Goal: Task Accomplishment & Management: Complete application form

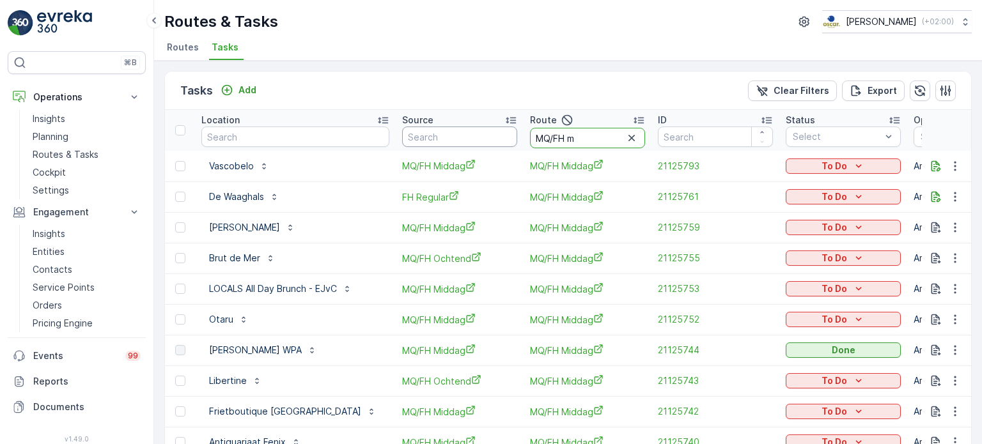
drag, startPoint x: 588, startPoint y: 143, endPoint x: 494, endPoint y: 134, distance: 95.1
type input "seenons c"
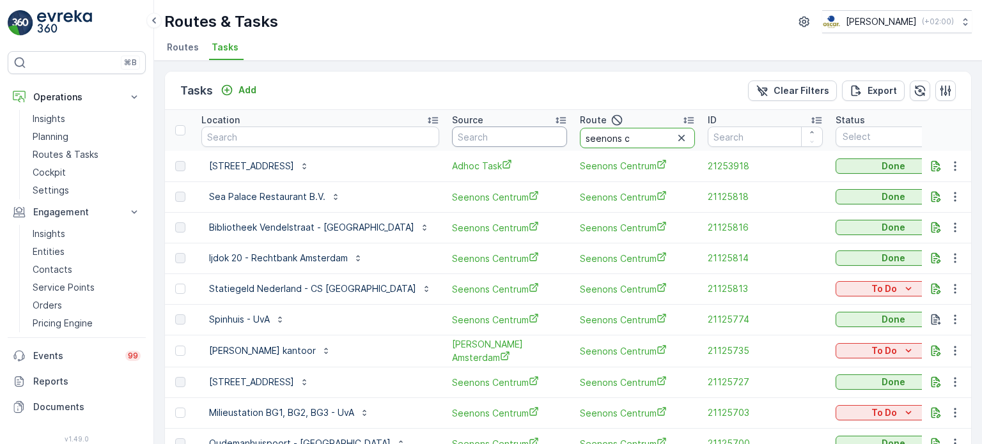
drag, startPoint x: 600, startPoint y: 137, endPoint x: 476, endPoint y: 128, distance: 124.4
type input "s"
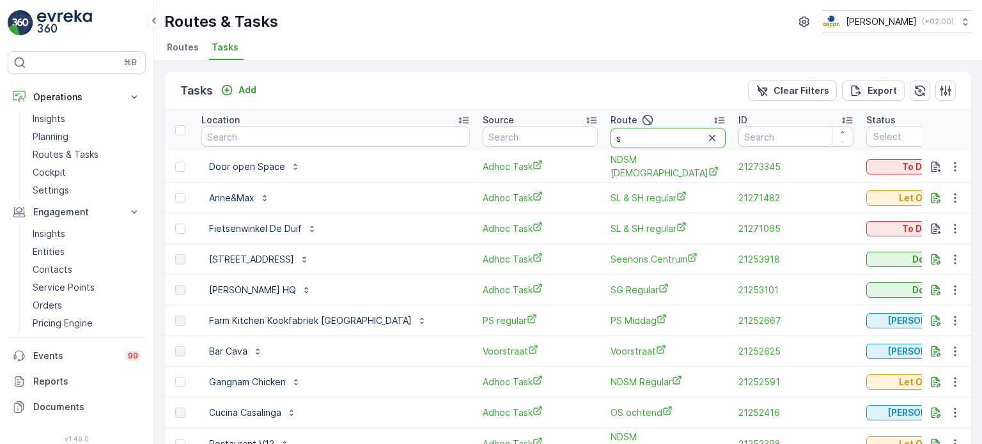
click at [604, 140] on th "Route s" at bounding box center [668, 130] width 128 height 41
type input "os a"
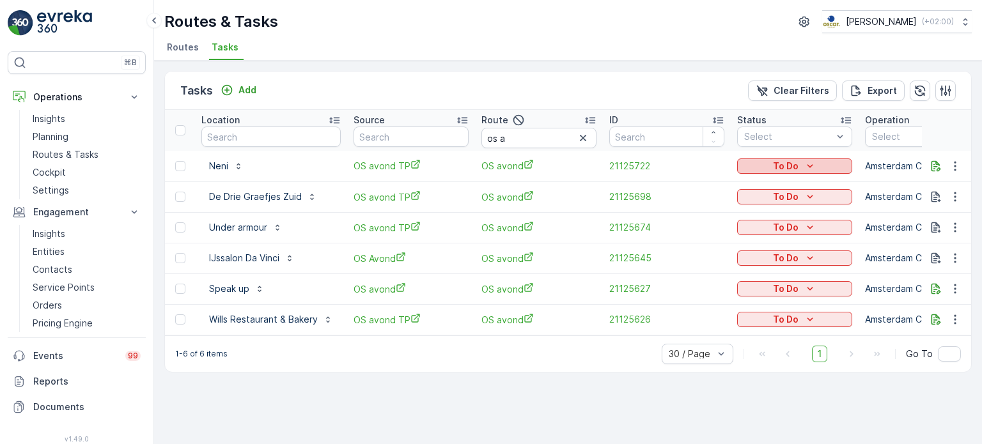
click at [788, 166] on p "To Do" at bounding box center [786, 166] width 26 height 13
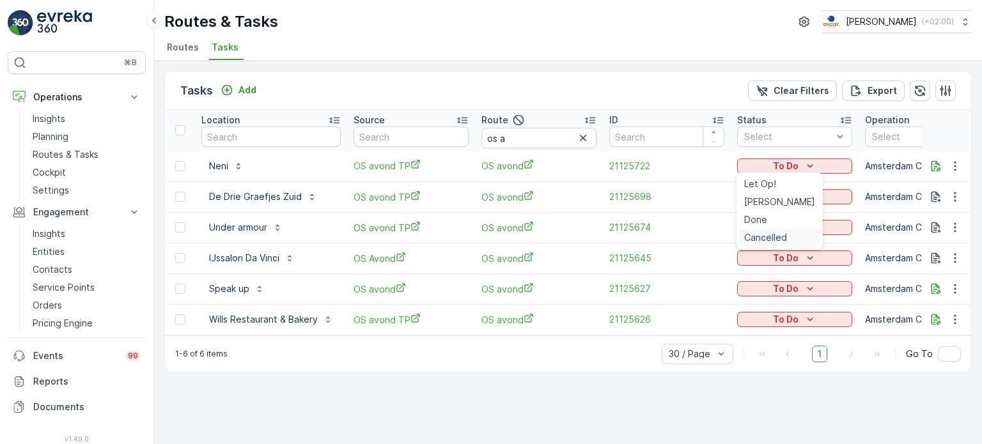
click at [772, 242] on span "Cancelled" at bounding box center [765, 237] width 43 height 13
click at [769, 202] on div "To Do" at bounding box center [794, 197] width 105 height 13
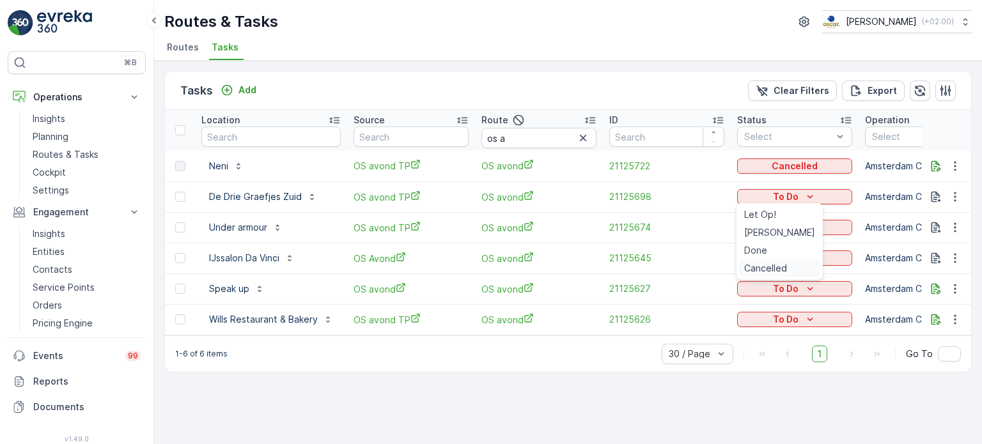
click at [746, 271] on span "Cancelled" at bounding box center [765, 268] width 43 height 13
click at [799, 230] on div "To Do" at bounding box center [794, 227] width 105 height 13
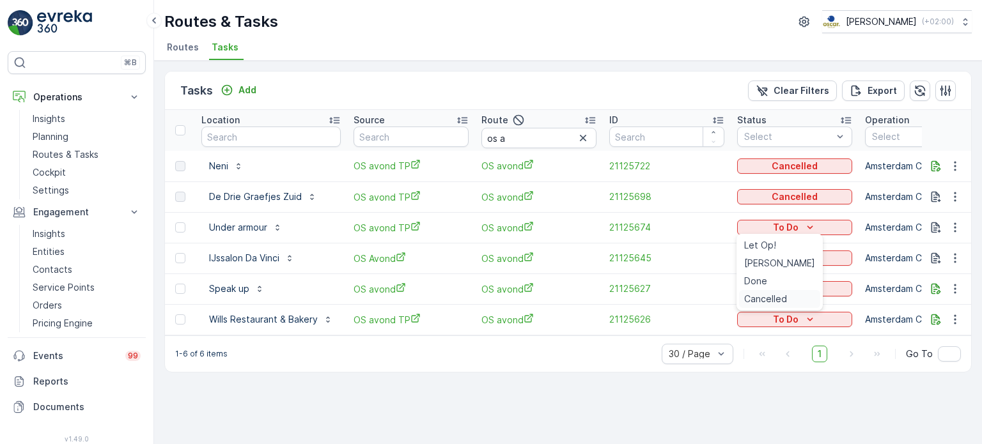
click at [769, 295] on span "Cancelled" at bounding box center [765, 299] width 43 height 13
click at [797, 258] on p "To Do" at bounding box center [786, 258] width 26 height 13
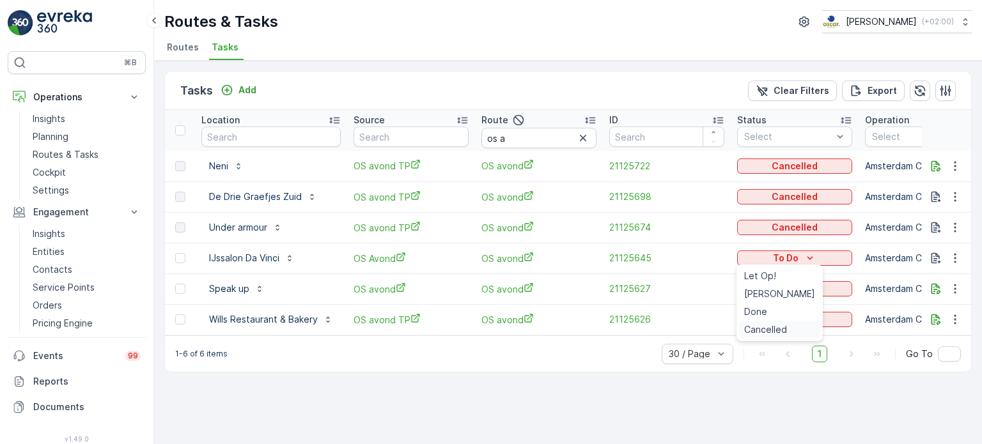
click at [767, 327] on span "Cancelled" at bounding box center [765, 330] width 43 height 13
click at [764, 293] on div "To Do" at bounding box center [794, 289] width 105 height 13
click at [749, 362] on span "Cancelled" at bounding box center [765, 360] width 43 height 13
click at [785, 323] on p "To Do" at bounding box center [786, 319] width 26 height 13
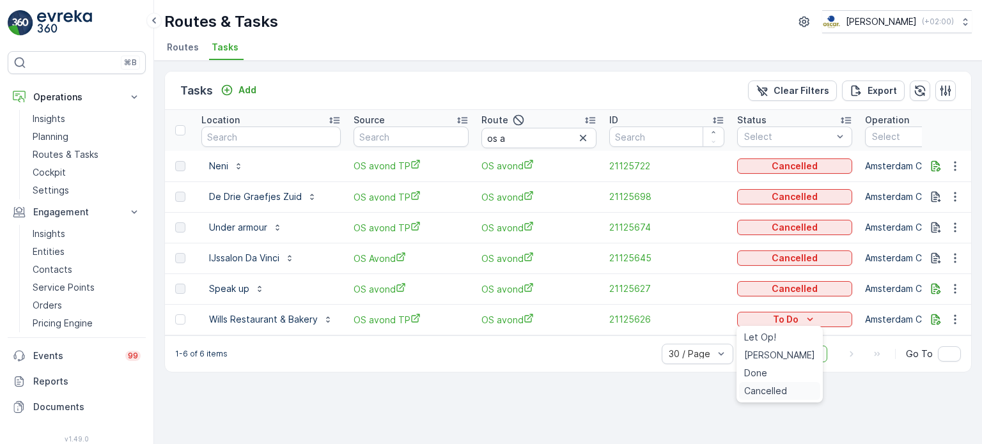
click at [765, 390] on span "Cancelled" at bounding box center [765, 391] width 43 height 13
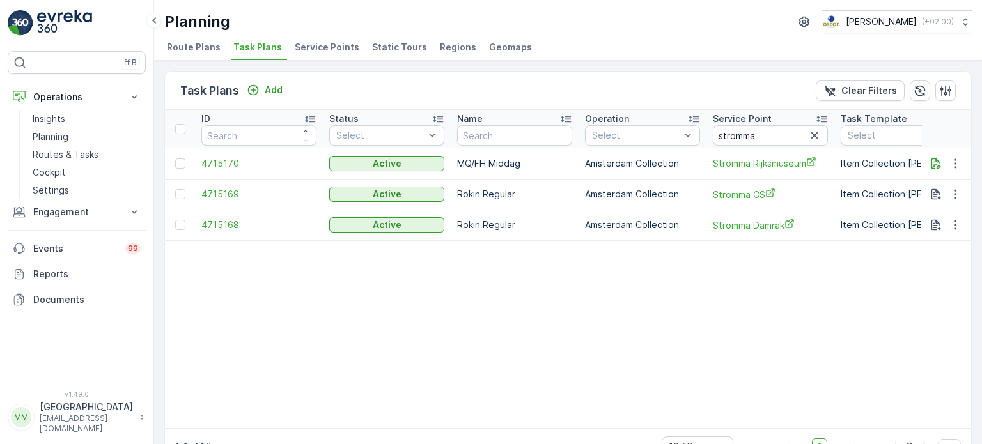
scroll to position [0, 37]
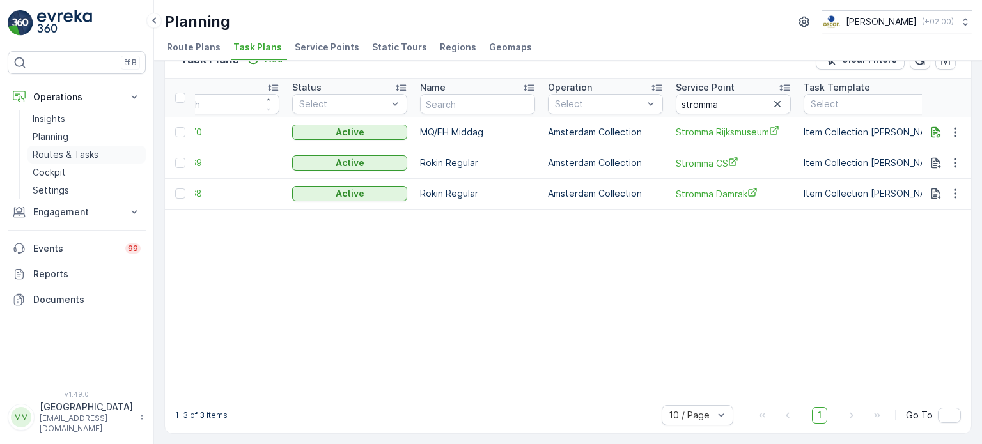
click at [105, 154] on link "Routes & Tasks" at bounding box center [86, 155] width 118 height 18
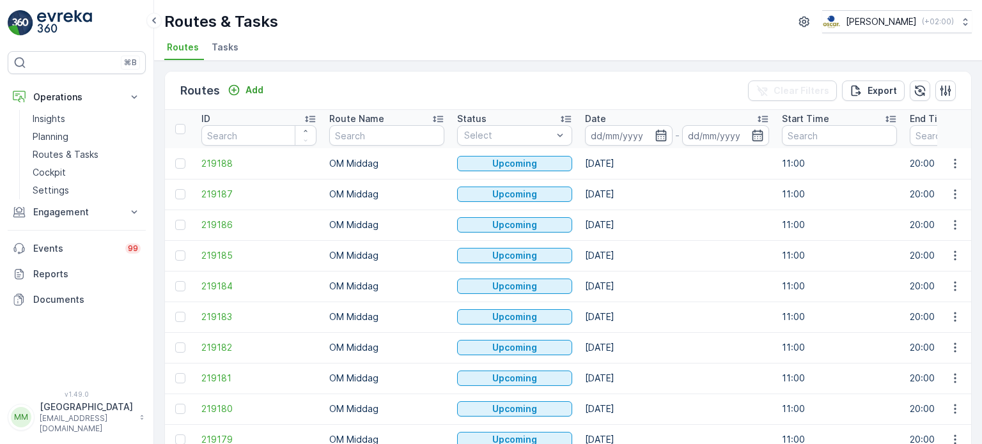
click at [205, 54] on ul "Routes Tasks" at bounding box center [562, 49] width 797 height 22
click at [215, 48] on span "Tasks" at bounding box center [225, 47] width 27 height 13
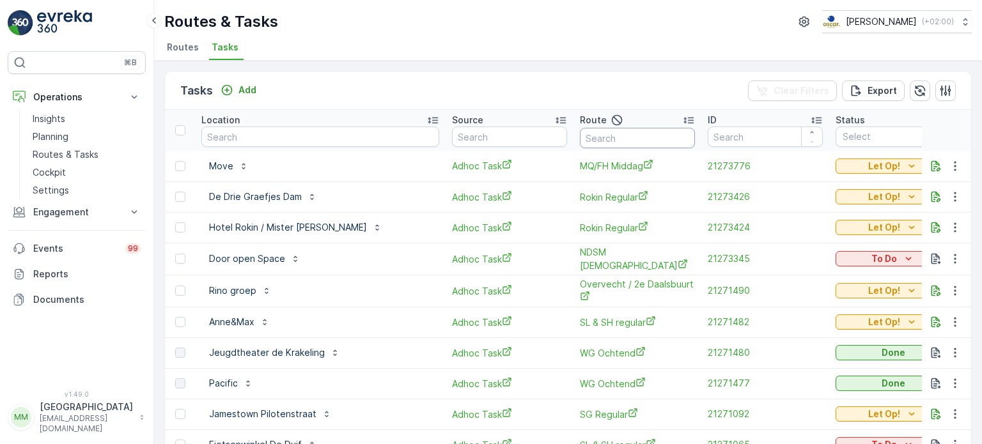
click at [650, 137] on input "text" at bounding box center [637, 138] width 115 height 20
type input "seenons c"
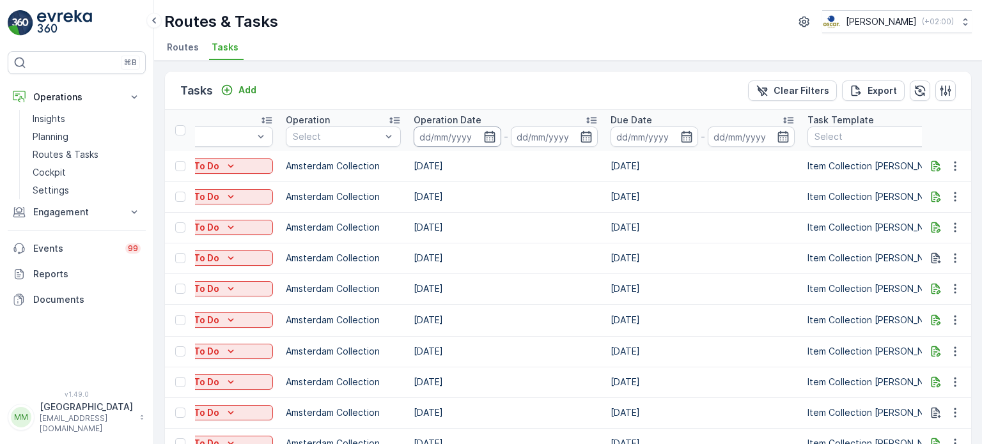
click at [421, 130] on input at bounding box center [458, 137] width 88 height 20
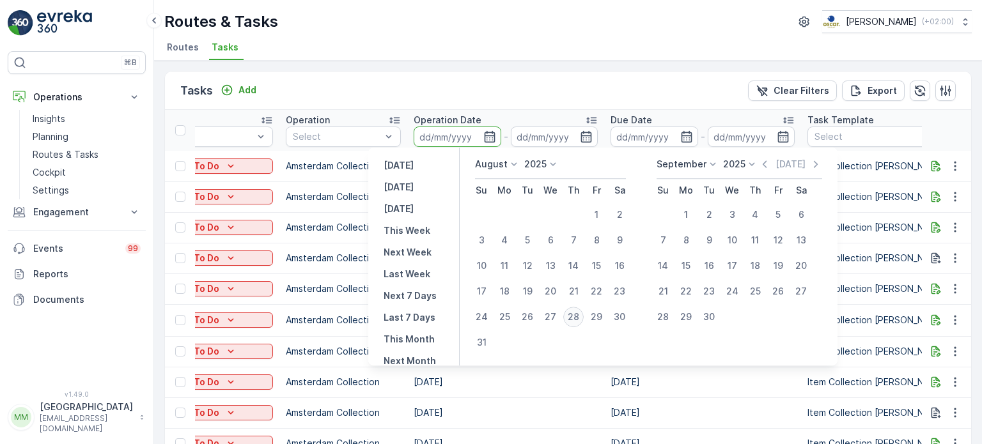
click at [573, 320] on div "28" at bounding box center [573, 317] width 20 height 20
type input "[DATE]"
click at [574, 320] on div "28" at bounding box center [573, 317] width 20 height 20
type input "[DATE]"
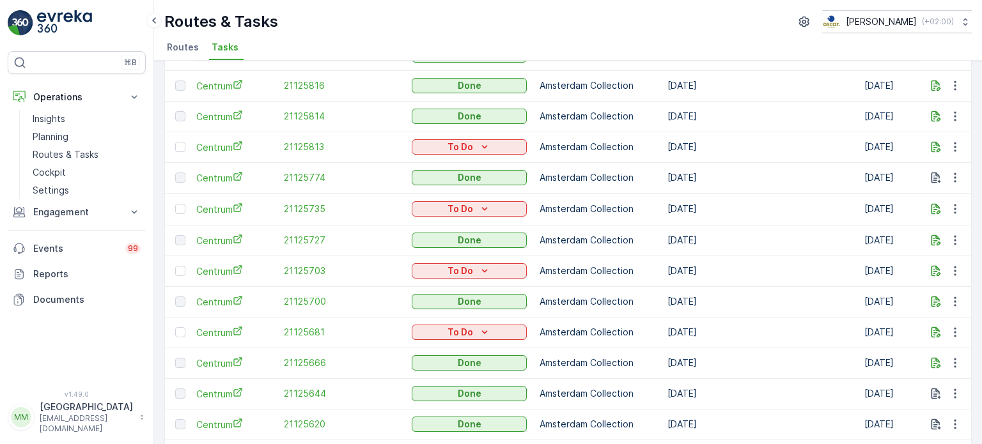
scroll to position [251, 0]
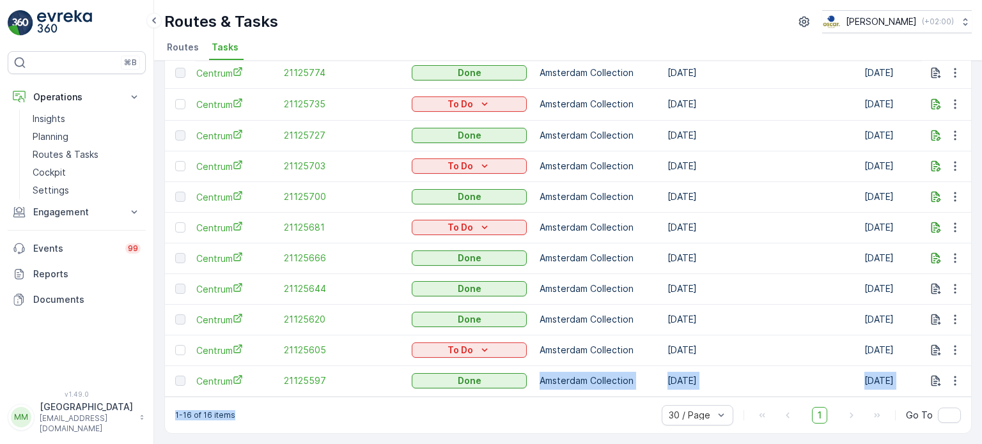
drag, startPoint x: 367, startPoint y: 389, endPoint x: 232, endPoint y: 398, distance: 135.2
click at [232, 398] on div "Tasks Add Clear Filters Export Location Source Route seenons c ID Status Select…" at bounding box center [568, 129] width 808 height 610
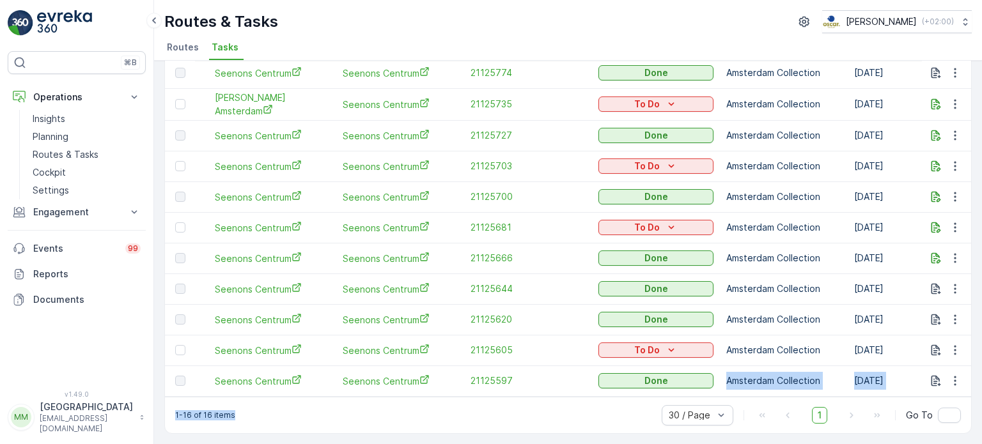
scroll to position [0, 93]
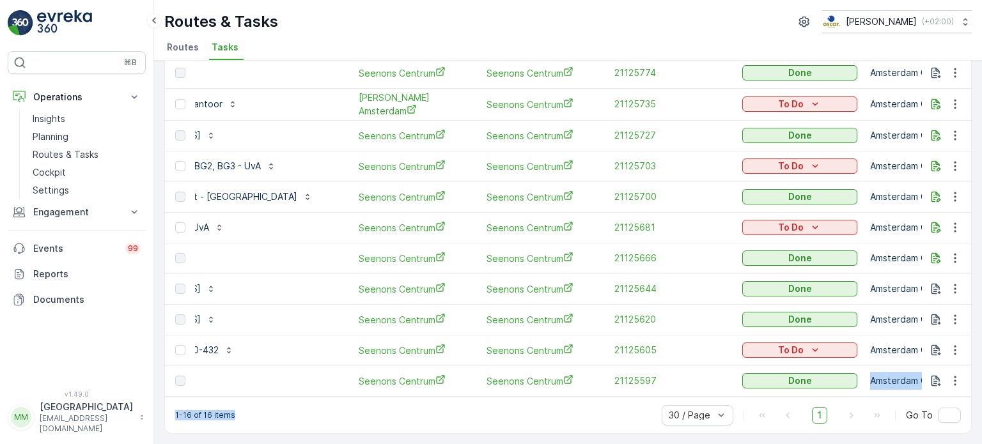
click at [322, 424] on div "1-16 of 16 items 30 / Page 1 Go To" at bounding box center [568, 415] width 806 height 36
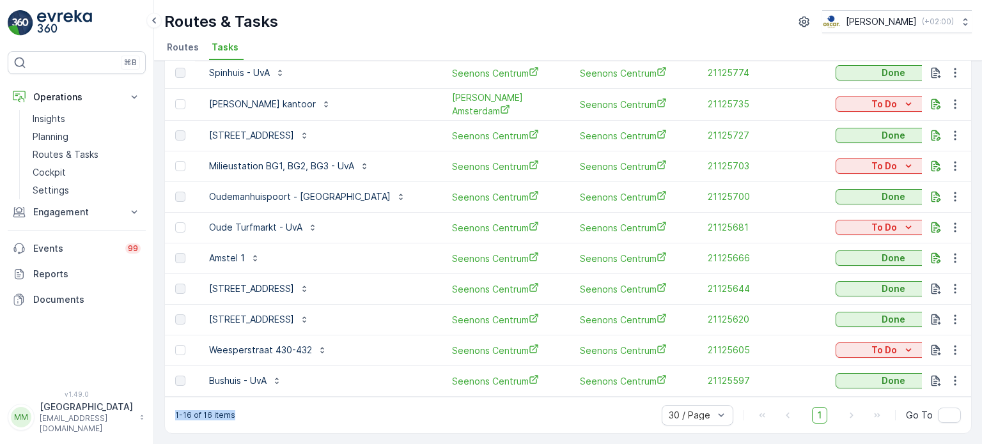
drag, startPoint x: 304, startPoint y: 428, endPoint x: 326, endPoint y: 404, distance: 32.6
click at [306, 428] on div "1-16 of 16 items 30 / Page 1 Go To" at bounding box center [568, 415] width 806 height 36
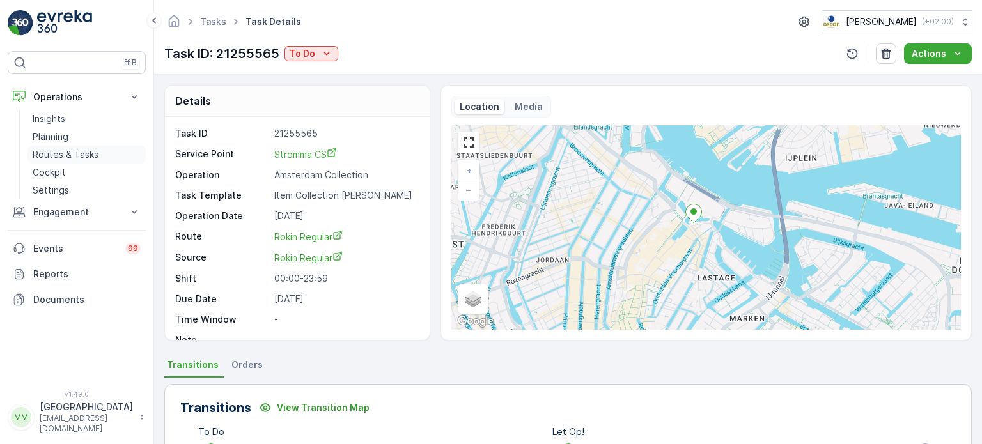
click at [113, 148] on link "Routes & Tasks" at bounding box center [86, 155] width 118 height 18
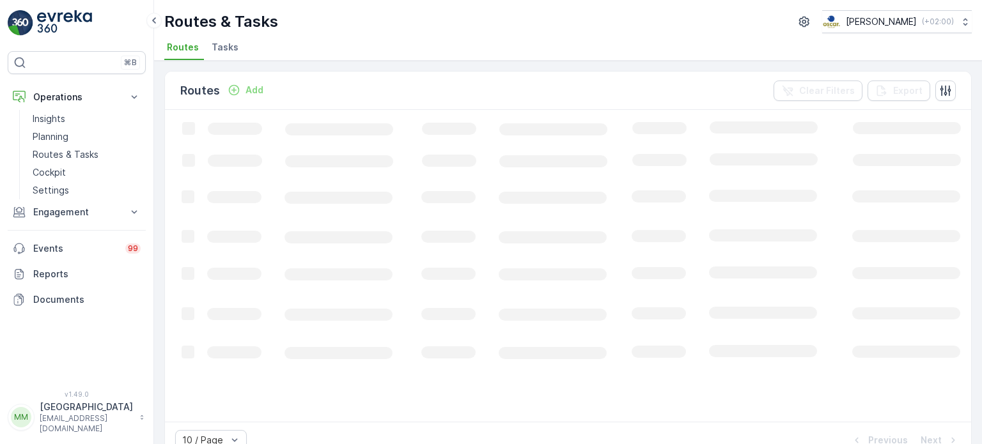
click at [230, 38] on li "Tasks" at bounding box center [226, 49] width 35 height 22
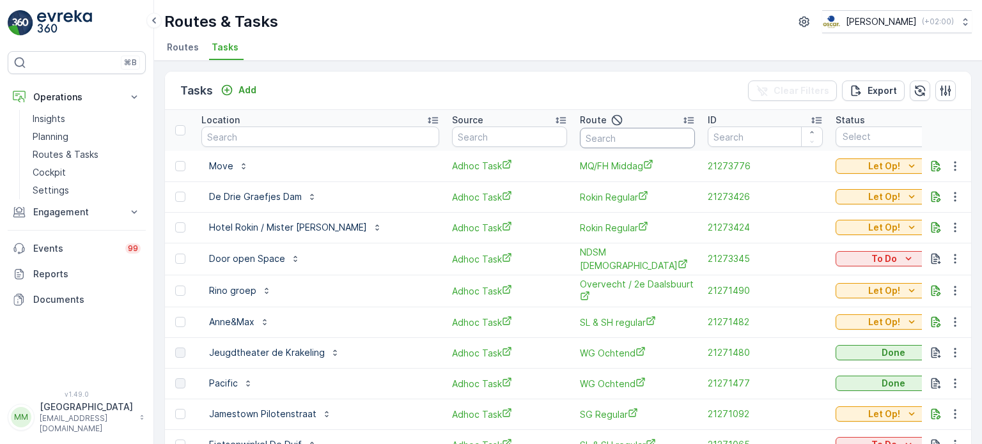
click at [636, 137] on input "text" at bounding box center [637, 138] width 115 height 20
type input "SL &"
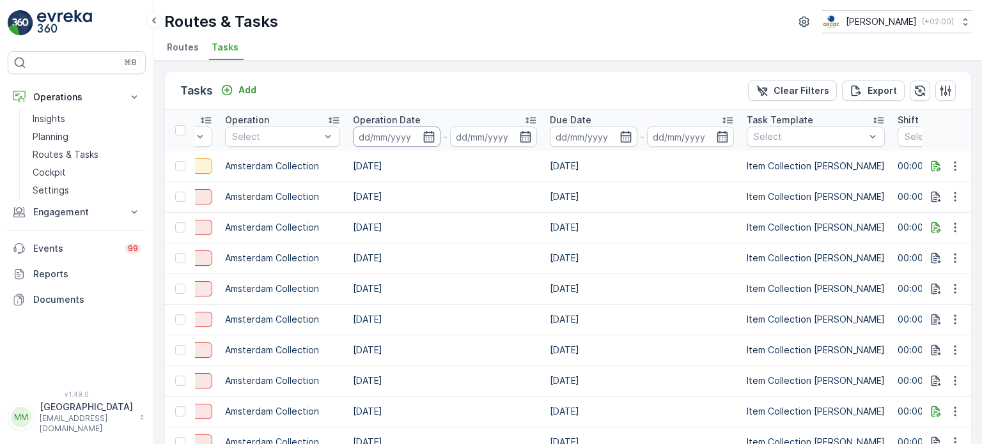
click at [365, 135] on input at bounding box center [397, 137] width 88 height 20
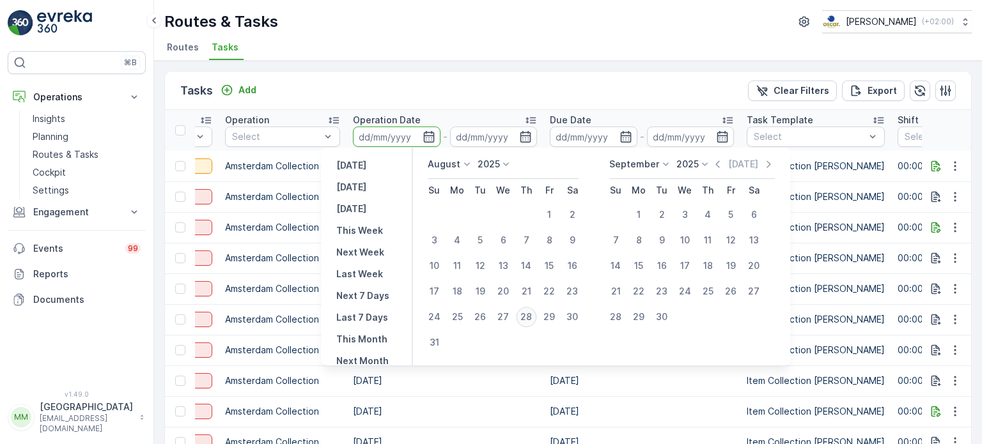
click at [528, 318] on div "28" at bounding box center [526, 317] width 20 height 20
type input "[DATE]"
click at [528, 318] on div "28" at bounding box center [526, 317] width 20 height 20
type input "[DATE]"
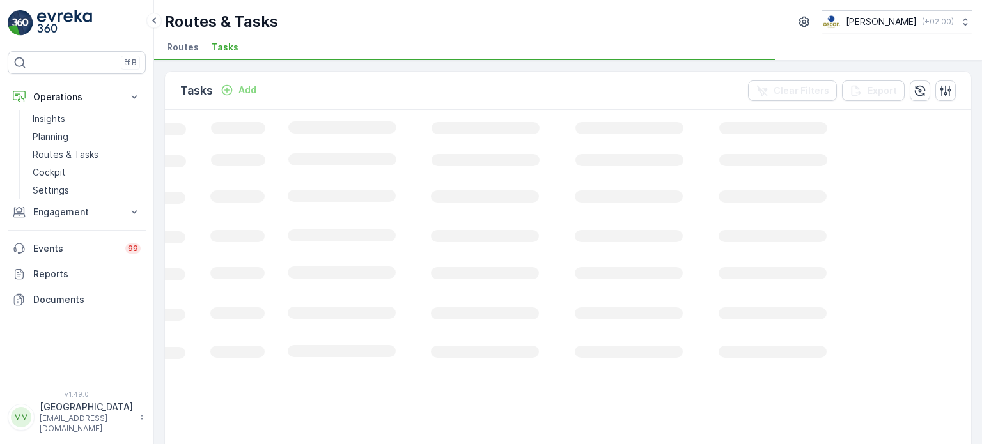
scroll to position [0, 424]
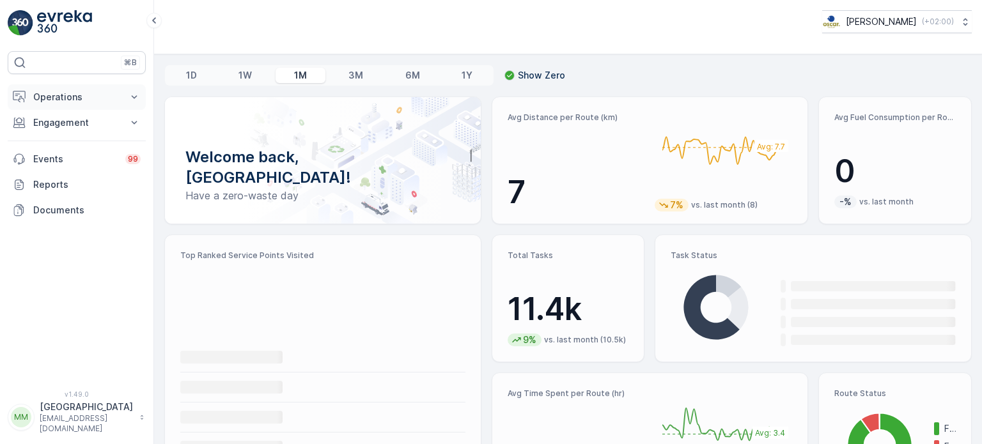
click at [59, 99] on p "Operations" at bounding box center [76, 97] width 87 height 13
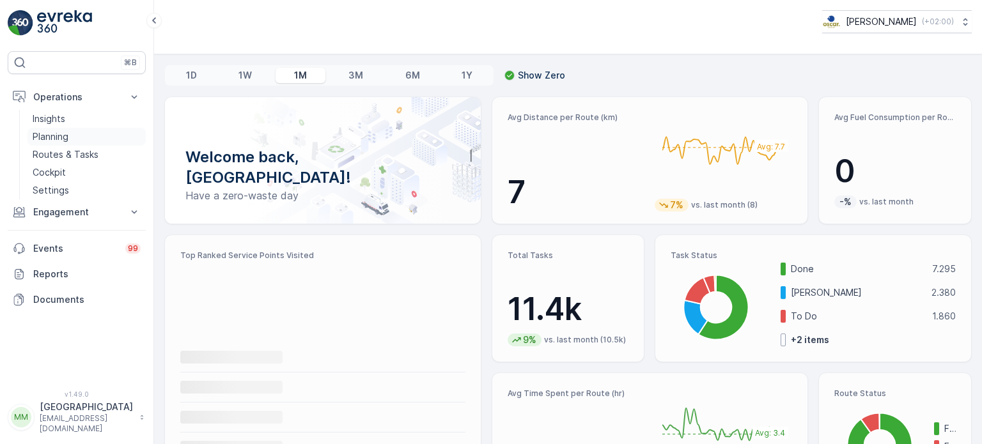
click at [69, 136] on link "Planning" at bounding box center [86, 137] width 118 height 18
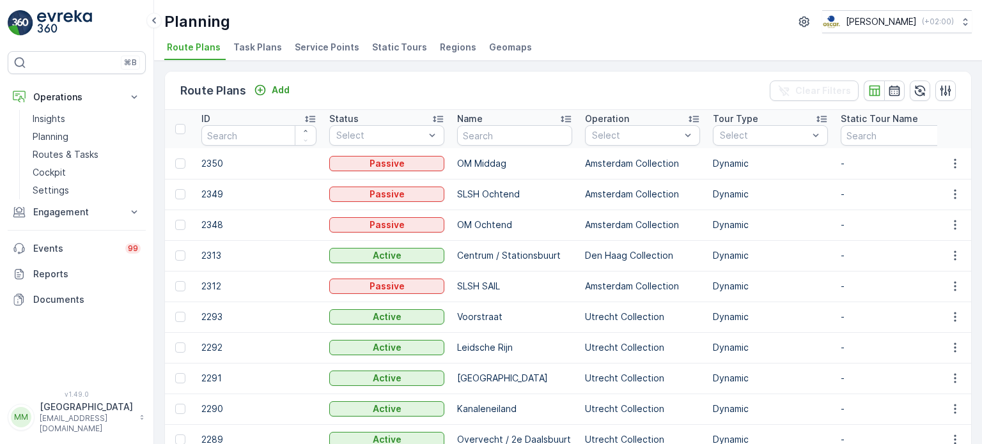
click at [240, 54] on li "Task Plans" at bounding box center [259, 49] width 56 height 22
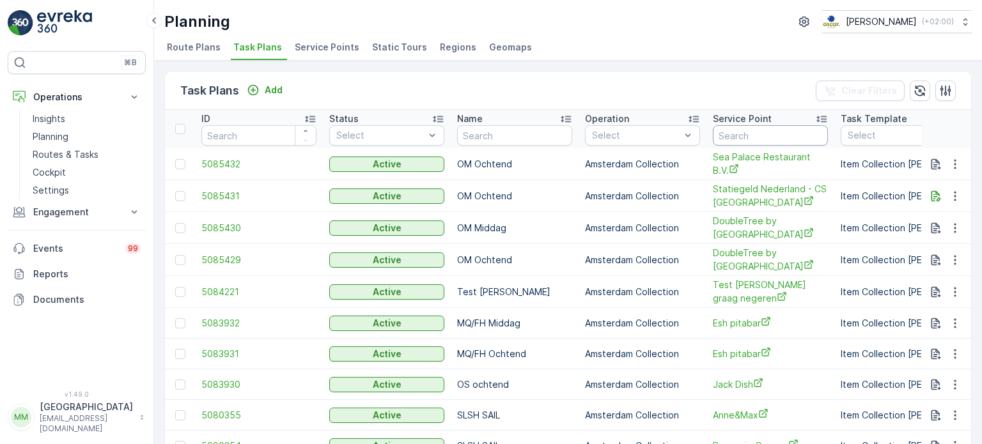
click at [744, 142] on input "text" at bounding box center [770, 135] width 115 height 20
type input "door o"
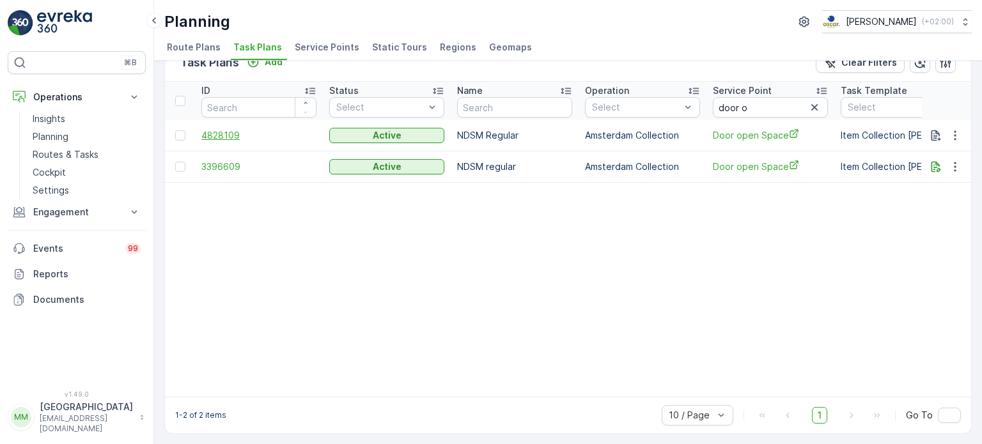
click at [232, 129] on span "4828109" at bounding box center [258, 135] width 115 height 13
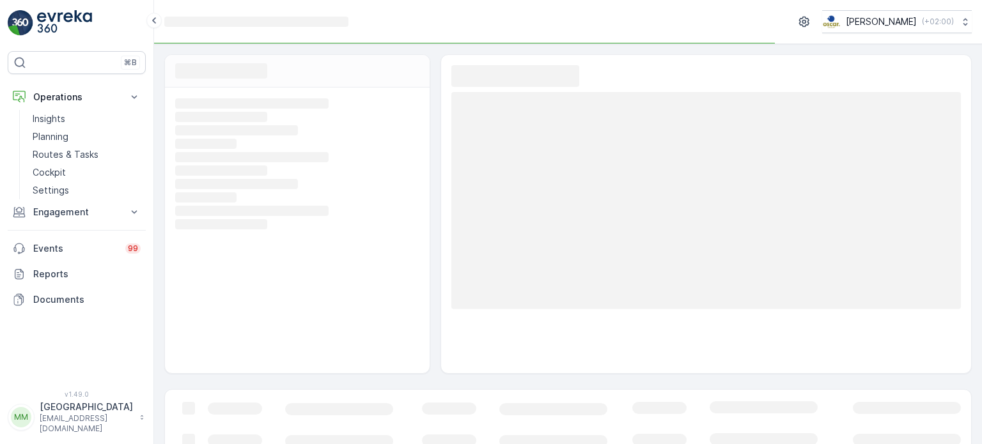
click at [69, 13] on img at bounding box center [64, 23] width 55 height 26
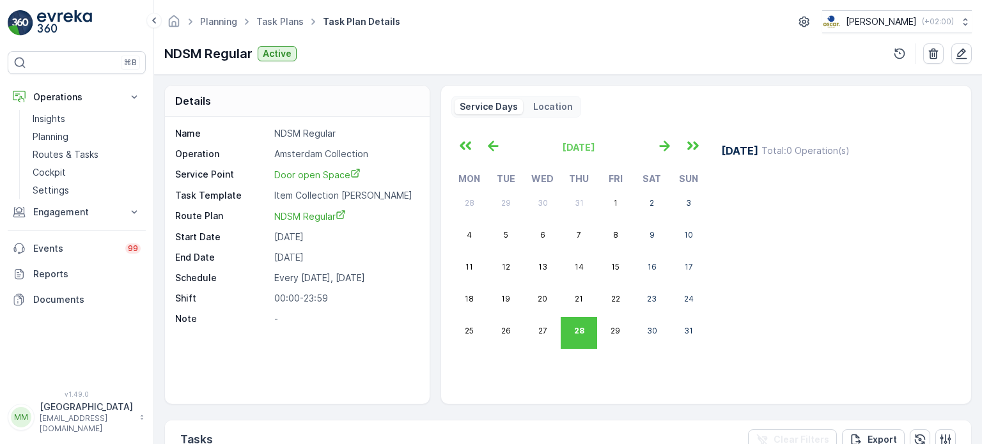
click at [407, 65] on div "Planning Task Plans Task Plan Details [PERSON_NAME] ( +02:00 ) NDSM Regular Act…" at bounding box center [568, 37] width 828 height 75
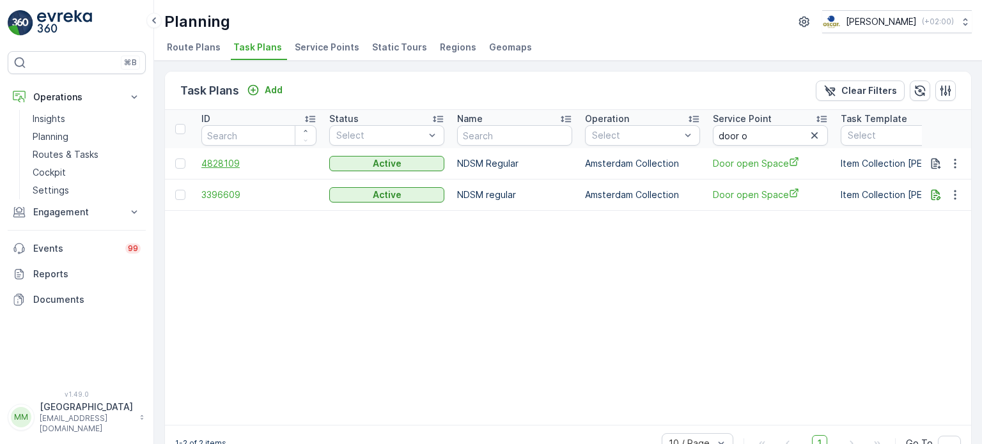
click at [242, 158] on span "4828109" at bounding box center [258, 163] width 115 height 13
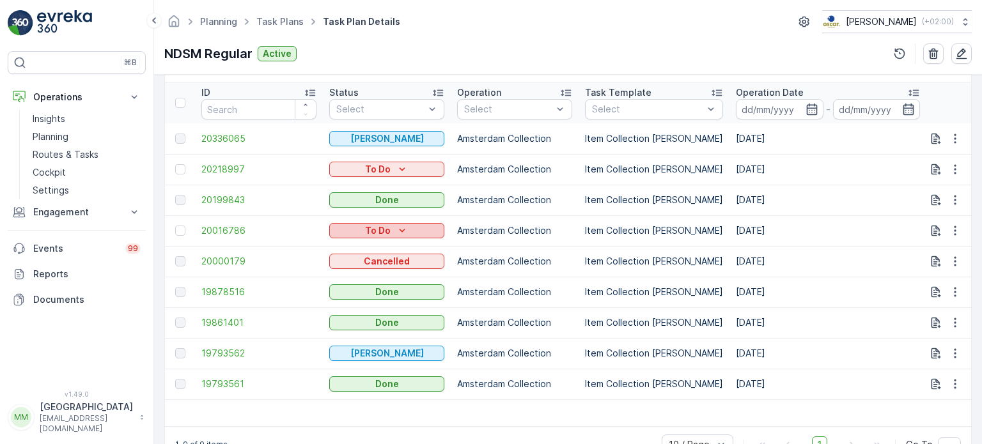
scroll to position [384, 0]
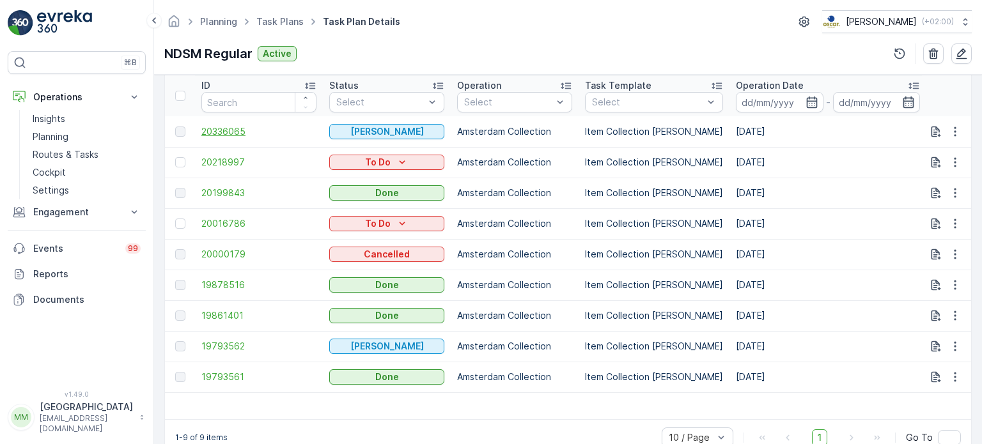
click at [242, 126] on span "20336065" at bounding box center [258, 131] width 115 height 13
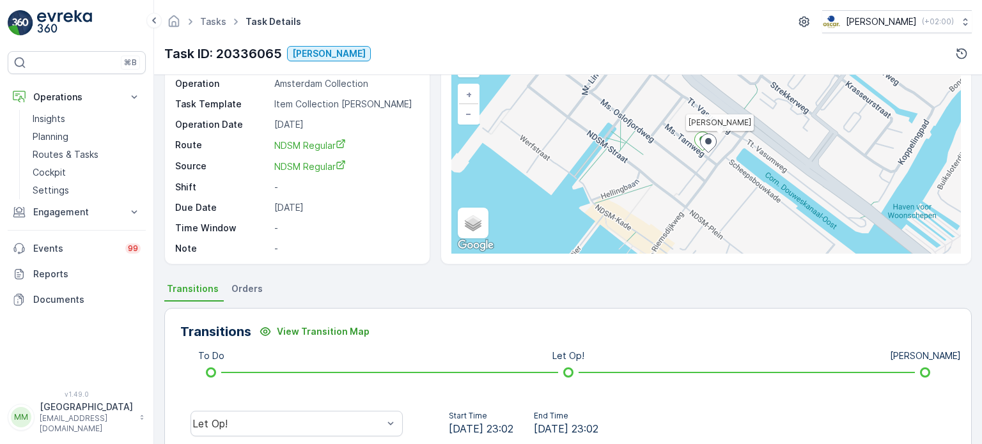
scroll to position [297, 0]
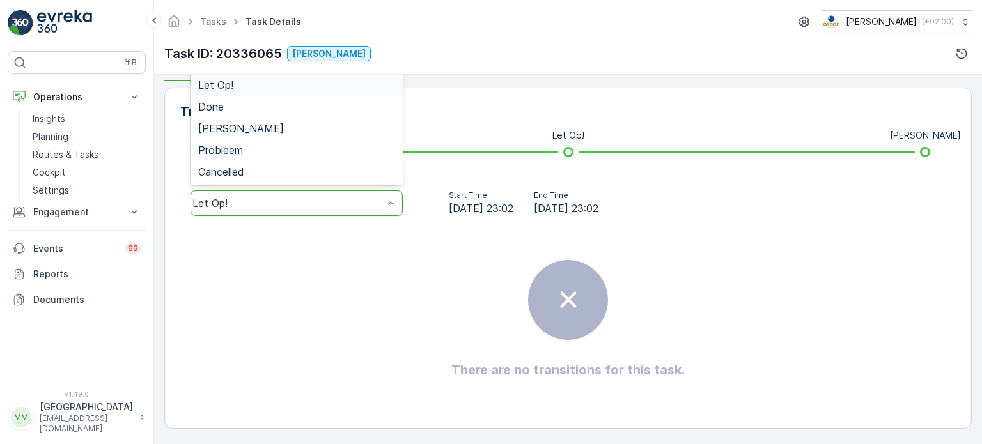
click at [307, 210] on div "Let Op!" at bounding box center [297, 204] width 212 height 26
click at [237, 114] on div "Done" at bounding box center [297, 107] width 212 height 22
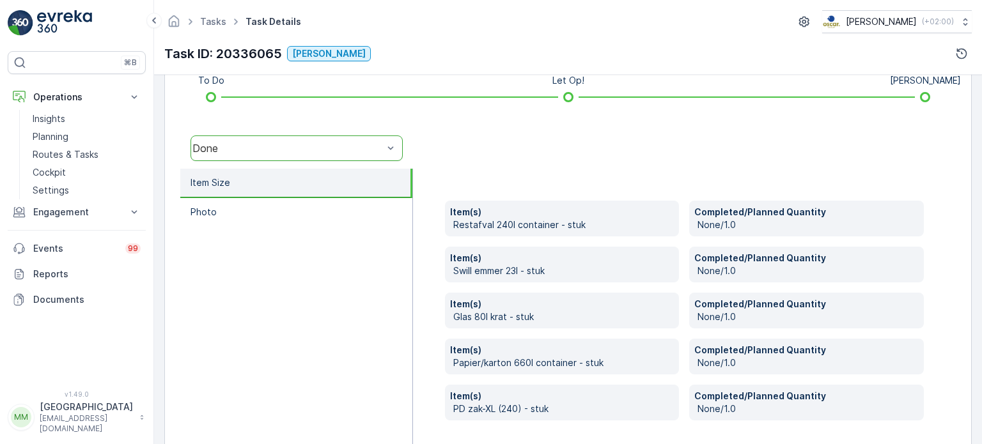
scroll to position [399, 0]
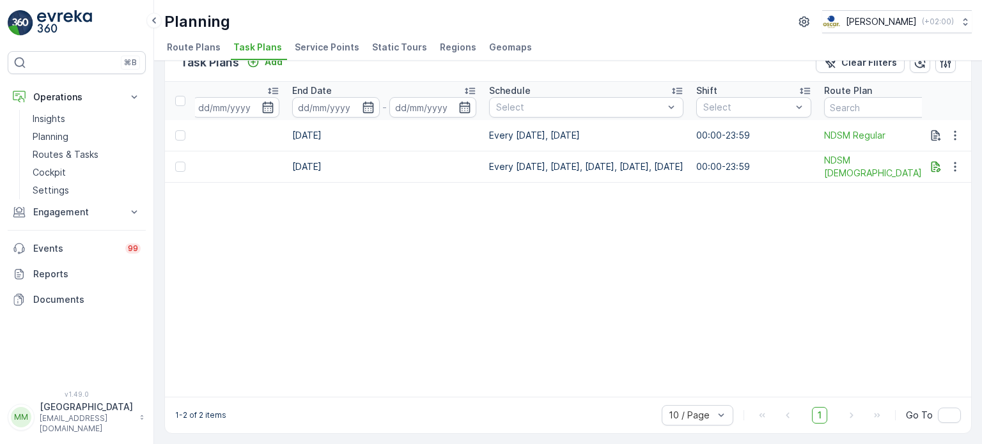
scroll to position [0, 948]
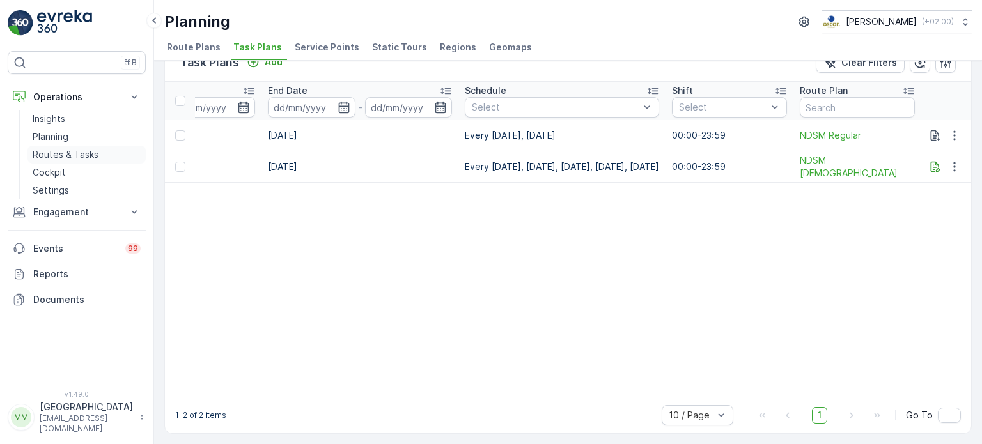
click at [61, 155] on p "Routes & Tasks" at bounding box center [66, 154] width 66 height 13
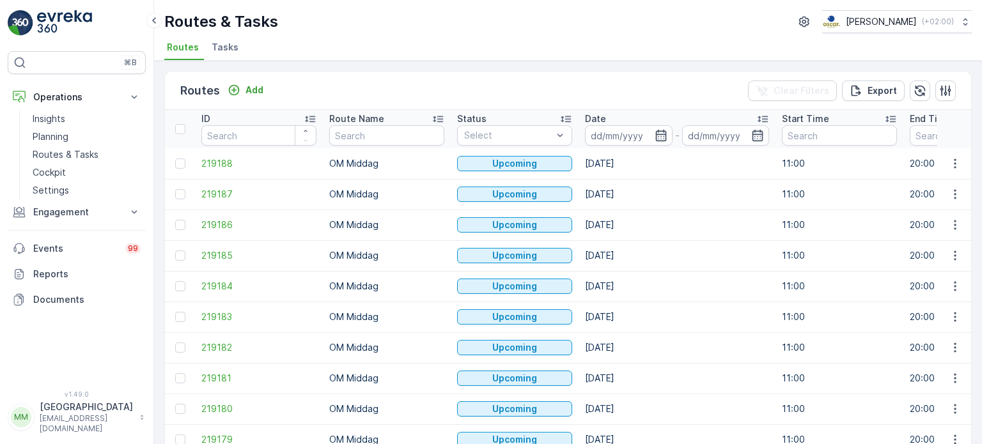
click at [223, 48] on span "Tasks" at bounding box center [225, 47] width 27 height 13
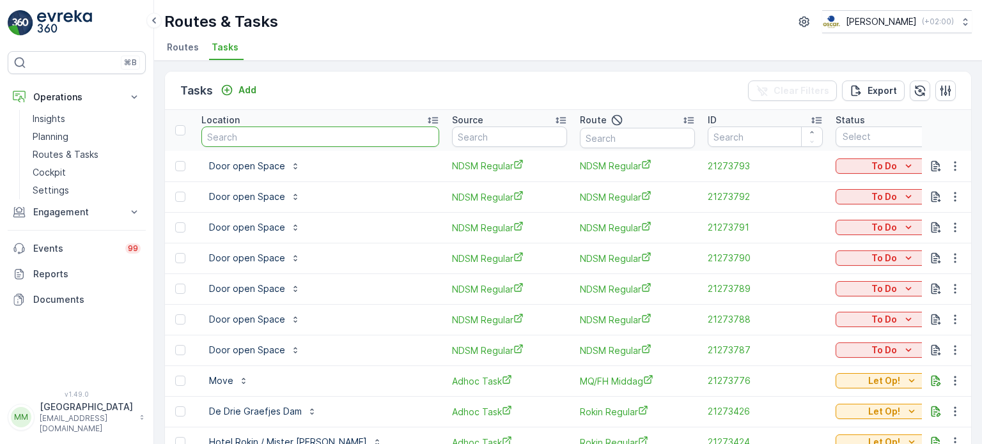
click at [221, 130] on input "text" at bounding box center [320, 137] width 238 height 20
type input "tweede j"
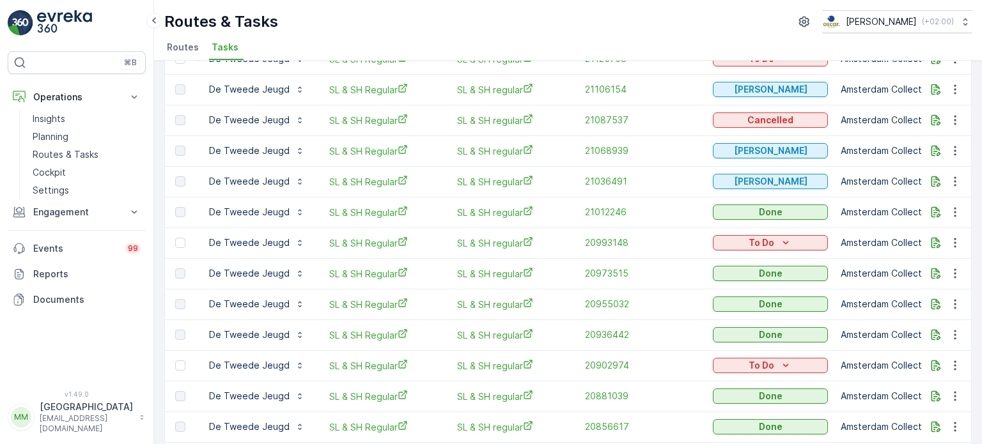
scroll to position [639, 0]
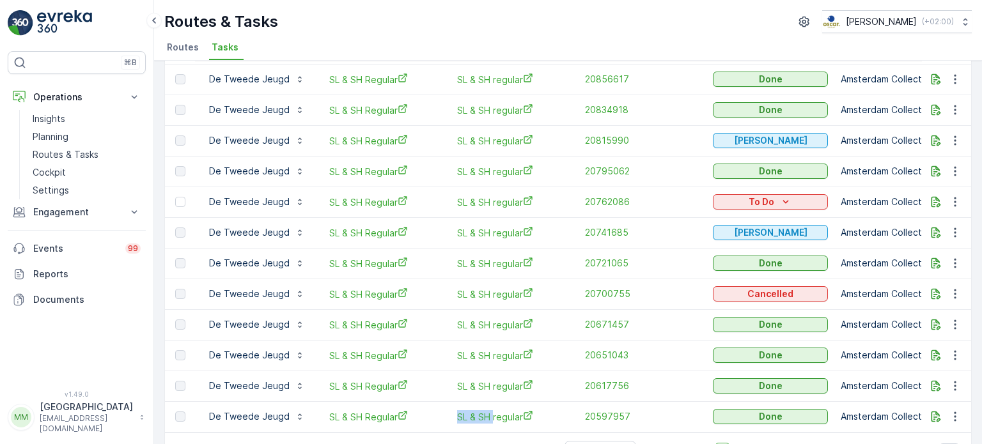
drag, startPoint x: 407, startPoint y: 429, endPoint x: 494, endPoint y: 424, distance: 87.1
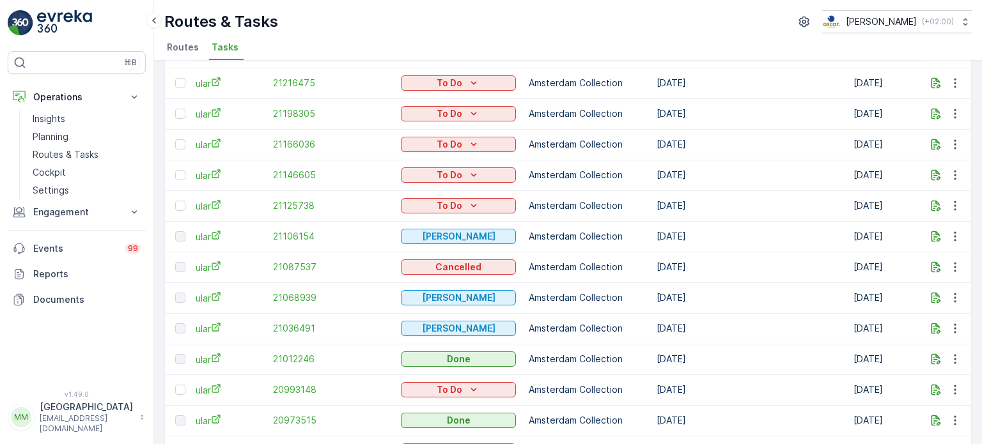
scroll to position [0, 0]
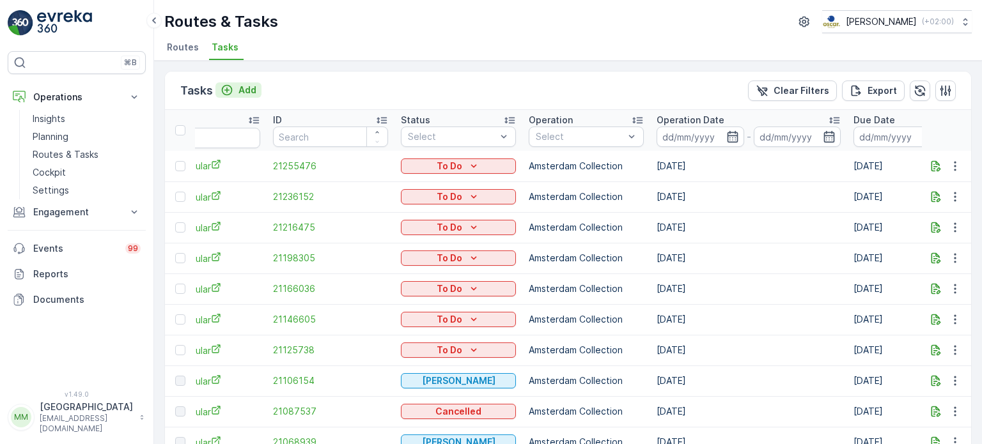
click at [239, 86] on p "Add" at bounding box center [248, 90] width 18 height 13
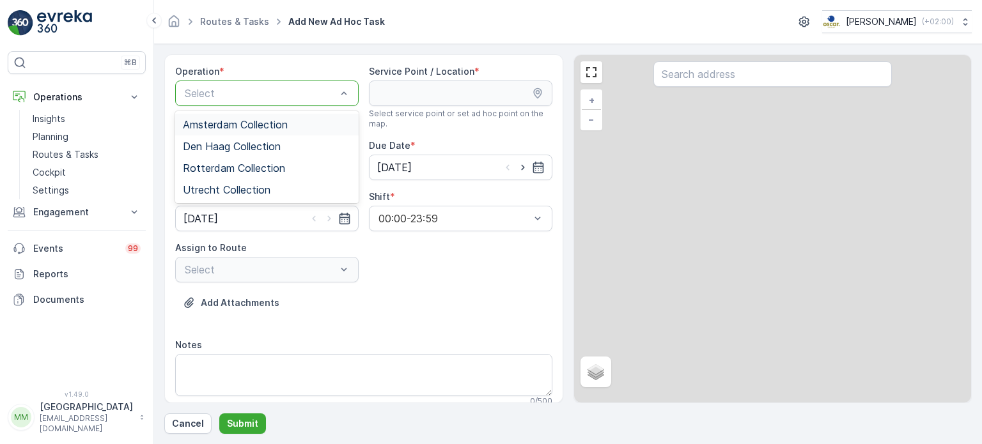
drag, startPoint x: 312, startPoint y: 83, endPoint x: 297, endPoint y: 103, distance: 24.7
click at [311, 83] on div "Select" at bounding box center [267, 94] width 184 height 26
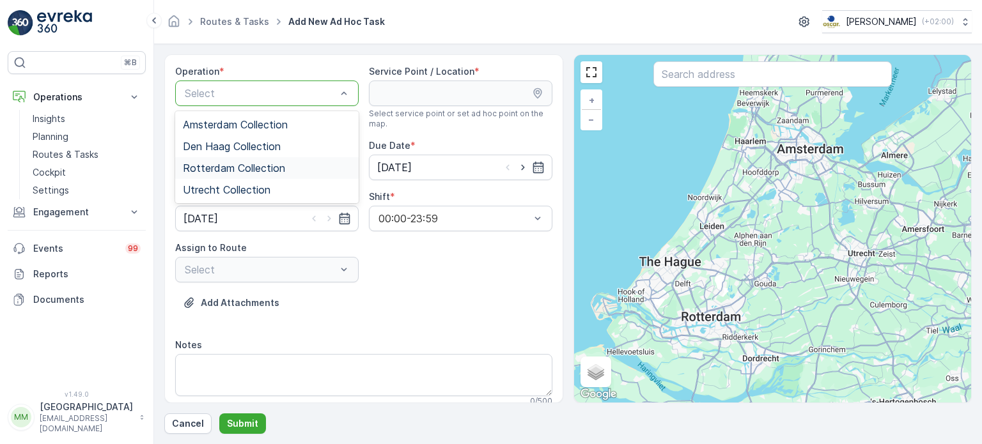
drag, startPoint x: 253, startPoint y: 159, endPoint x: 306, endPoint y: 147, distance: 54.3
click at [253, 159] on div "Rotterdam Collection" at bounding box center [267, 168] width 184 height 22
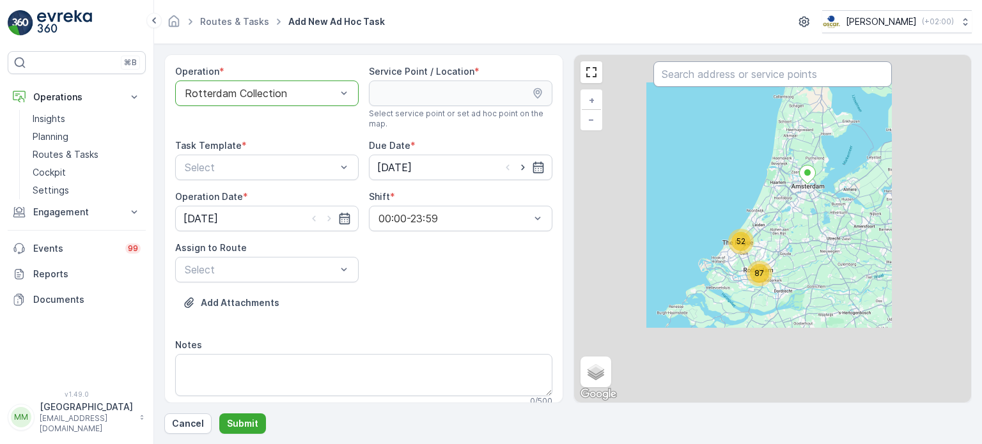
click at [690, 77] on input "text" at bounding box center [772, 74] width 239 height 26
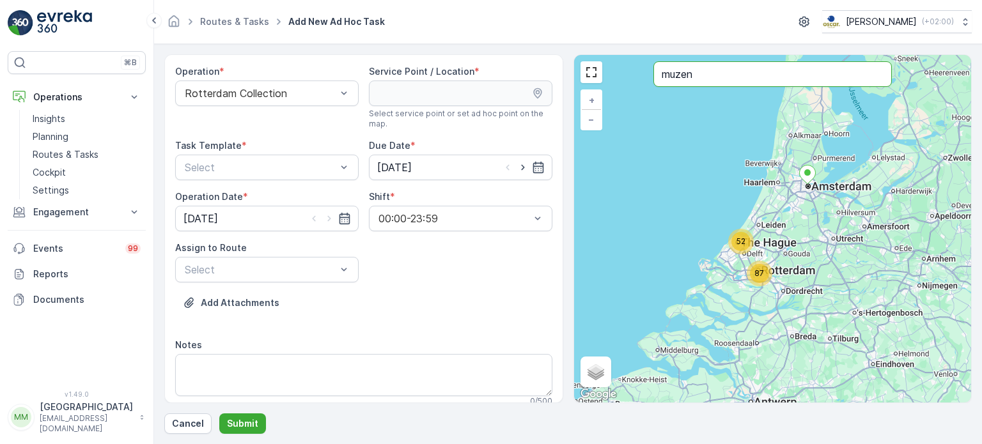
type input "muzen"
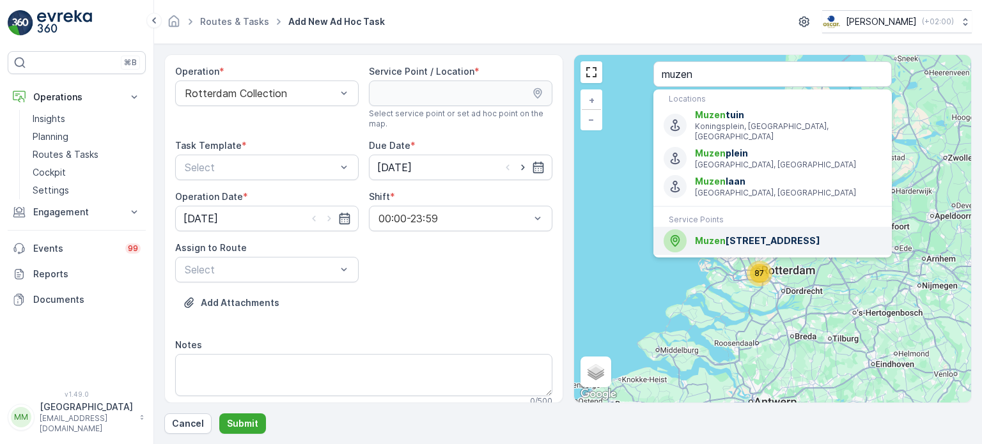
click at [738, 235] on span "Muzen straat 41" at bounding box center [788, 241] width 187 height 13
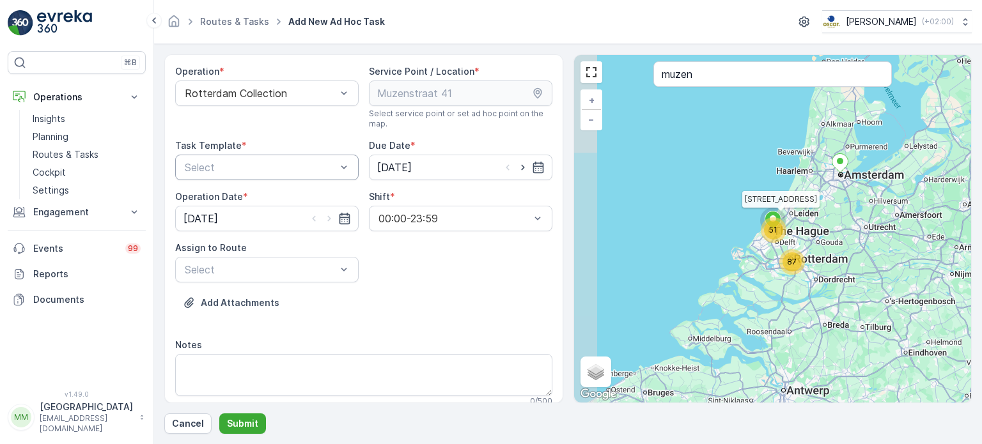
click at [285, 171] on div at bounding box center [261, 168] width 154 height 12
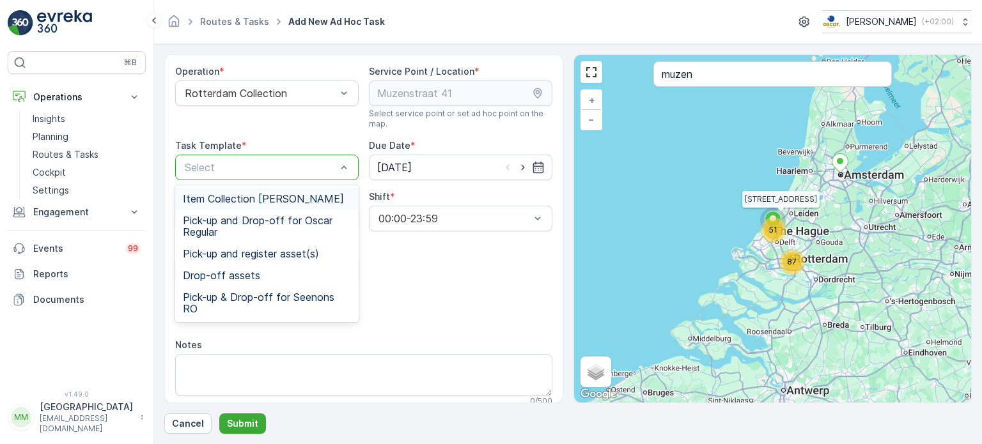
click at [255, 193] on span "Item Collection [PERSON_NAME]" at bounding box center [263, 199] width 161 height 12
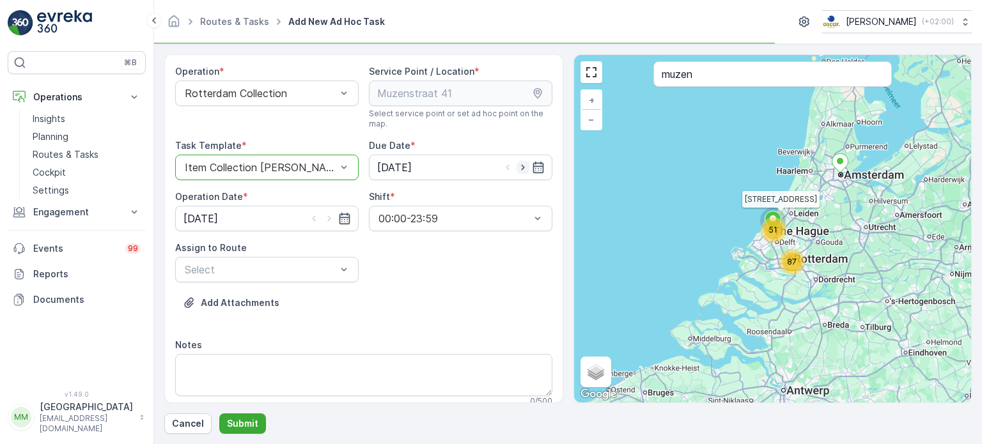
click at [517, 167] on icon "button" at bounding box center [523, 167] width 13 height 13
type input "29.08.2025"
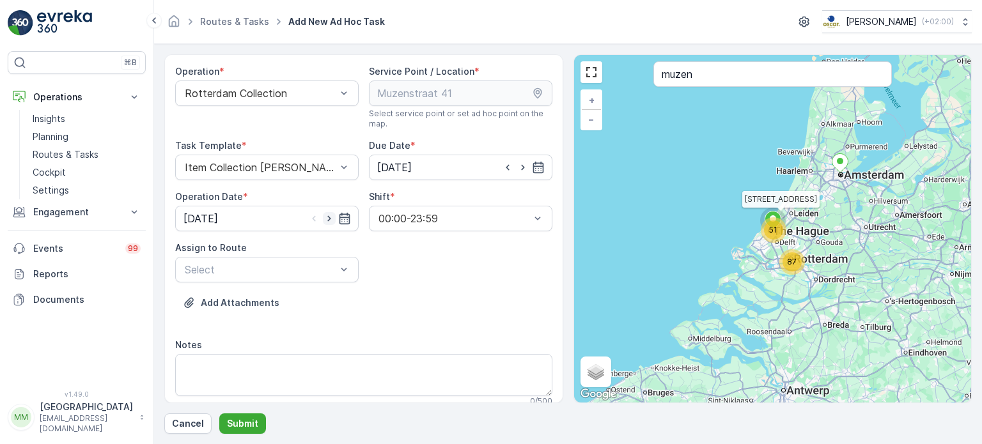
click at [328, 220] on icon "button" at bounding box center [329, 218] width 13 height 13
type input "29.08.2025"
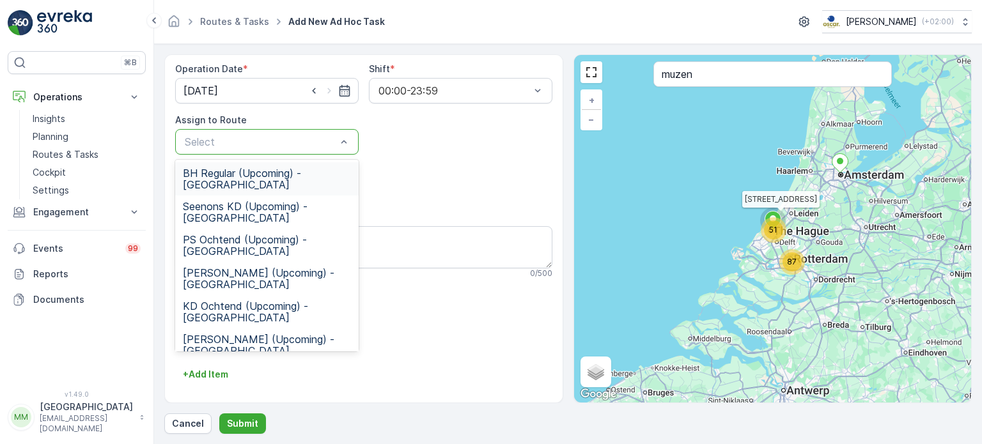
click at [268, 150] on div "Select" at bounding box center [267, 142] width 184 height 26
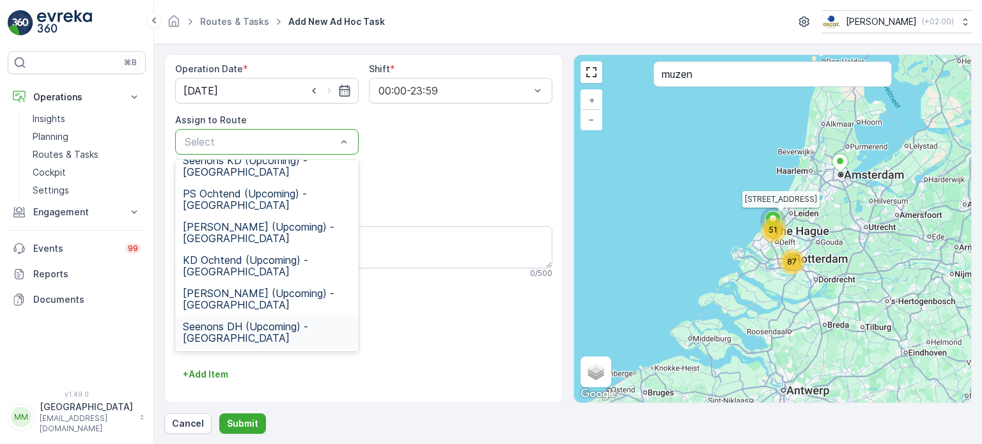
click at [286, 323] on span "Seenons DH (Upcoming) - Rotterdam" at bounding box center [267, 332] width 168 height 23
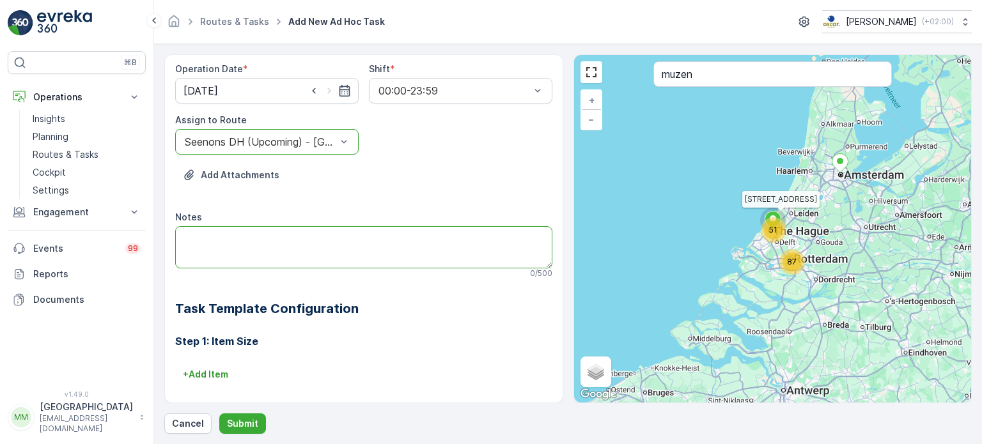
click at [247, 244] on textarea "Notes" at bounding box center [363, 247] width 377 height 42
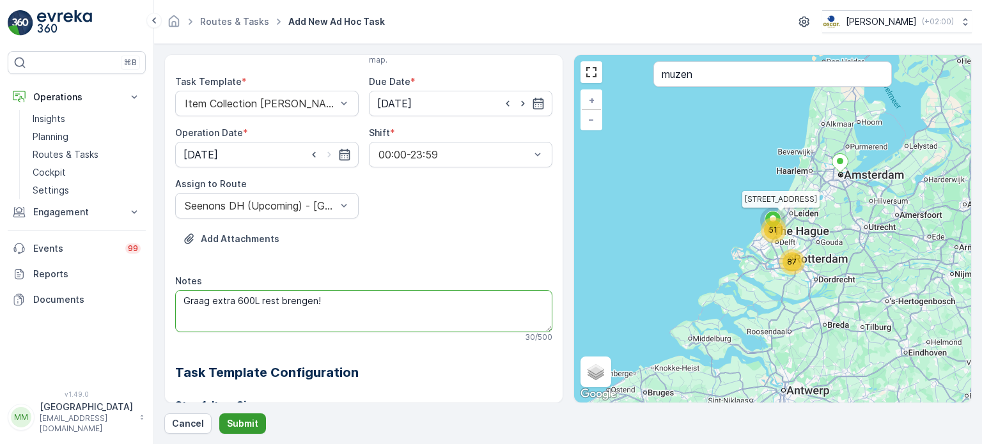
type textarea "Graag extra 600L rest brengen!"
click at [253, 426] on p "Submit" at bounding box center [242, 424] width 31 height 13
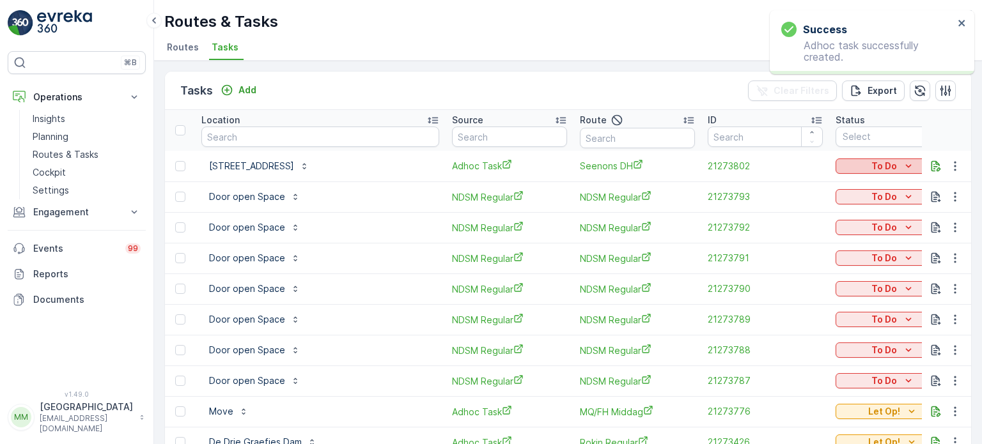
click at [841, 163] on div "To Do" at bounding box center [893, 166] width 105 height 13
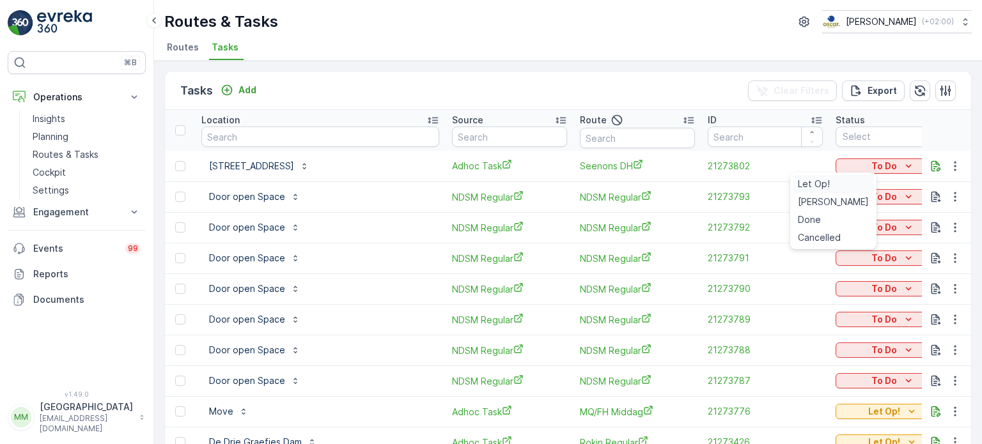
click at [811, 184] on span "Let Op!" at bounding box center [814, 184] width 32 height 13
click at [307, 134] on input "text" at bounding box center [320, 137] width 238 height 20
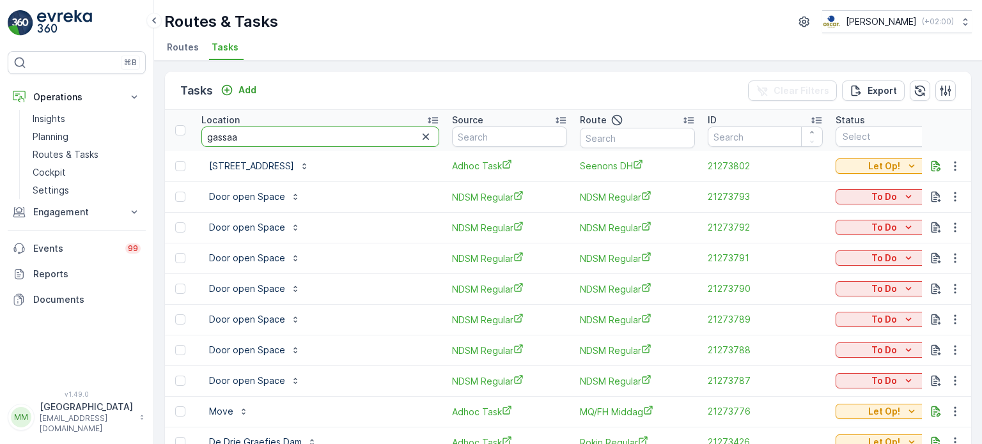
type input "gassaan"
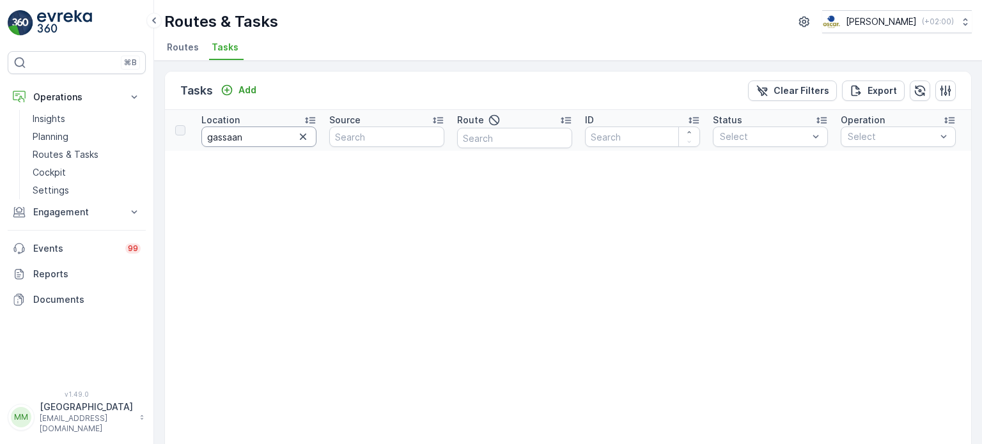
click at [231, 140] on input "gassaan" at bounding box center [258, 137] width 115 height 20
type input "gassan"
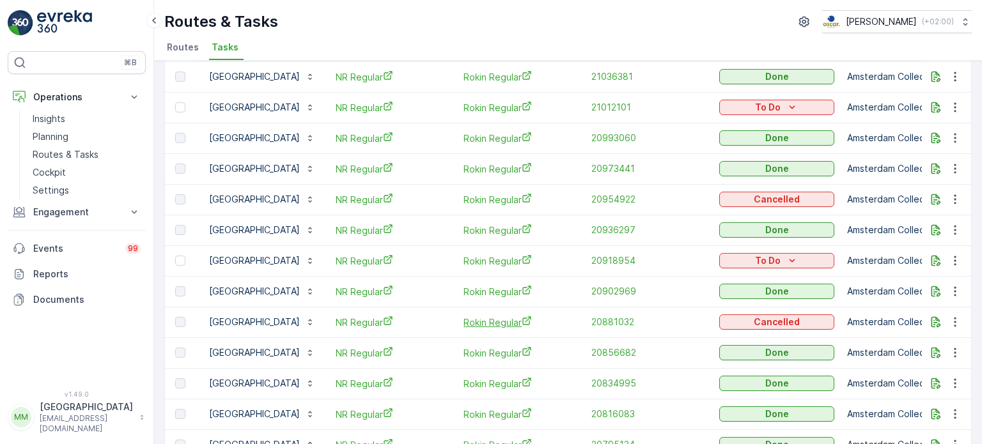
scroll to position [680, 0]
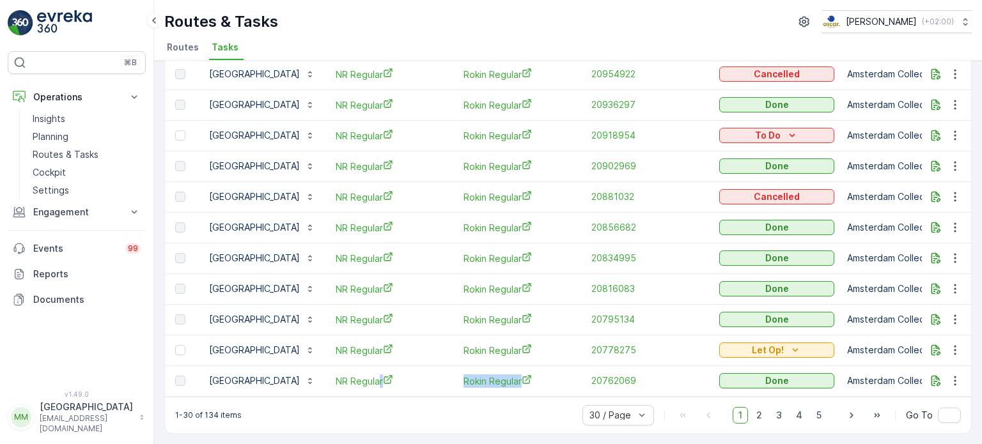
drag, startPoint x: 374, startPoint y: 388, endPoint x: 540, endPoint y: 366, distance: 167.0
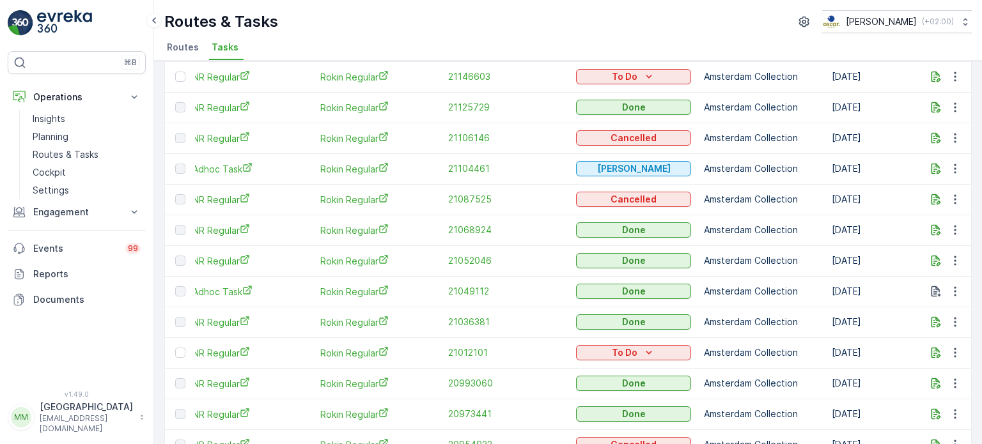
scroll to position [296, 0]
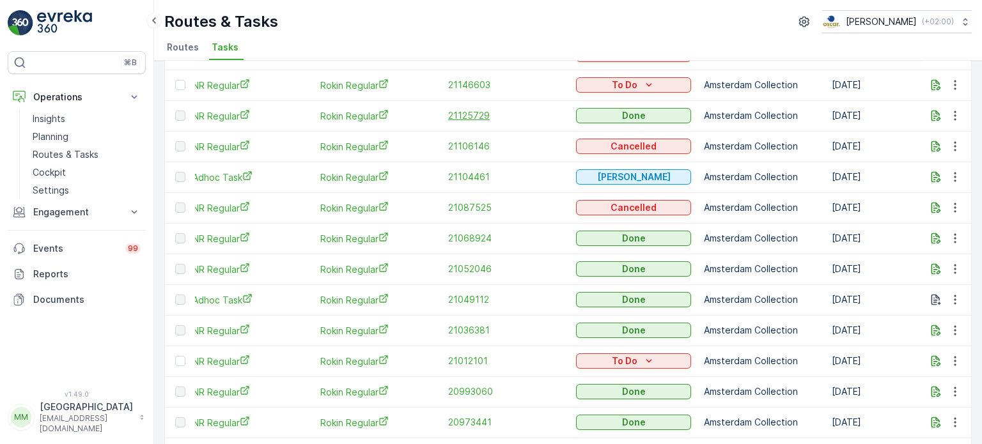
click at [455, 117] on span "21125729" at bounding box center [505, 115] width 115 height 13
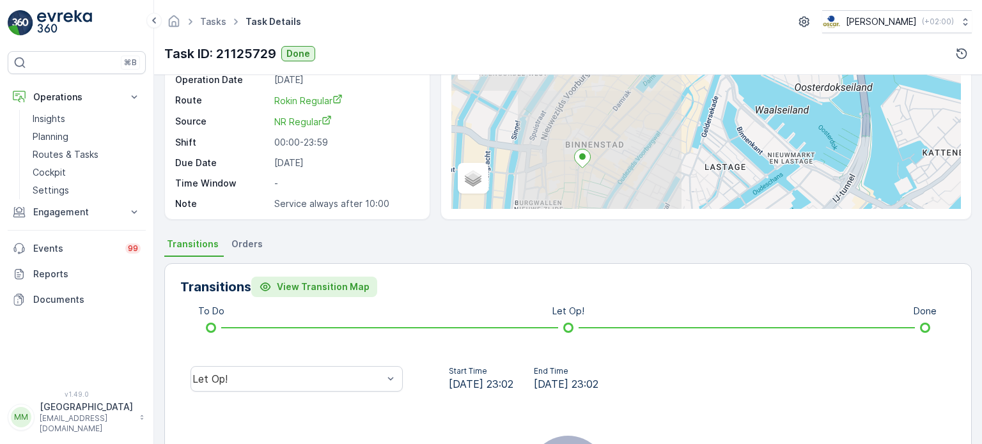
scroll to position [128, 0]
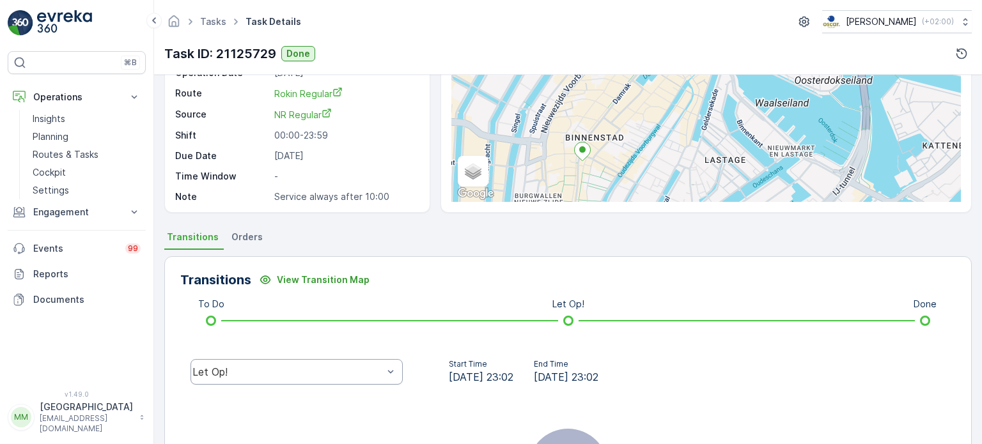
click at [342, 383] on div "Let Op!" at bounding box center [297, 372] width 212 height 26
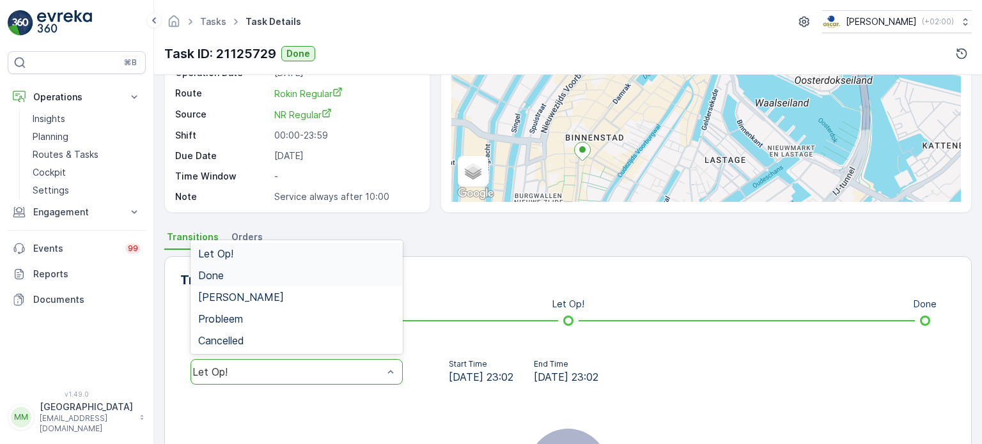
click at [288, 277] on div "Done" at bounding box center [296, 276] width 197 height 12
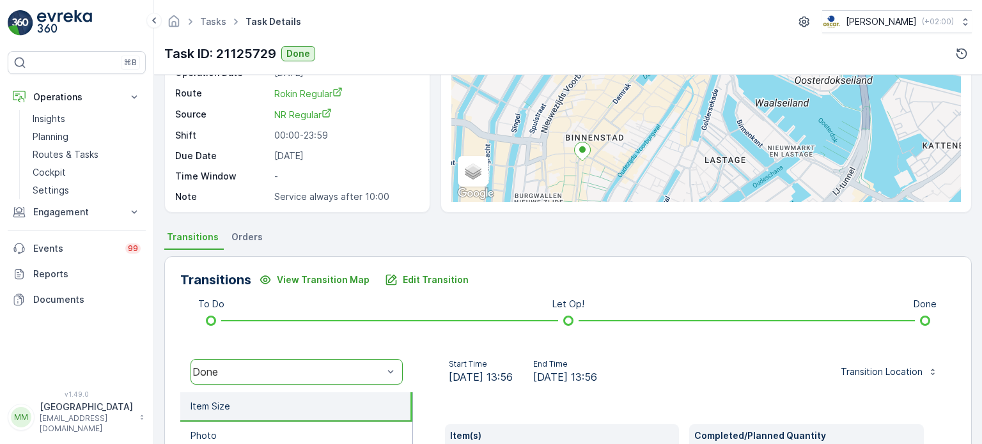
scroll to position [448, 0]
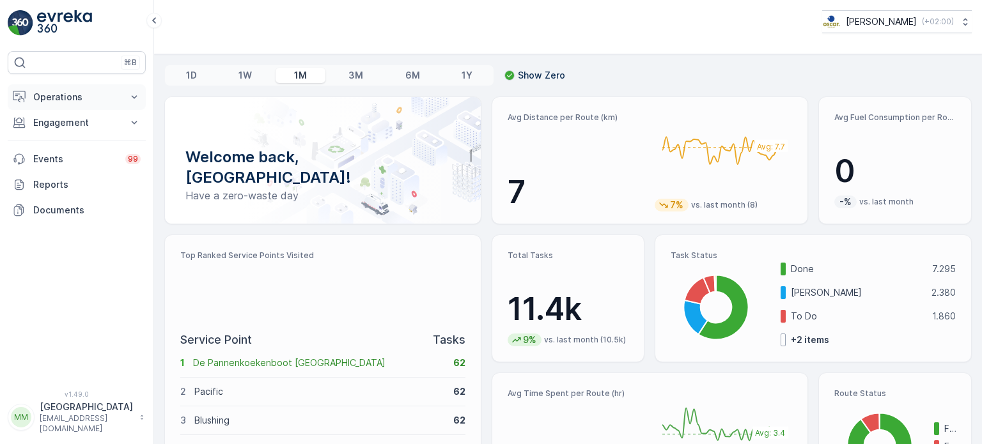
click at [89, 93] on p "Operations" at bounding box center [76, 97] width 87 height 13
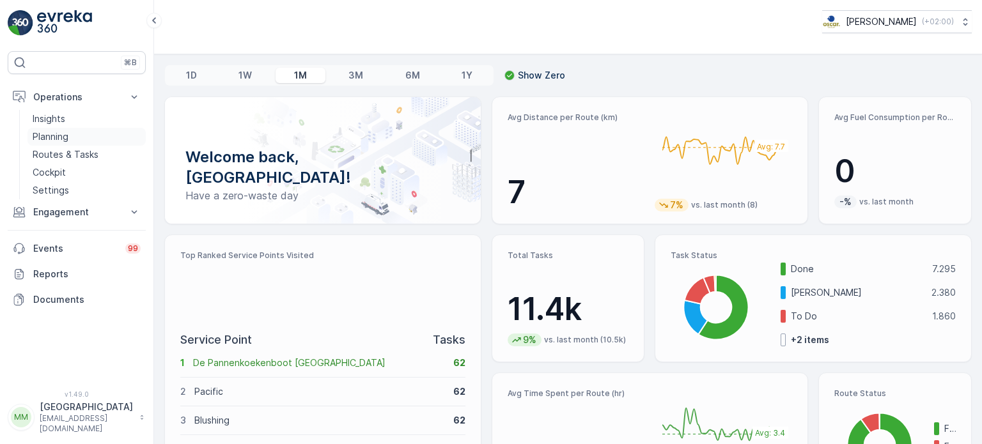
click at [68, 138] on p "Planning" at bounding box center [51, 136] width 36 height 13
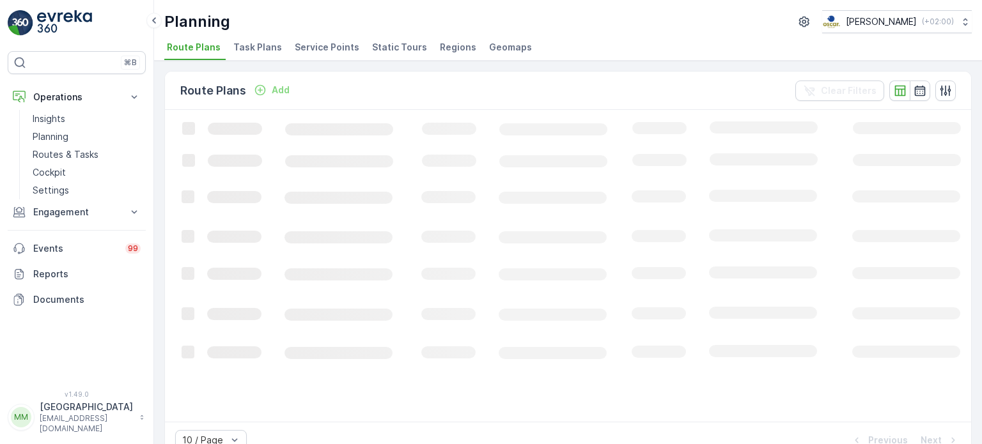
click at [248, 47] on span "Task Plans" at bounding box center [257, 47] width 49 height 13
click at [271, 91] on p "Add" at bounding box center [274, 90] width 18 height 13
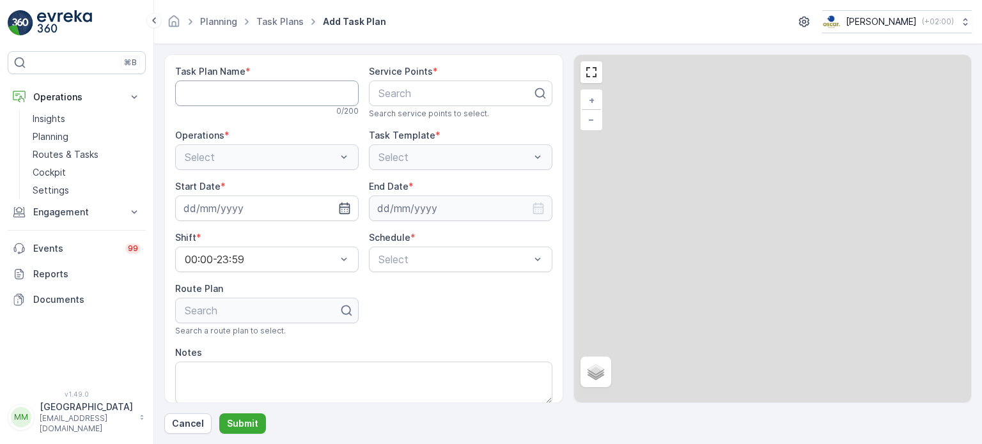
click at [266, 86] on Name "Task Plan Name" at bounding box center [267, 94] width 184 height 26
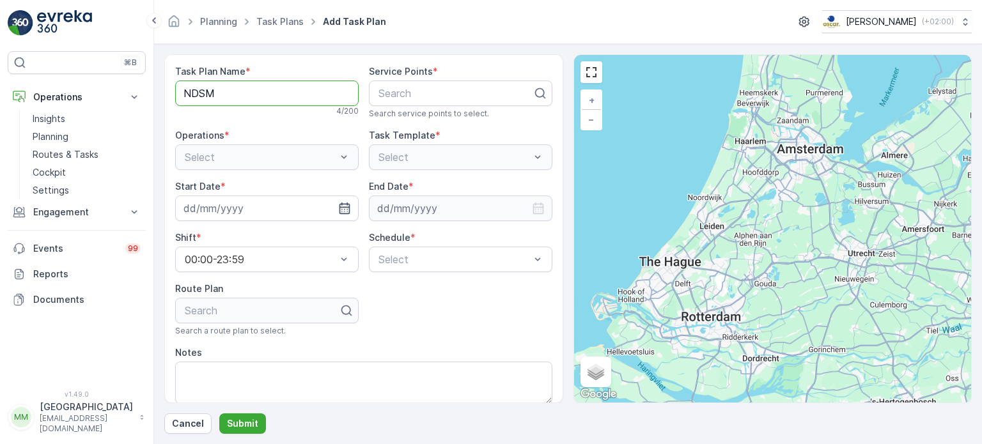
type Name "NDSM Regular"
click at [465, 90] on div at bounding box center [455, 94] width 157 height 12
type input "door"
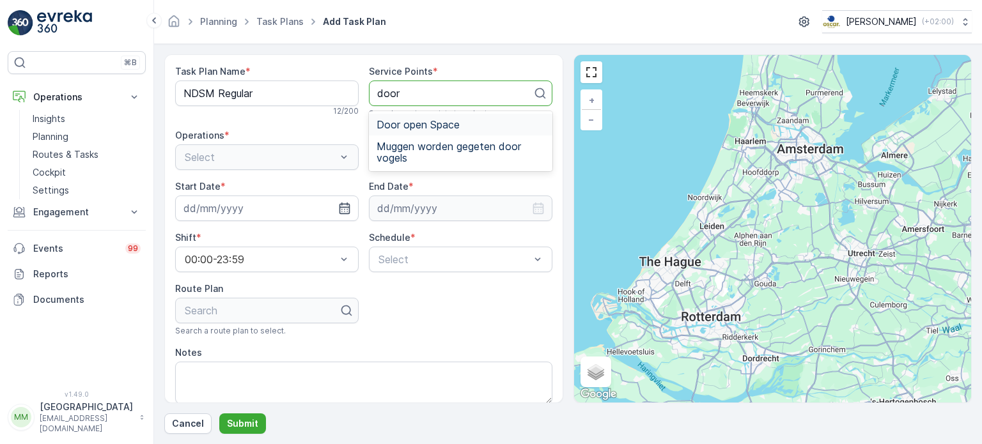
click at [430, 121] on span "Door open Space" at bounding box center [418, 125] width 83 height 12
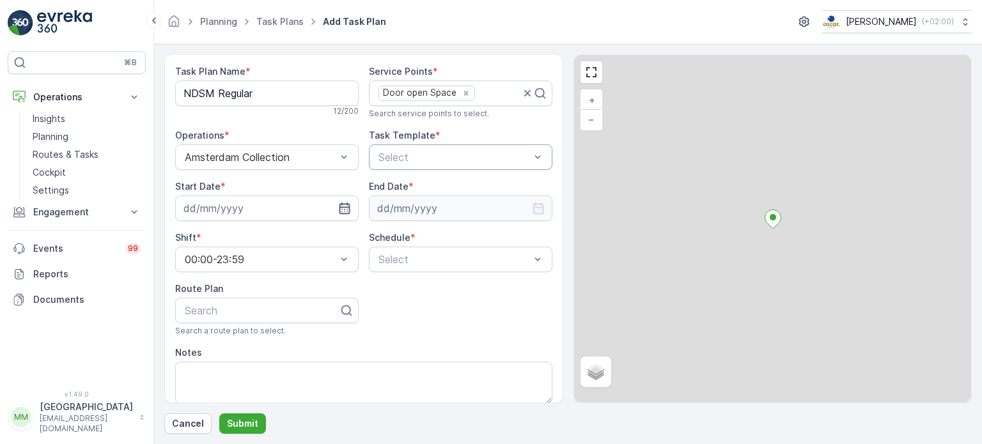
click at [406, 157] on div at bounding box center [454, 158] width 154 height 12
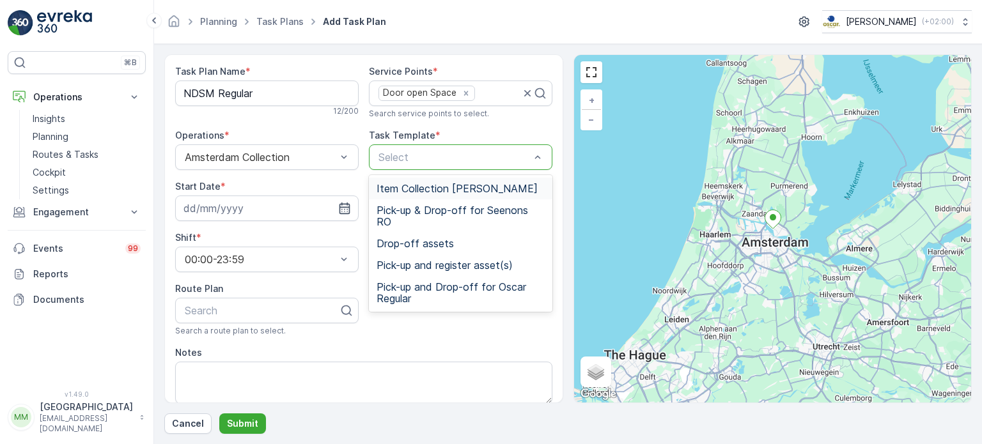
drag, startPoint x: 427, startPoint y: 187, endPoint x: 381, endPoint y: 199, distance: 47.6
click at [427, 187] on span "Item Collection [PERSON_NAME]" at bounding box center [457, 189] width 161 height 12
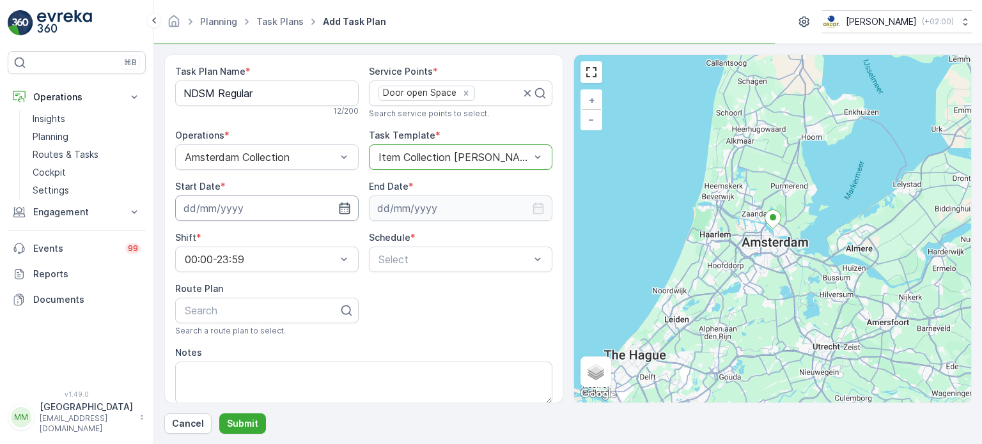
click at [253, 199] on input at bounding box center [267, 209] width 184 height 26
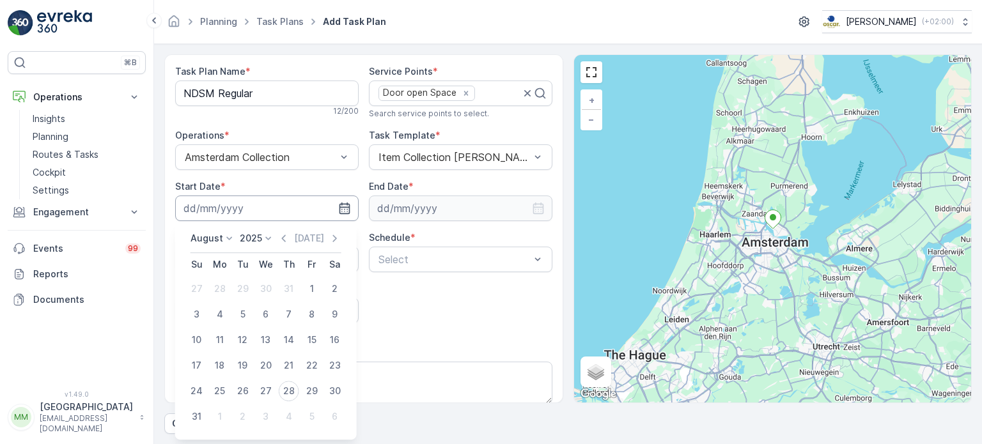
click at [256, 208] on input at bounding box center [267, 209] width 184 height 26
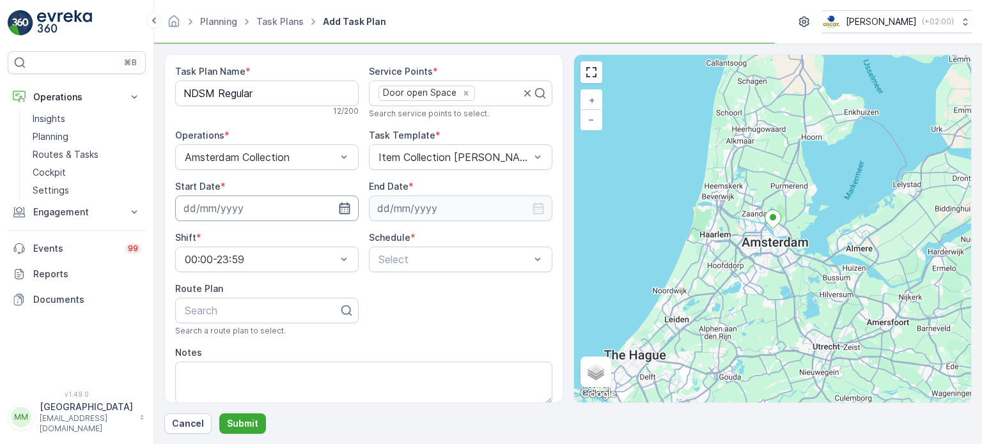
click at [256, 208] on input at bounding box center [267, 209] width 184 height 26
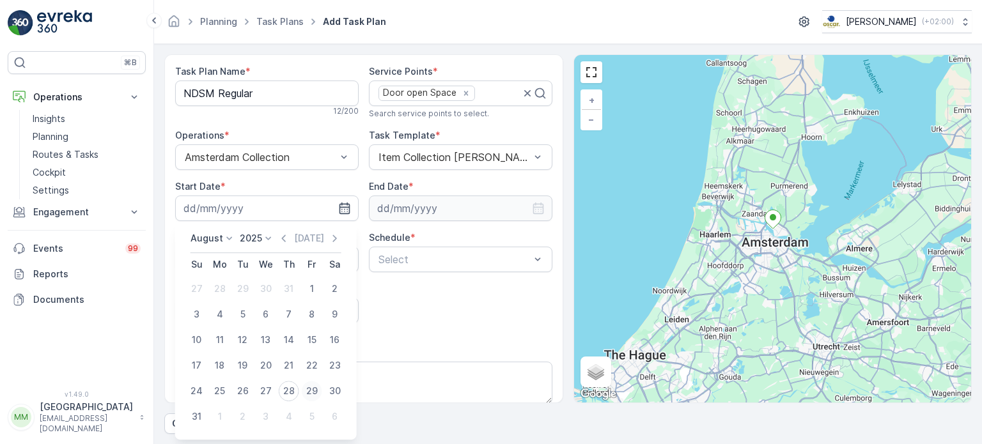
click at [307, 392] on div "29" at bounding box center [312, 391] width 20 height 20
type input "29.08.2025"
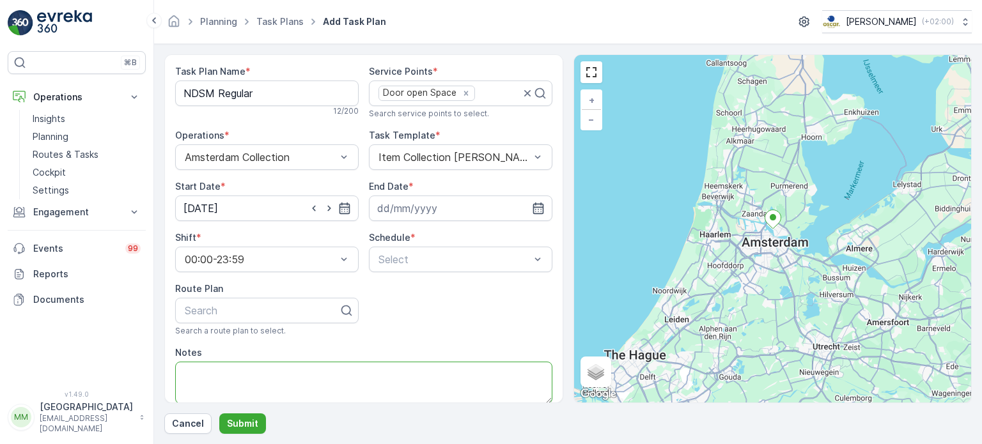
click at [307, 392] on textarea "Notes" at bounding box center [363, 383] width 377 height 42
click at [465, 201] on input at bounding box center [461, 209] width 184 height 26
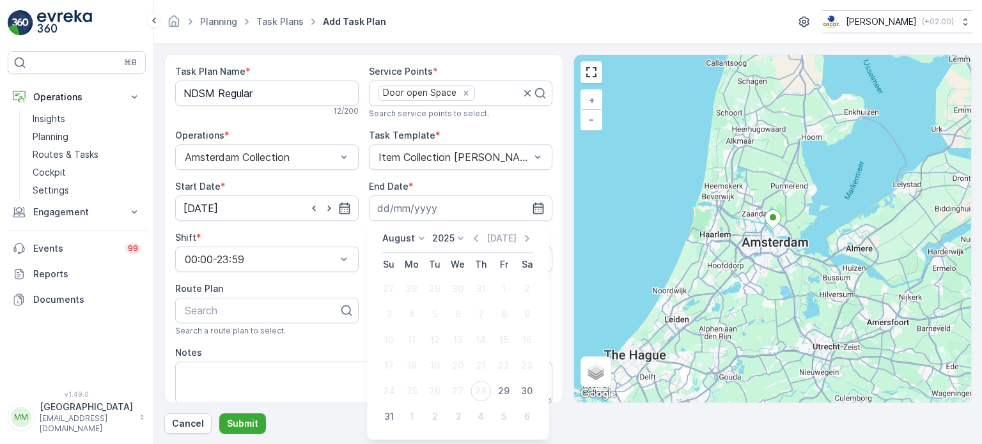
click at [460, 238] on icon at bounding box center [461, 238] width 6 height 3
click at [450, 358] on span "2030" at bounding box center [451, 356] width 22 height 13
click at [414, 247] on div "August 2030 Today" at bounding box center [457, 242] width 151 height 21
click at [412, 247] on div "August 2030 Today" at bounding box center [457, 242] width 151 height 21
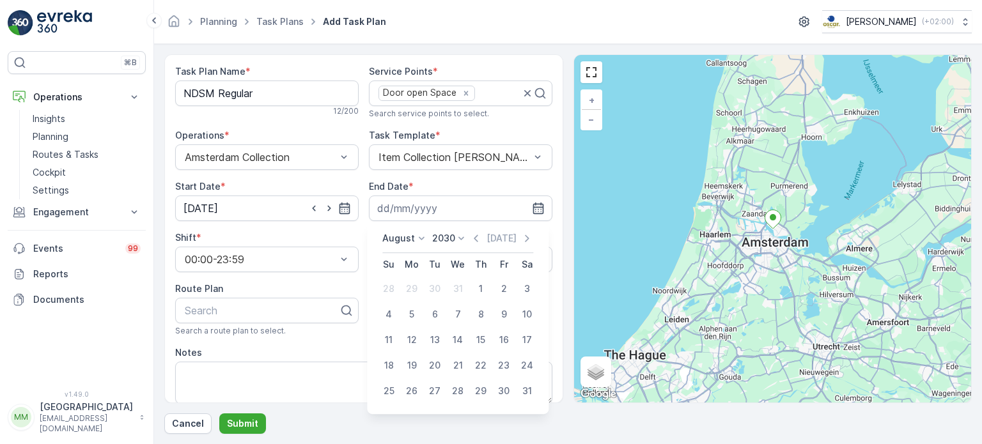
click at [407, 239] on p "August" at bounding box center [398, 238] width 33 height 13
click at [418, 337] on span "November" at bounding box center [412, 338] width 45 height 13
click at [409, 344] on div "11" at bounding box center [412, 340] width 20 height 20
type input "11.11.2030"
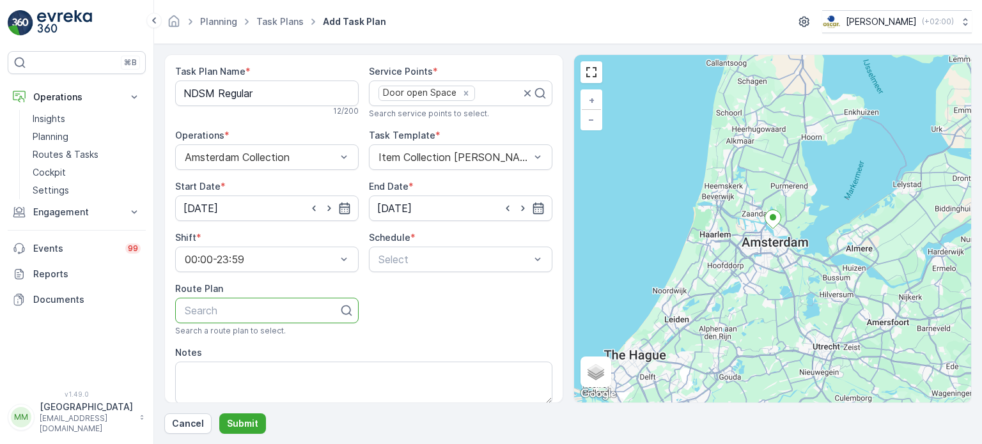
click at [269, 321] on div "Search" at bounding box center [267, 311] width 184 height 26
type input "Ndsm"
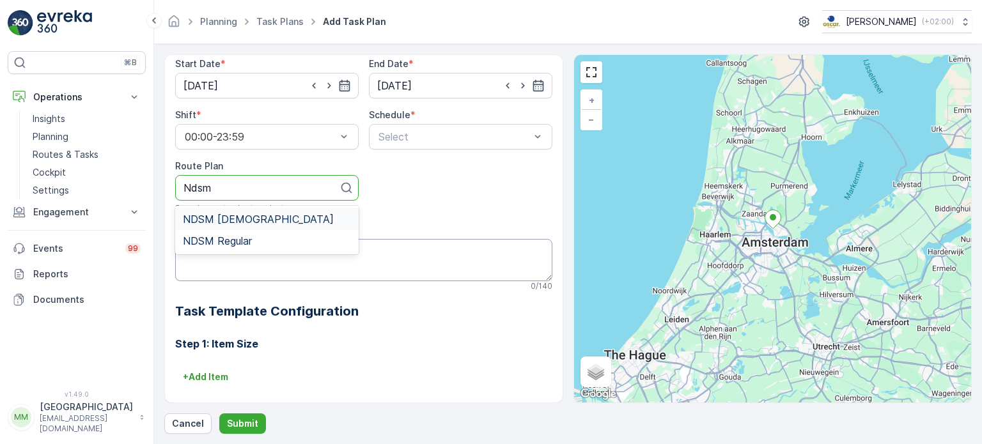
scroll to position [128, 0]
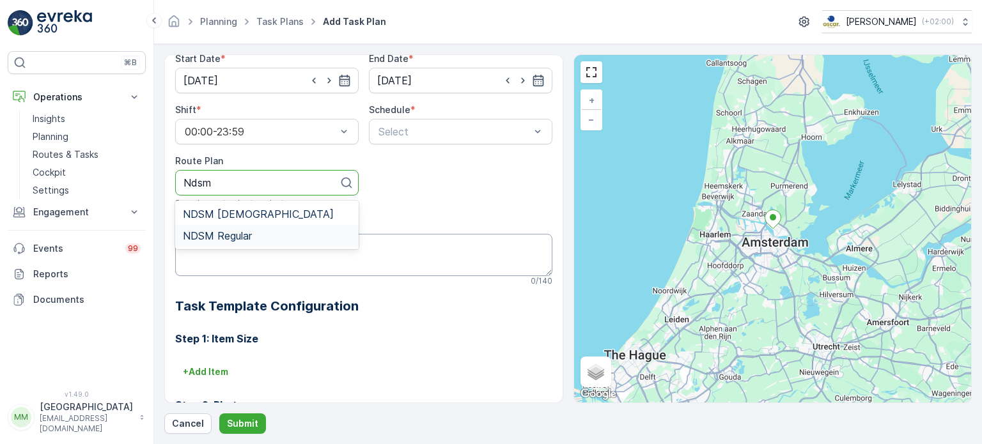
click at [276, 238] on div "NDSM Regular" at bounding box center [267, 236] width 168 height 12
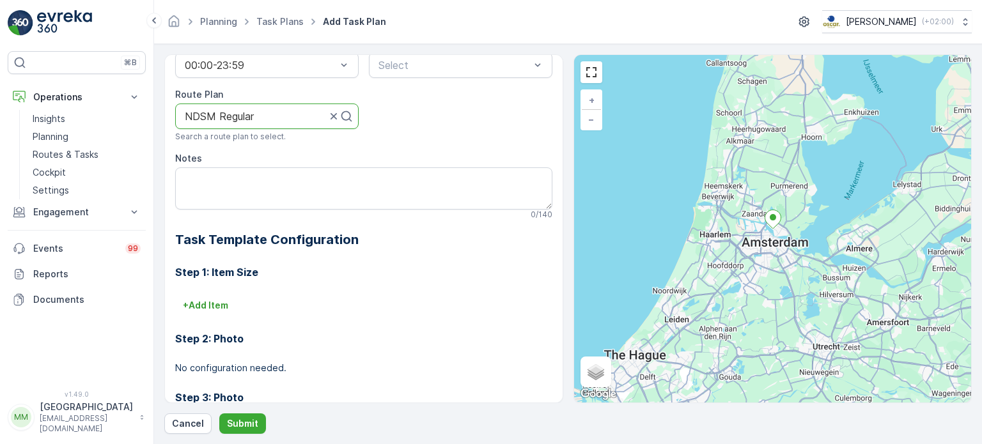
scroll to position [256, 0]
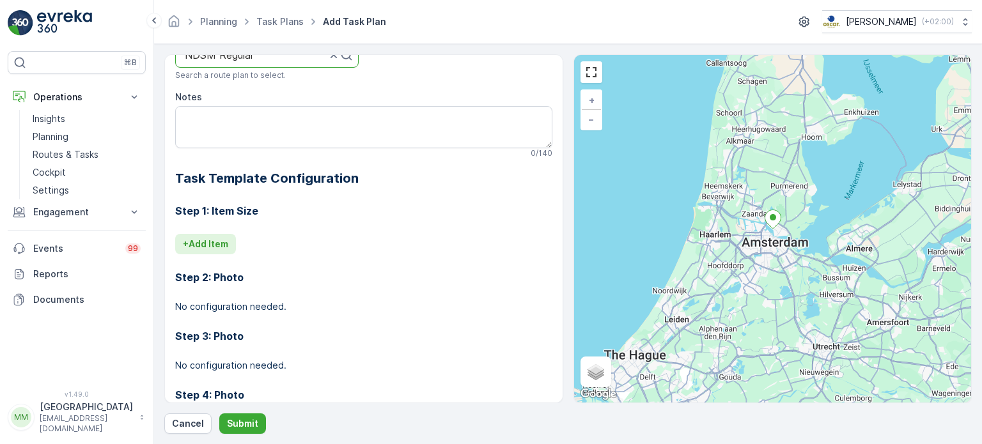
click at [211, 234] on button "+ Add Item" at bounding box center [205, 244] width 61 height 20
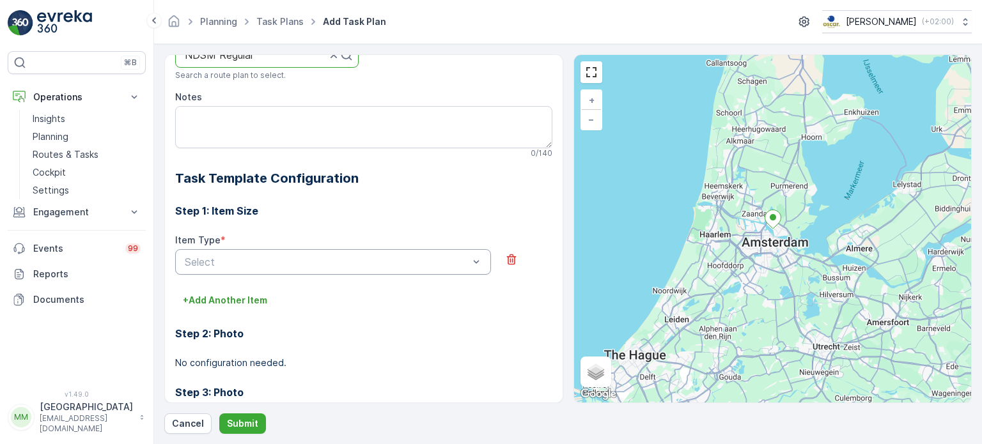
click at [293, 259] on div at bounding box center [327, 262] width 286 height 12
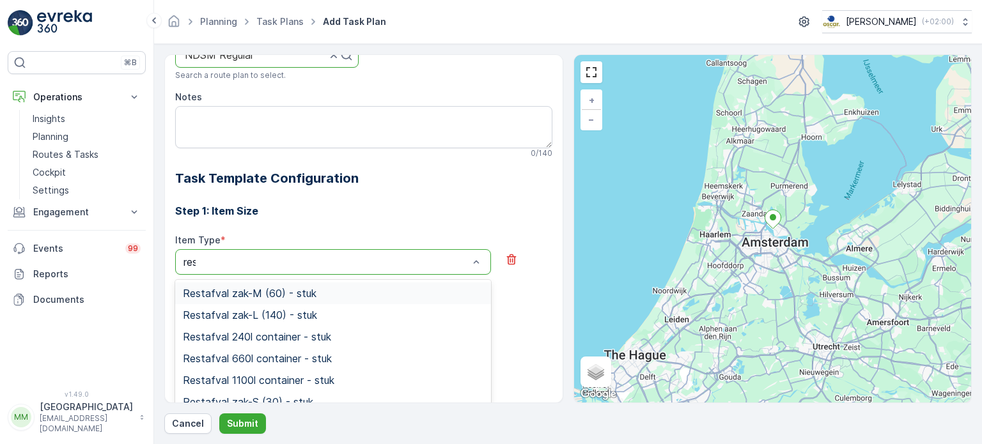
type input "rest"
click at [299, 334] on span "Restafval 240l container - stuk" at bounding box center [257, 337] width 148 height 12
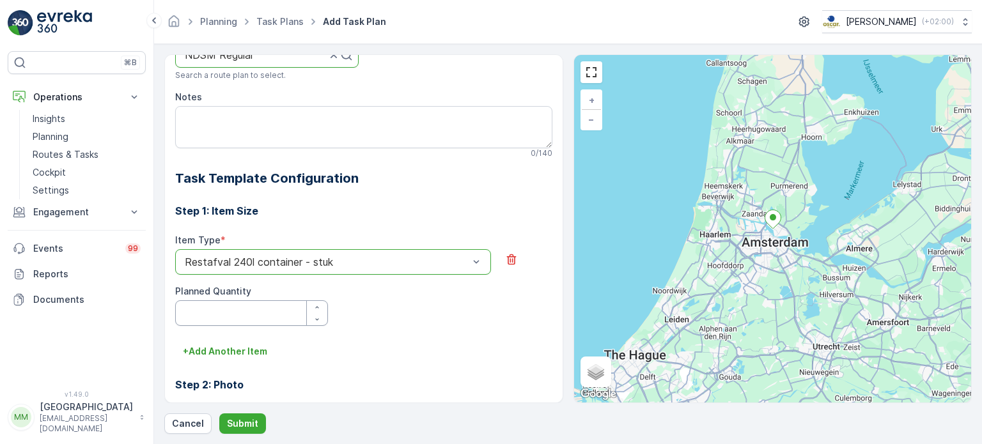
click at [282, 323] on Quantity "Planned Quantity" at bounding box center [251, 314] width 153 height 26
type Quantity "1"
drag, startPoint x: 248, startPoint y: 344, endPoint x: 327, endPoint y: 288, distance: 96.3
click at [249, 344] on button "+ Add Another Item" at bounding box center [225, 351] width 100 height 20
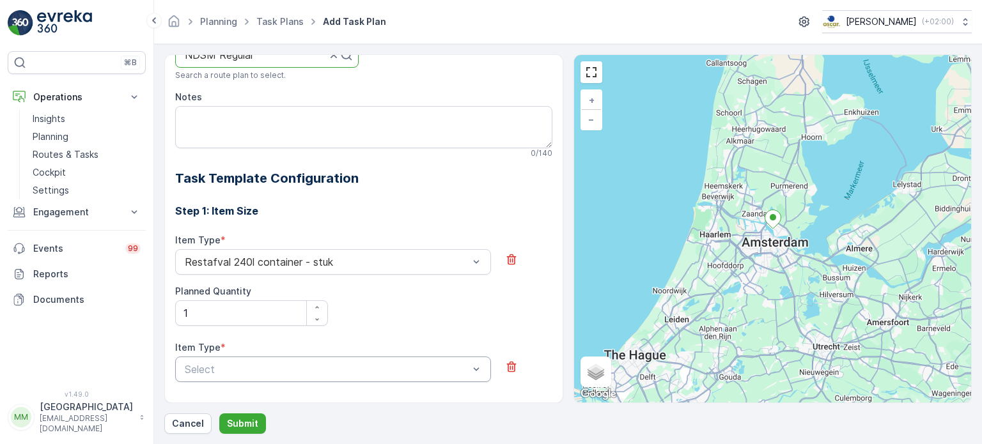
click at [222, 366] on div at bounding box center [327, 370] width 286 height 12
type input "swill"
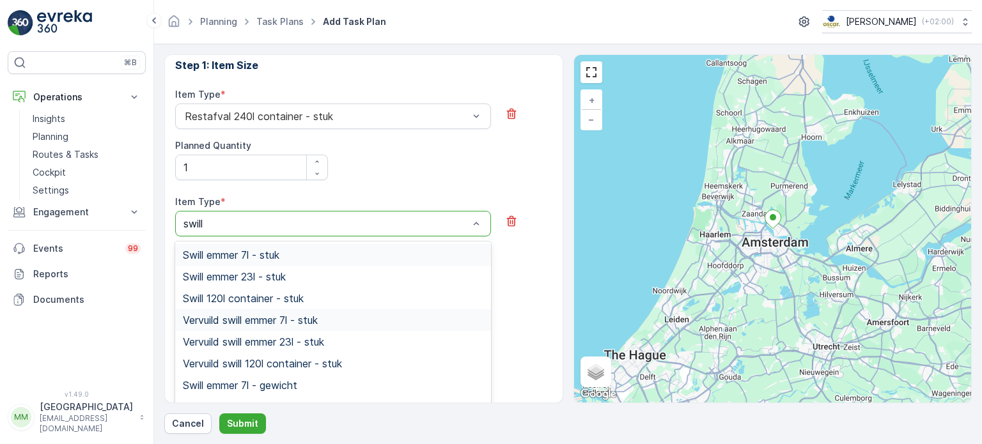
scroll to position [448, 0]
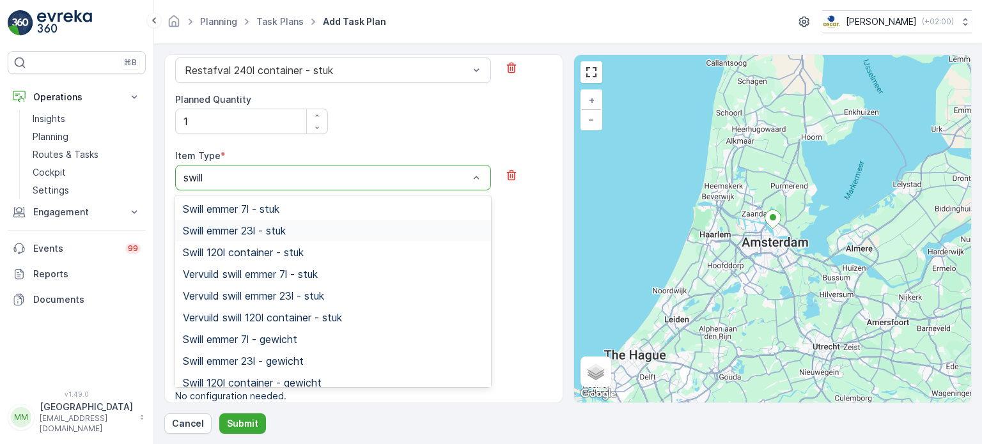
click at [274, 235] on span "Swill emmer 23l - stuk" at bounding box center [234, 231] width 103 height 12
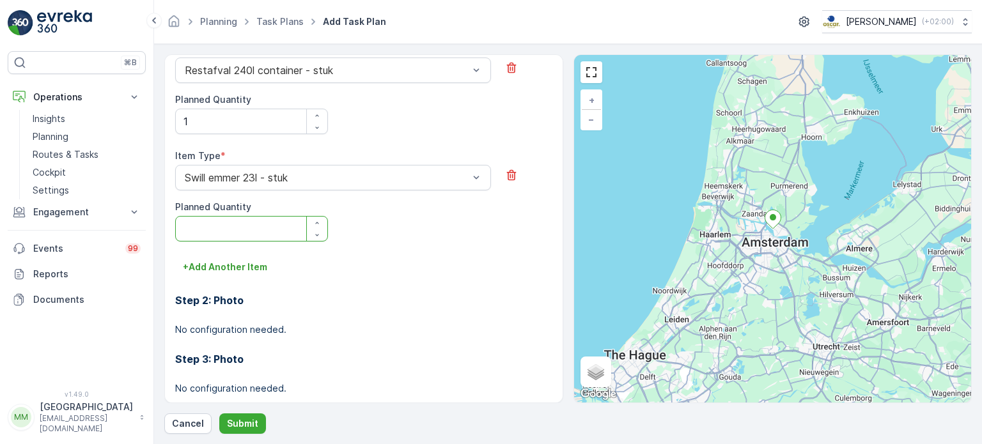
click at [263, 234] on Quantity "Planned Quantity" at bounding box center [251, 229] width 153 height 26
type Quantity "1"
click at [238, 265] on p "+ Add Another Item" at bounding box center [225, 267] width 84 height 13
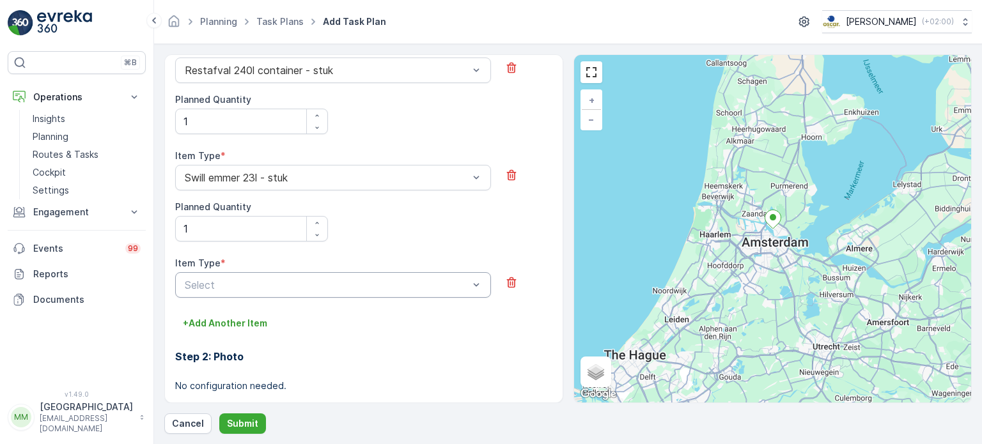
click at [295, 279] on div at bounding box center [327, 285] width 286 height 12
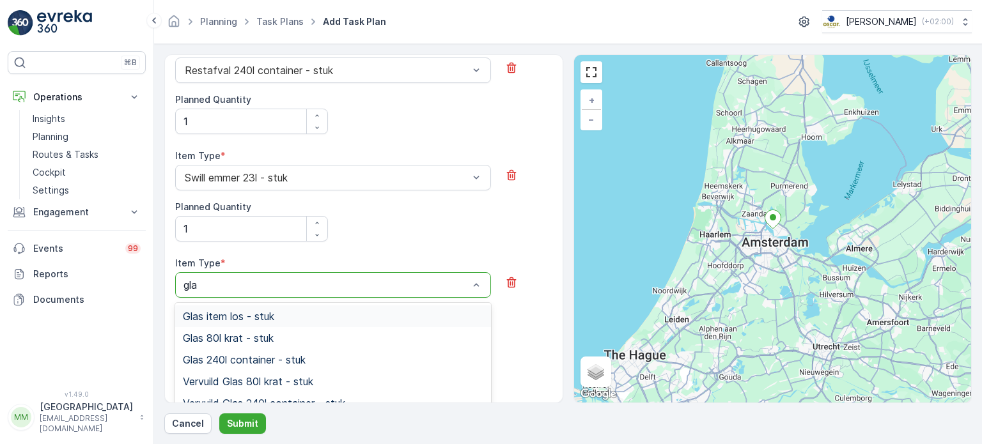
type input "glas"
click at [269, 336] on span "Glas 80l krat - stuk" at bounding box center [228, 338] width 91 height 12
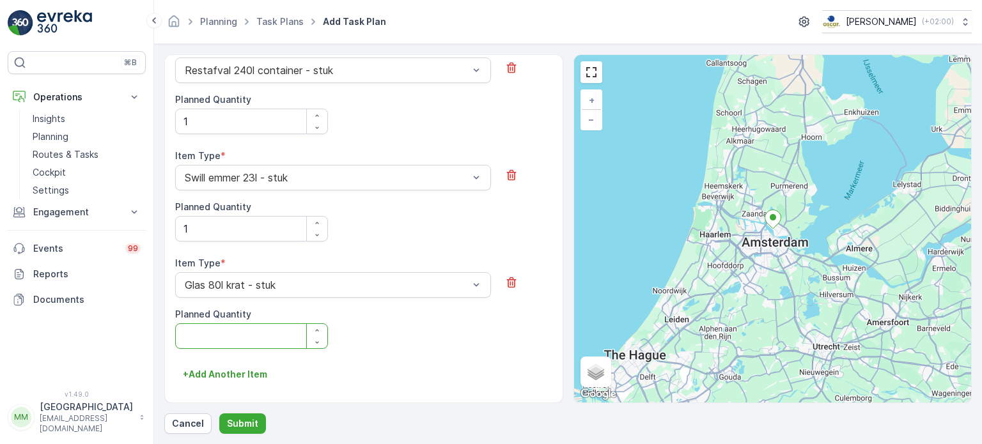
click at [257, 330] on Quantity "Planned Quantity" at bounding box center [251, 337] width 153 height 26
type Quantity "1"
click at [235, 375] on p "+ Add Another Item" at bounding box center [225, 374] width 84 height 13
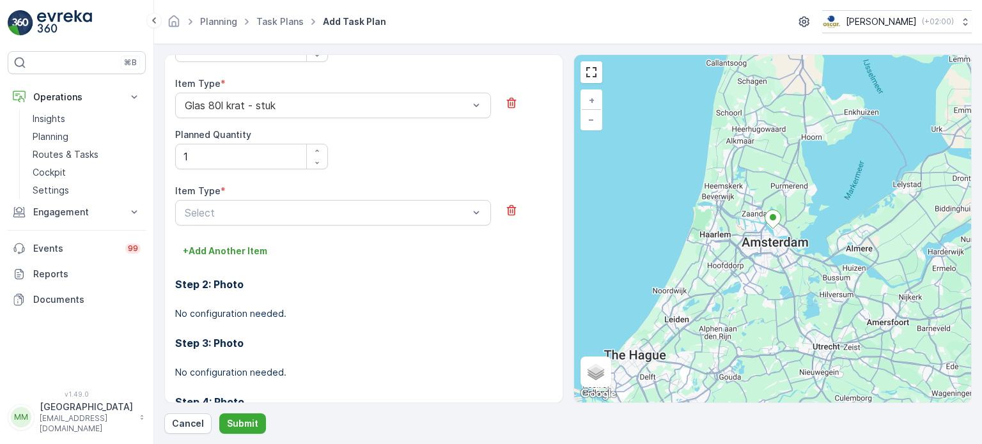
scroll to position [692, 0]
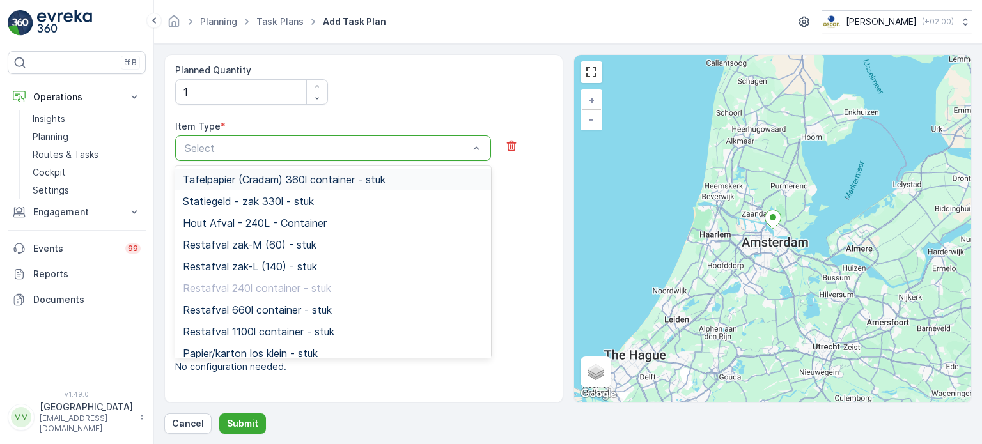
click at [281, 151] on div at bounding box center [327, 149] width 286 height 12
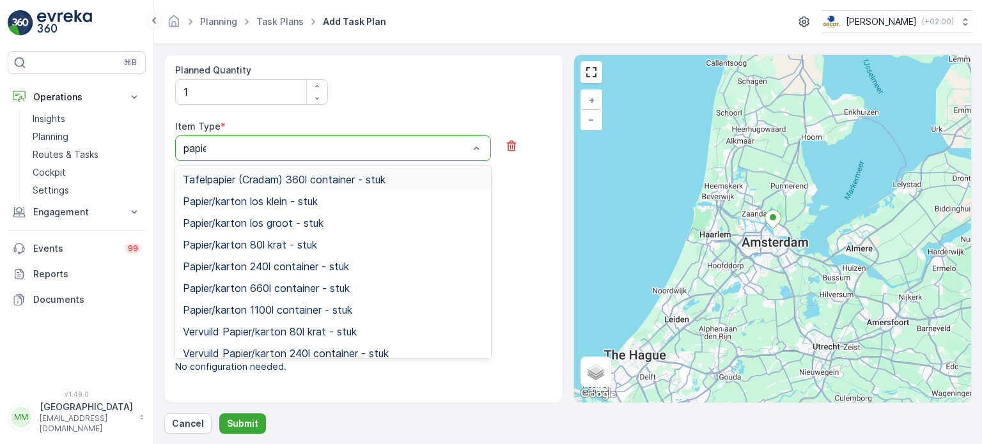
type input "papier"
click at [345, 285] on span "Papier/karton 660l container - stuk" at bounding box center [266, 289] width 167 height 12
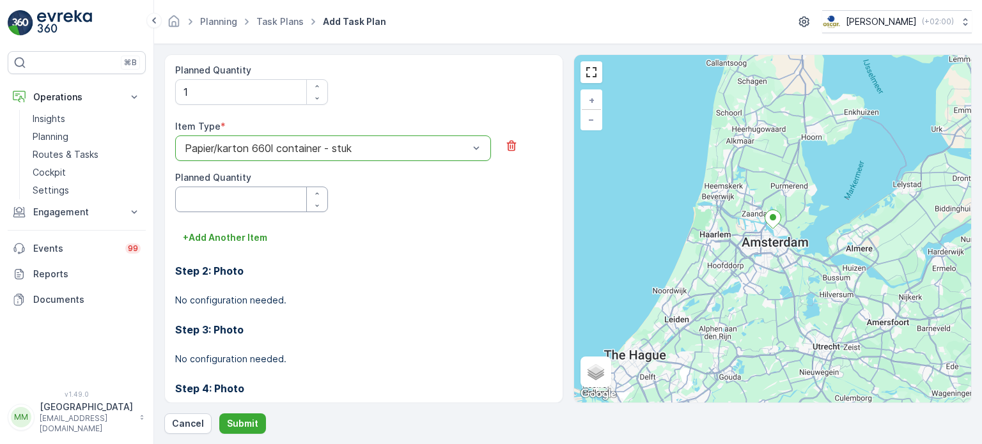
click at [276, 199] on Quantity "Planned Quantity" at bounding box center [251, 200] width 153 height 26
type Quantity "1"
click at [240, 240] on p "+ Add Another Item" at bounding box center [225, 237] width 84 height 13
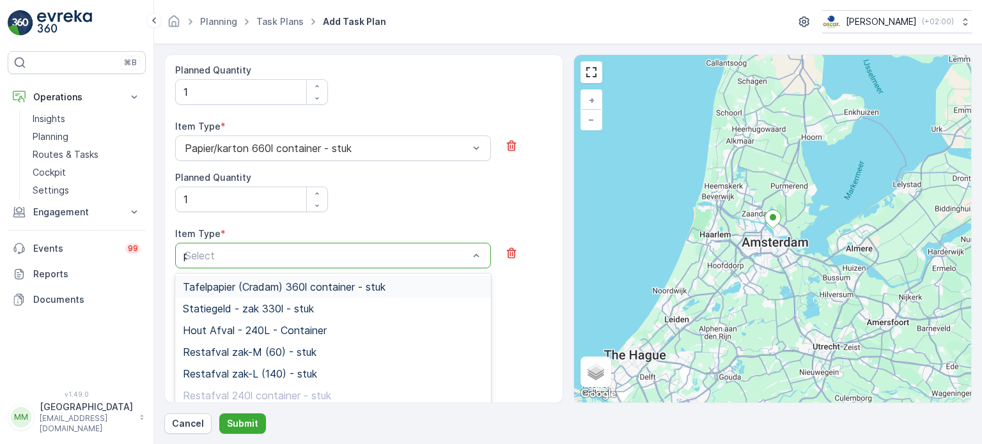
type input "pd"
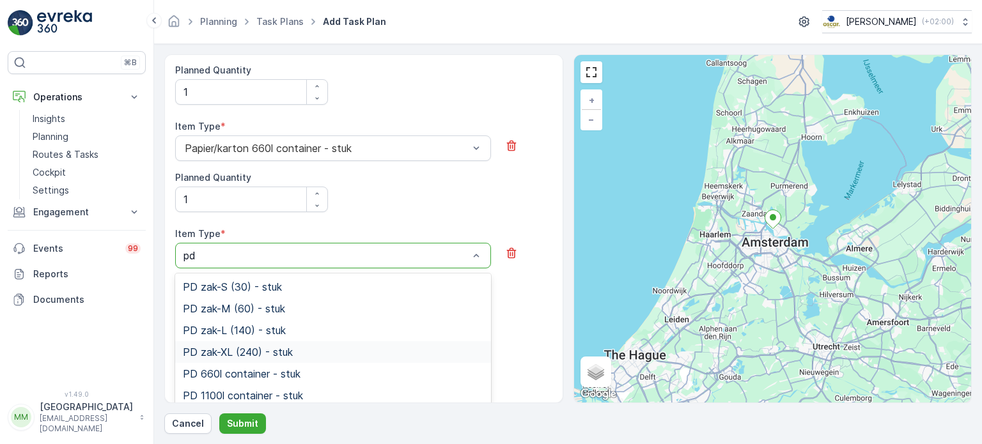
click at [271, 347] on span "PD zak-XL (240) - stuk" at bounding box center [238, 353] width 110 height 12
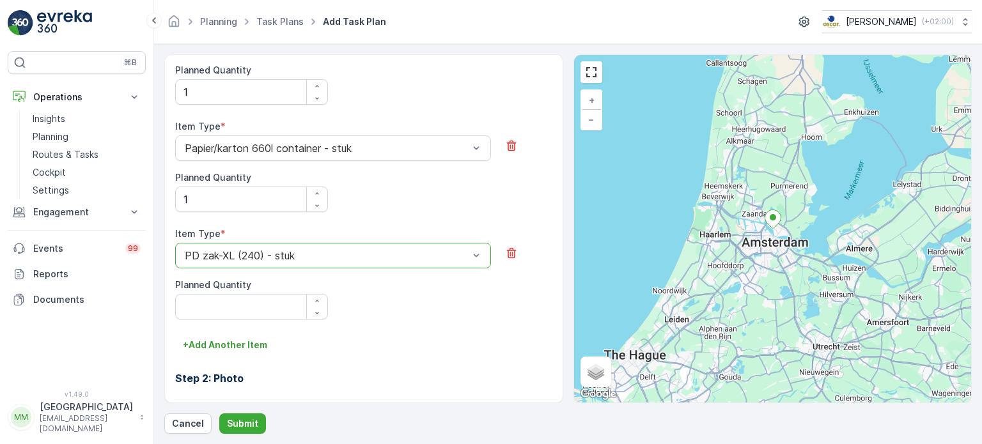
click at [250, 317] on Quantity "Planned Quantity" at bounding box center [251, 307] width 153 height 26
type Quantity "1"
click at [244, 414] on button "Submit" at bounding box center [242, 424] width 47 height 20
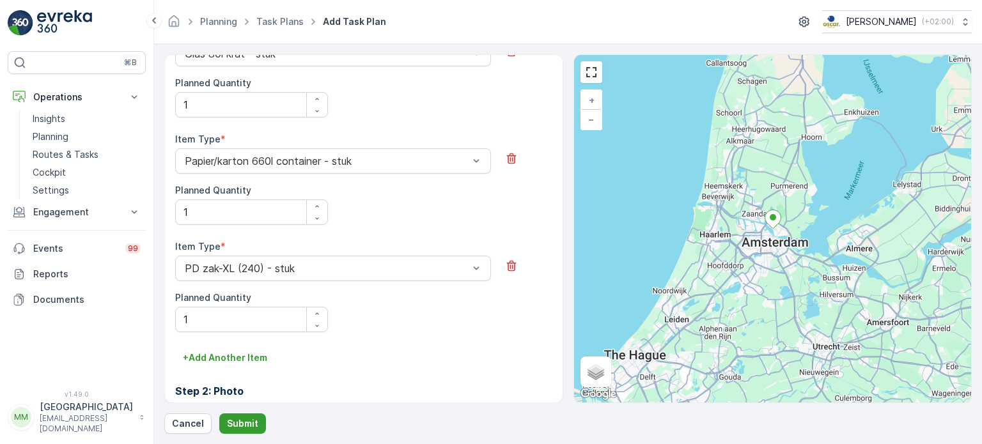
scroll to position [30, 0]
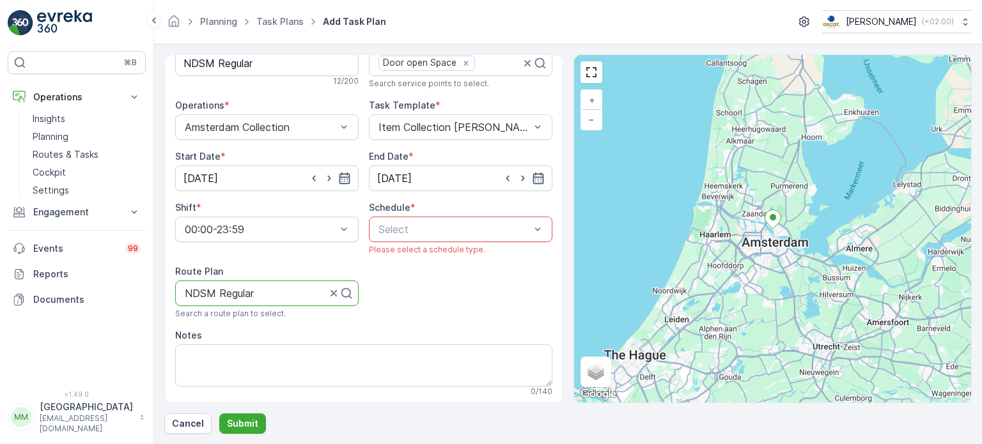
click at [463, 224] on div at bounding box center [454, 230] width 154 height 12
click at [428, 266] on div "Daily" at bounding box center [461, 261] width 184 height 22
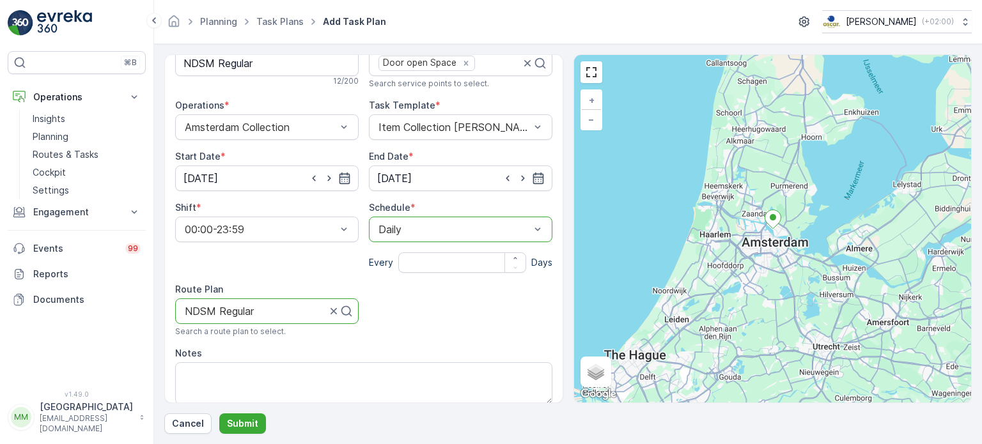
click at [432, 235] on div "Daily" at bounding box center [461, 230] width 184 height 26
click at [411, 293] on div "Daily Weekly" at bounding box center [461, 271] width 184 height 49
click at [409, 285] on div "Weekly" at bounding box center [461, 283] width 168 height 12
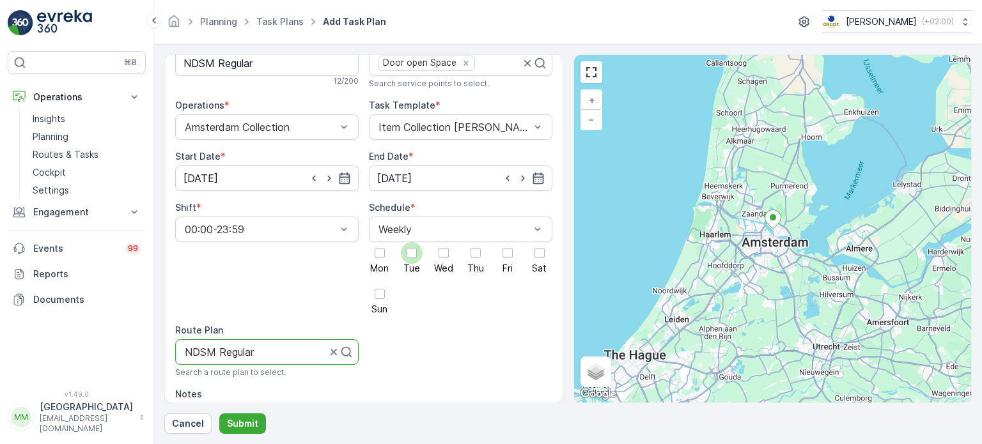
drag, startPoint x: 380, startPoint y: 253, endPoint x: 407, endPoint y: 260, distance: 27.9
click at [380, 253] on div at bounding box center [380, 253] width 10 height 10
click at [380, 242] on input "Mon" at bounding box center [380, 242] width 0 height 0
drag, startPoint x: 412, startPoint y: 254, endPoint x: 419, endPoint y: 257, distance: 7.7
click at [412, 254] on div at bounding box center [412, 253] width 10 height 10
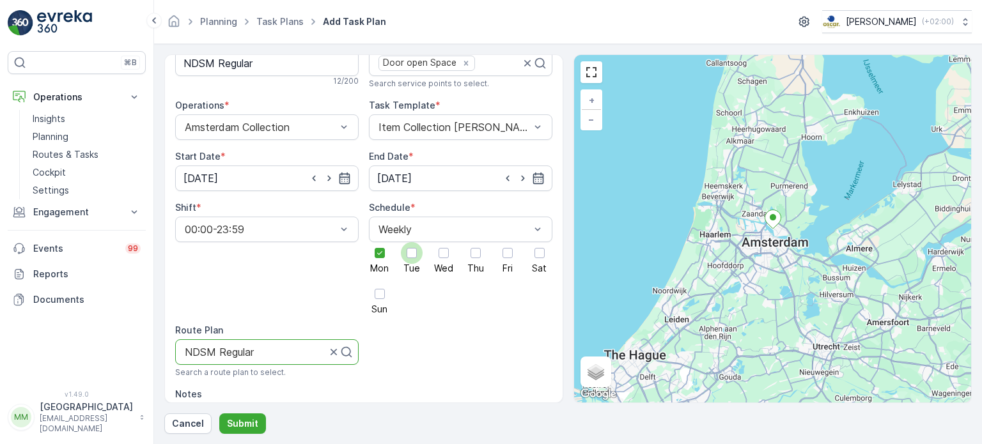
click at [412, 242] on input "Tue" at bounding box center [412, 242] width 0 height 0
click at [442, 260] on div at bounding box center [444, 253] width 22 height 22
click at [444, 242] on input "Wed" at bounding box center [444, 242] width 0 height 0
click at [476, 252] on div at bounding box center [476, 253] width 10 height 10
click at [476, 242] on input "Thu" at bounding box center [476, 242] width 0 height 0
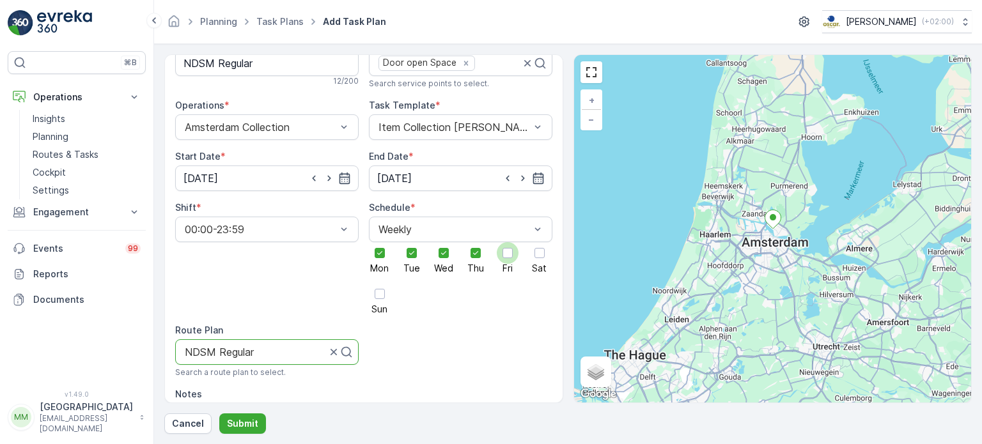
click at [499, 256] on div at bounding box center [508, 253] width 22 height 22
click at [508, 242] on input "Fri" at bounding box center [508, 242] width 0 height 0
click at [537, 258] on div at bounding box center [540, 253] width 10 height 10
click at [540, 242] on input "Sat" at bounding box center [540, 242] width 0 height 0
click at [383, 299] on div at bounding box center [380, 294] width 22 height 22
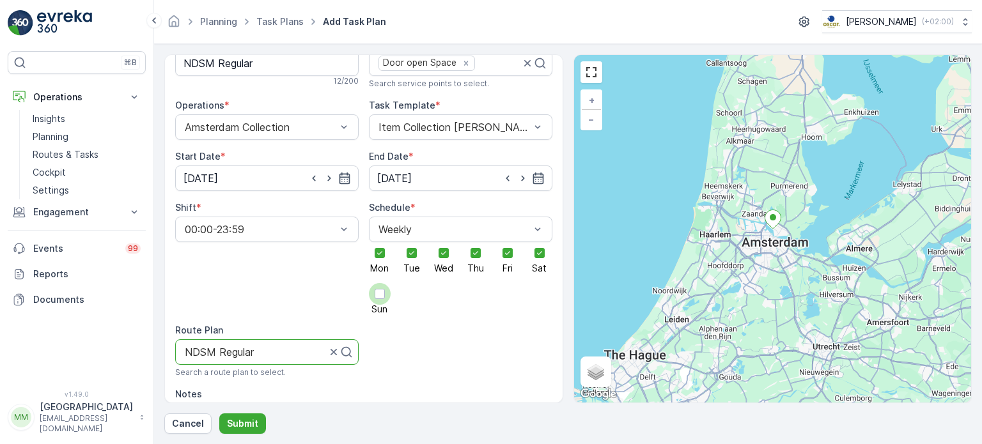
click at [380, 283] on input "Sun" at bounding box center [380, 283] width 0 height 0
click at [241, 429] on p "Submit" at bounding box center [242, 424] width 31 height 13
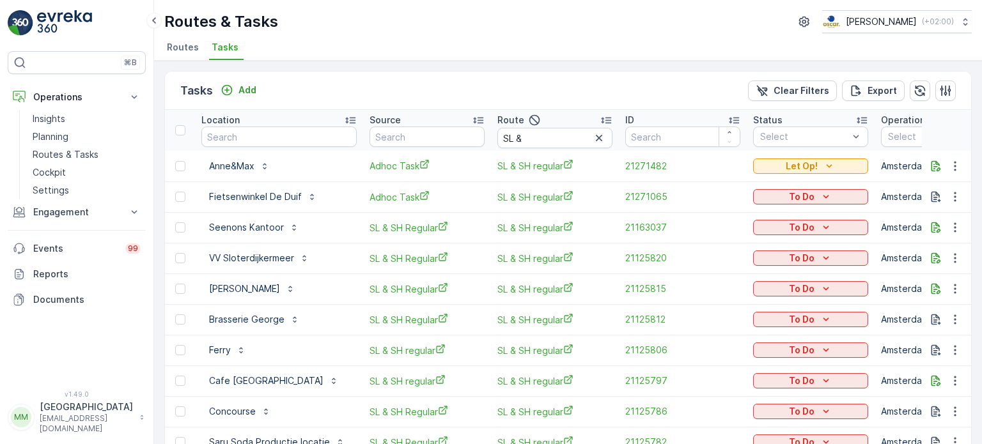
scroll to position [0, 424]
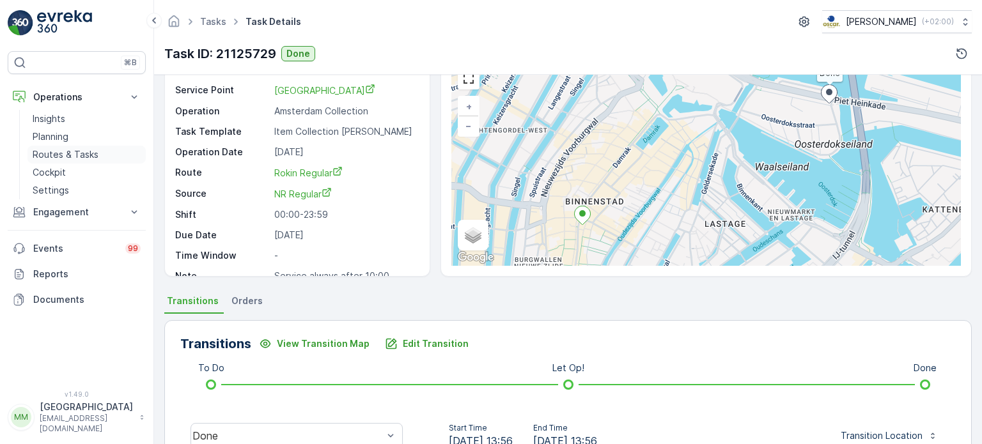
click at [100, 152] on link "Routes & Tasks" at bounding box center [86, 155] width 118 height 18
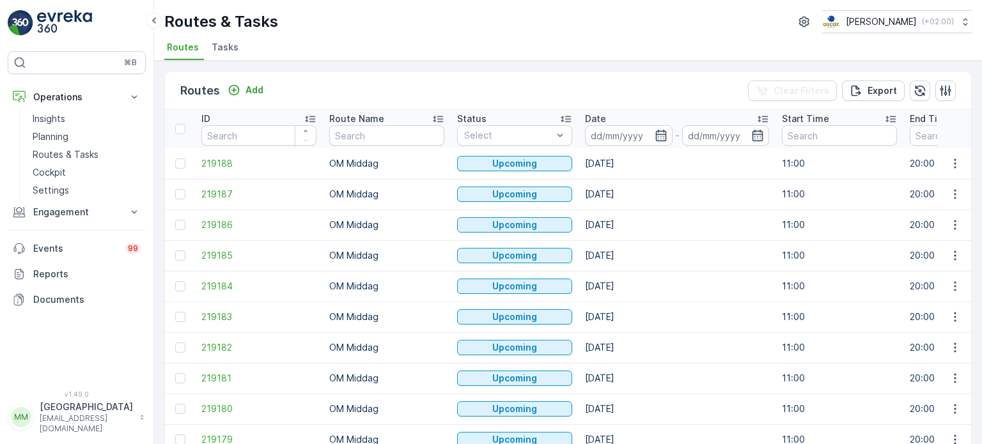
click at [224, 50] on span "Tasks" at bounding box center [225, 47] width 27 height 13
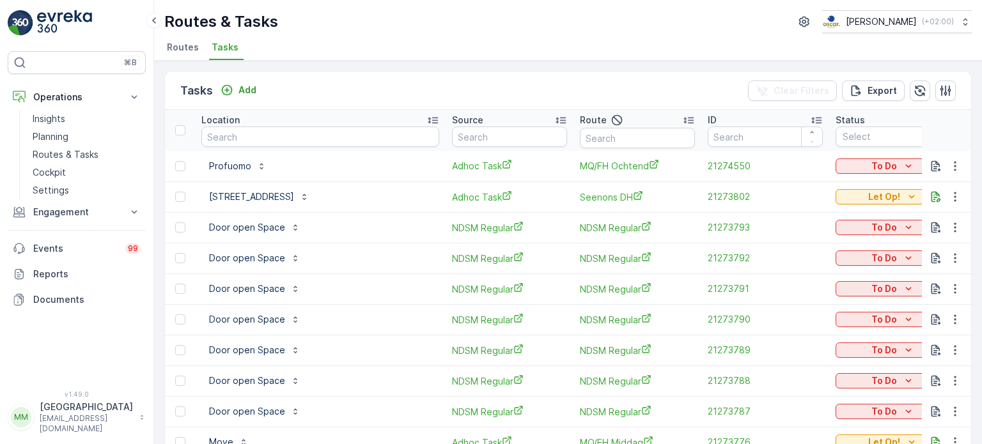
click at [322, 148] on th "Location" at bounding box center [320, 130] width 251 height 41
click at [322, 145] on input "text" at bounding box center [320, 137] width 238 height 20
type input "gasth"
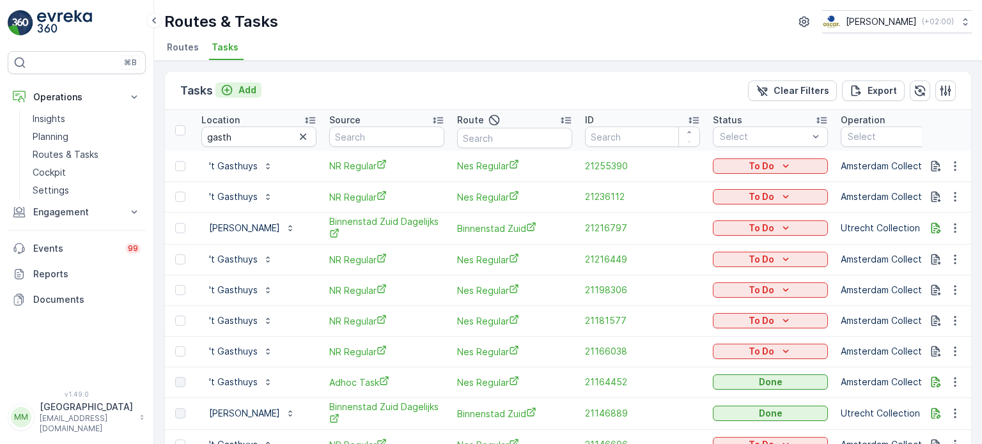
click at [245, 91] on p "Add" at bounding box center [248, 90] width 18 height 13
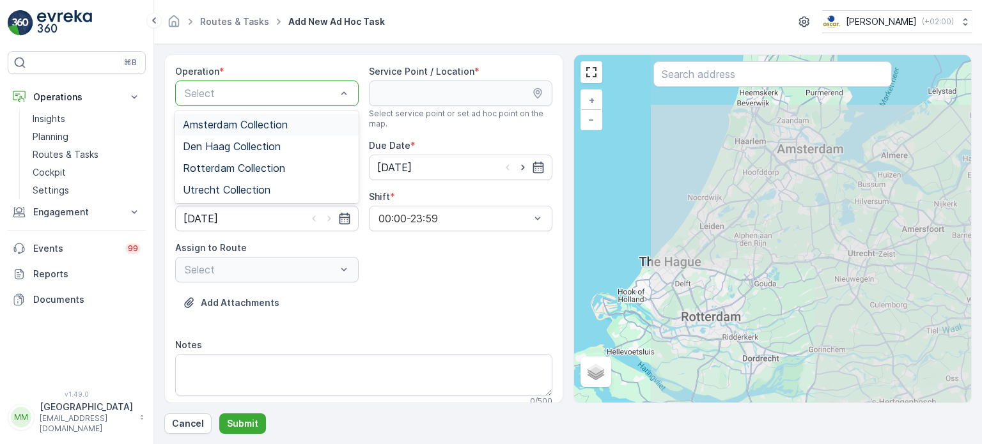
drag, startPoint x: 272, startPoint y: 93, endPoint x: 253, endPoint y: 125, distance: 37.8
click at [272, 93] on div at bounding box center [261, 94] width 154 height 12
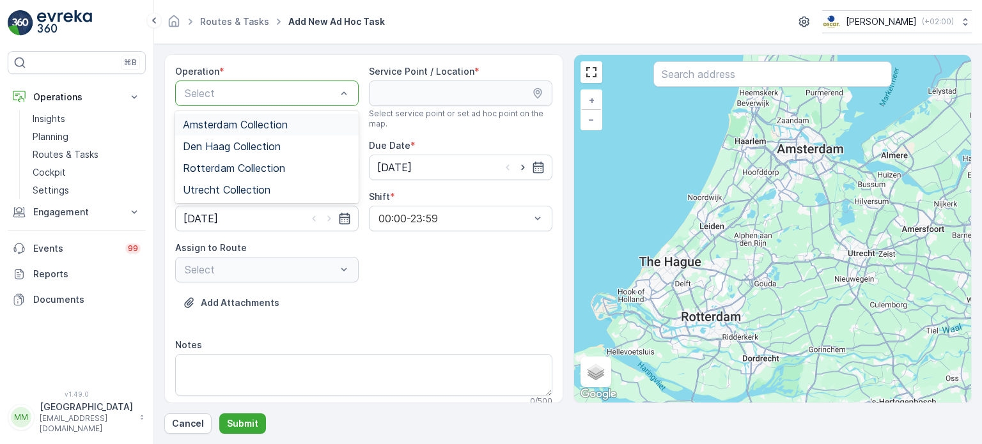
click at [252, 127] on span "Amsterdam Collection" at bounding box center [235, 125] width 105 height 12
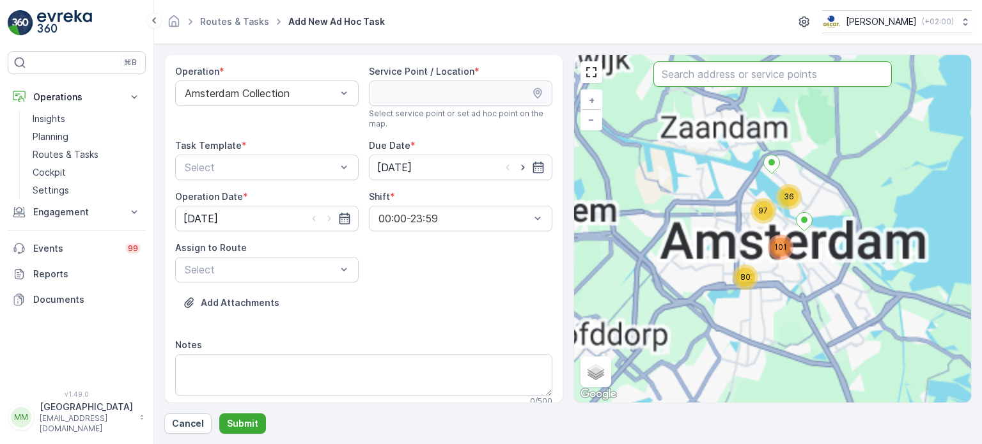
click at [691, 77] on input "text" at bounding box center [772, 74] width 239 height 26
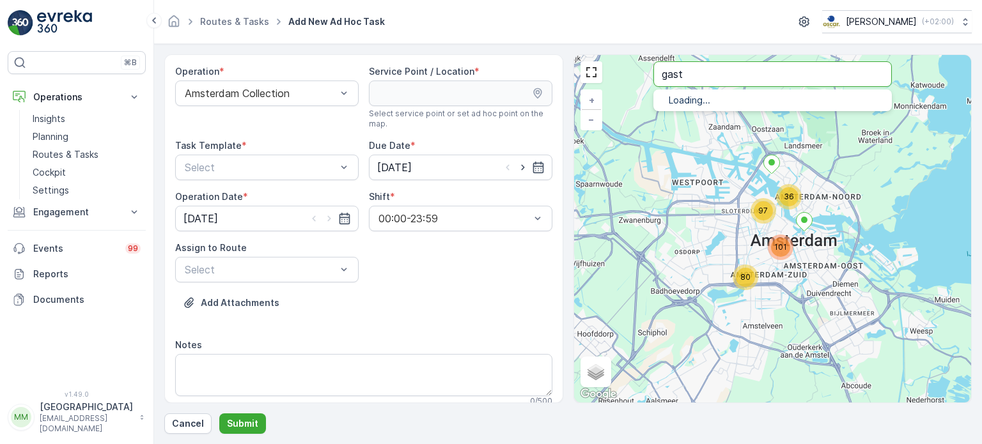
type input "gast"
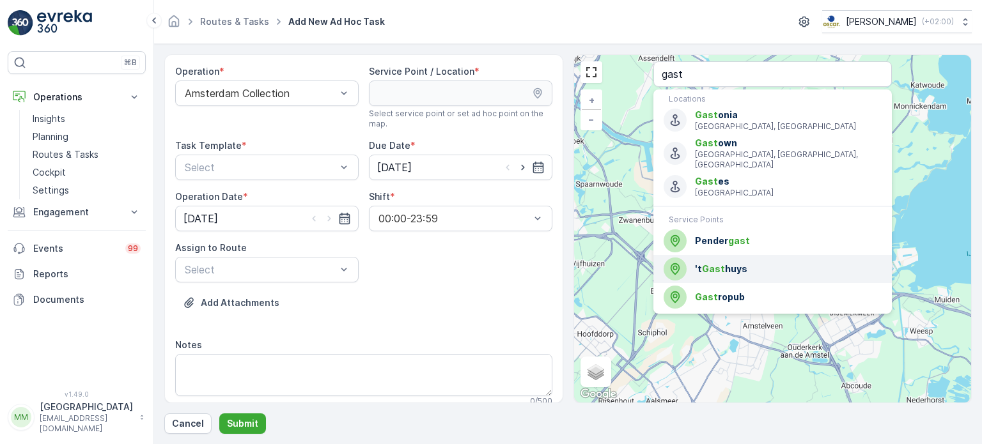
click at [713, 263] on span "Gast" at bounding box center [713, 268] width 23 height 11
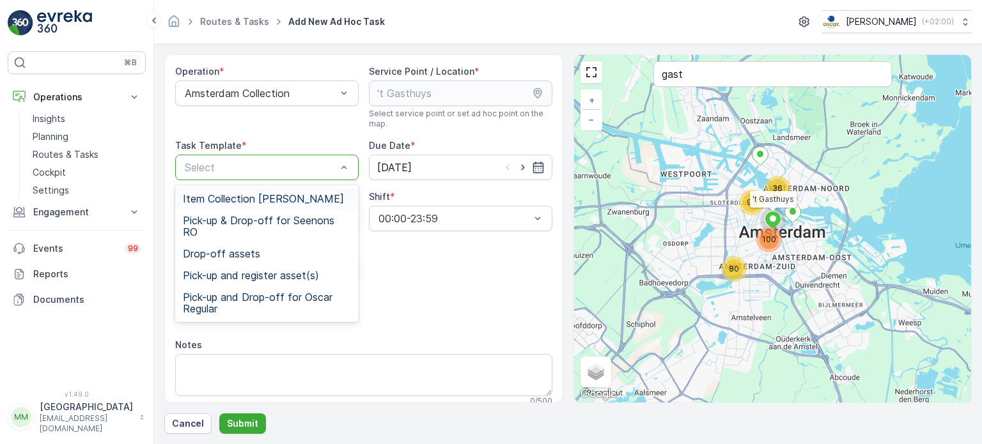
click at [229, 199] on span "Item Collection [PERSON_NAME]" at bounding box center [263, 199] width 161 height 12
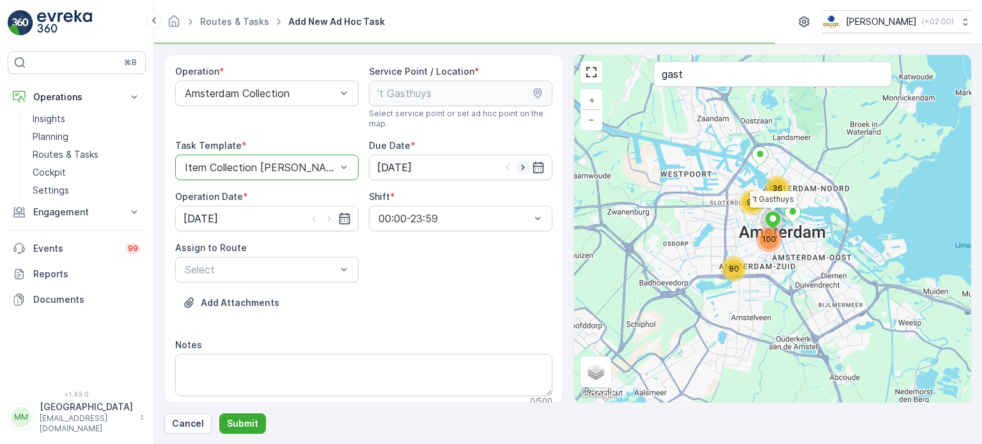
click at [517, 171] on icon "button" at bounding box center [523, 167] width 13 height 13
type input "29.08.2025"
click at [329, 219] on icon "button" at bounding box center [329, 218] width 13 height 13
type input "29.08.2025"
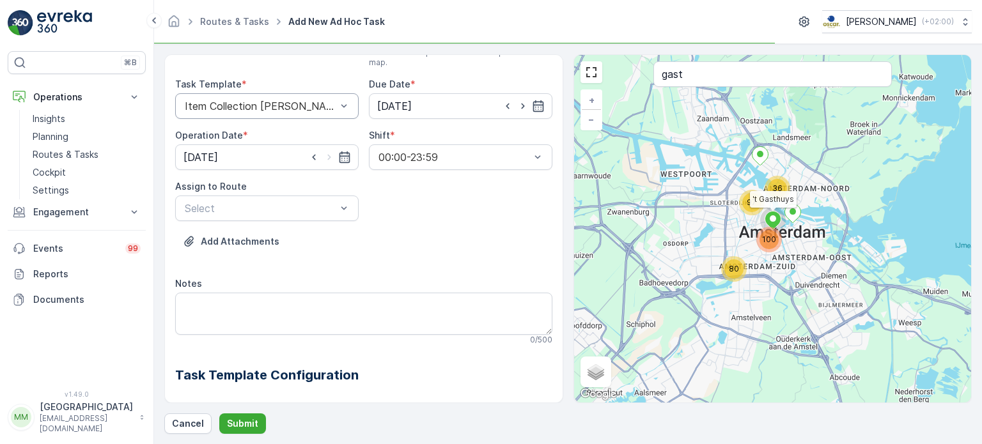
scroll to position [128, 0]
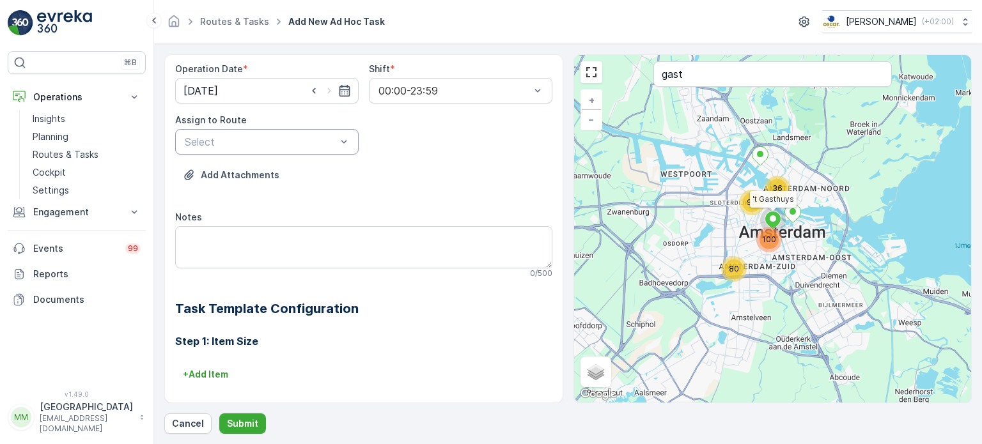
click at [281, 150] on div "Select" at bounding box center [267, 142] width 184 height 26
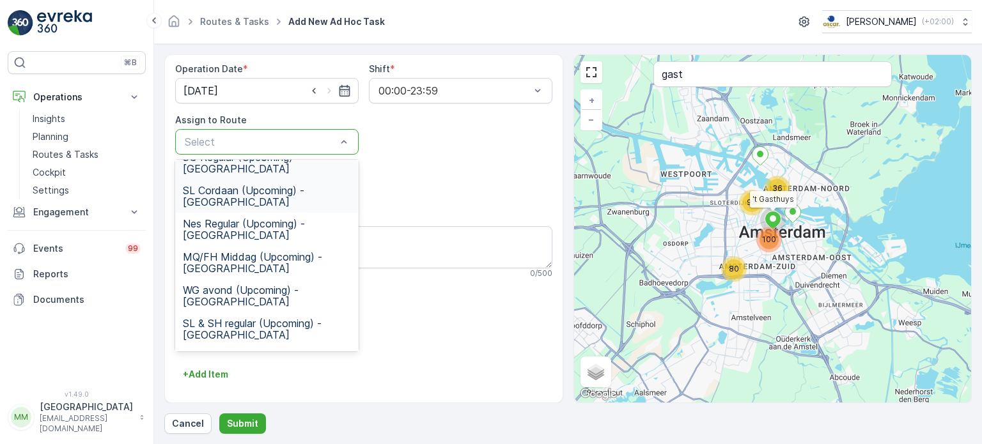
scroll to position [64, 0]
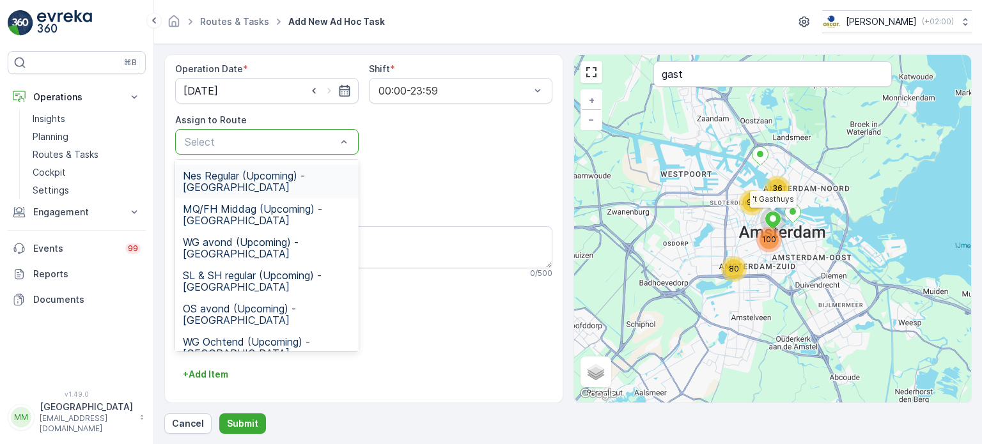
click at [265, 184] on span "Nes Regular (Upcoming) - Amsterdam" at bounding box center [267, 181] width 168 height 23
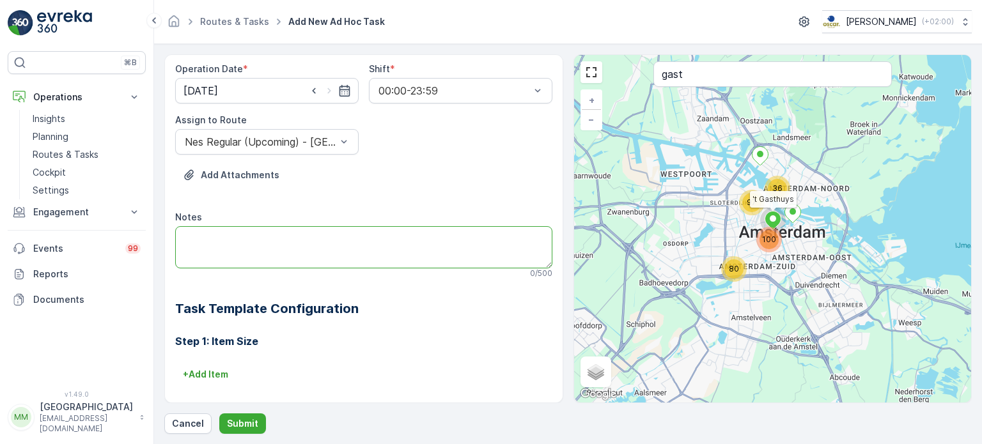
click at [265, 251] on textarea "Notes" at bounding box center [363, 247] width 377 height 42
type textarea "graag nieuwe swill MET deksel geven aan de klant"
click at [240, 411] on div "Operation * Amsterdam Collection Service Point / Location * Select service poin…" at bounding box center [568, 244] width 808 height 380
click at [240, 415] on button "Submit" at bounding box center [242, 424] width 47 height 20
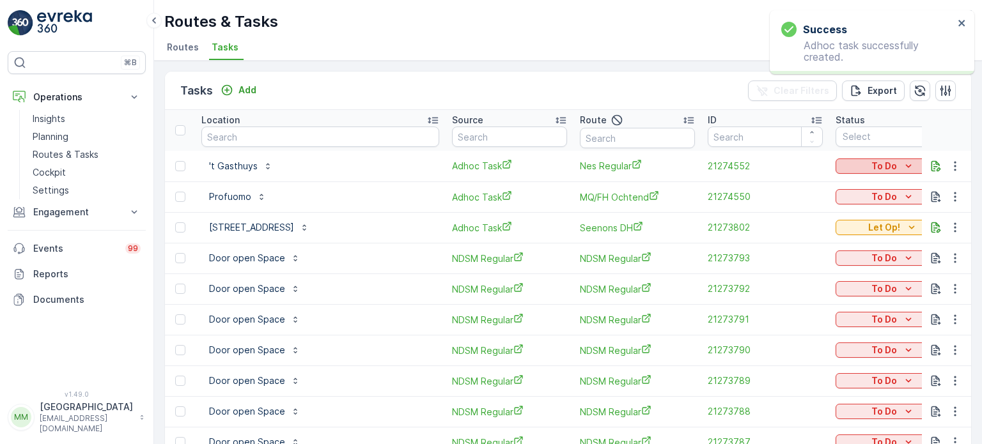
click at [877, 162] on div "To Do" at bounding box center [893, 166] width 105 height 13
click at [821, 186] on span "Let Op!" at bounding box center [814, 184] width 32 height 13
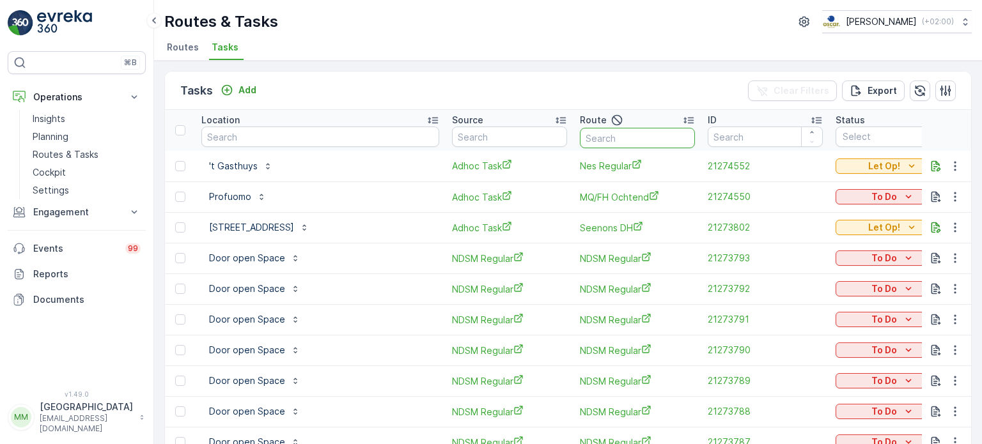
click at [609, 136] on input "text" at bounding box center [637, 138] width 115 height 20
type input "m"
type input "MQ?FH"
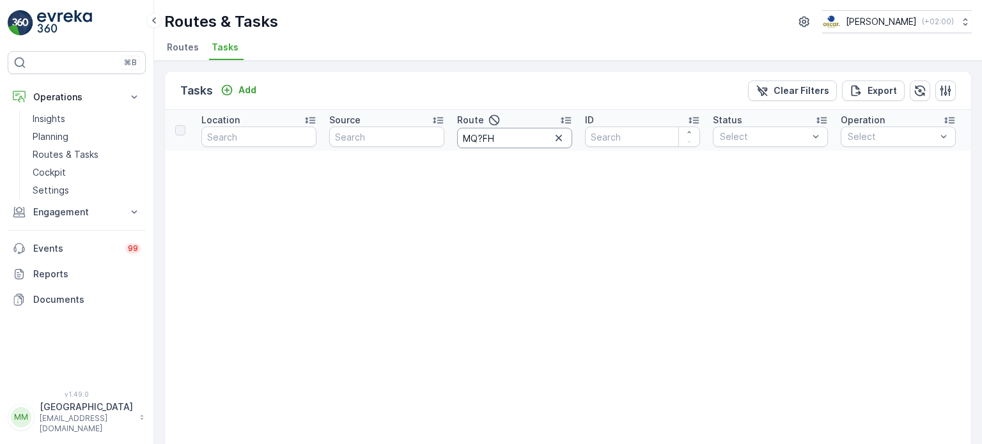
click at [526, 136] on input "MQ?FH" at bounding box center [514, 138] width 115 height 20
type input "MQ?FH m"
click at [480, 134] on input "MQ?FH m" at bounding box center [514, 138] width 115 height 20
click at [482, 132] on input "MQ?FH m" at bounding box center [514, 138] width 115 height 20
type input "MQ/FH m"
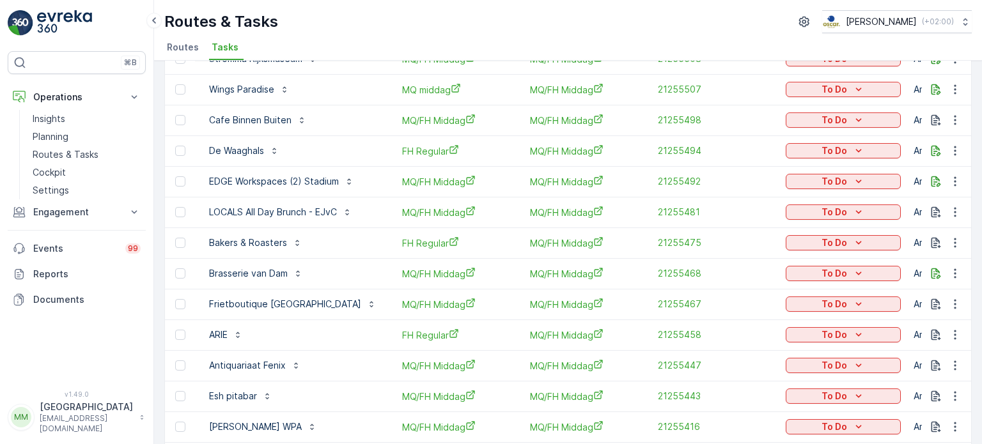
scroll to position [680, 0]
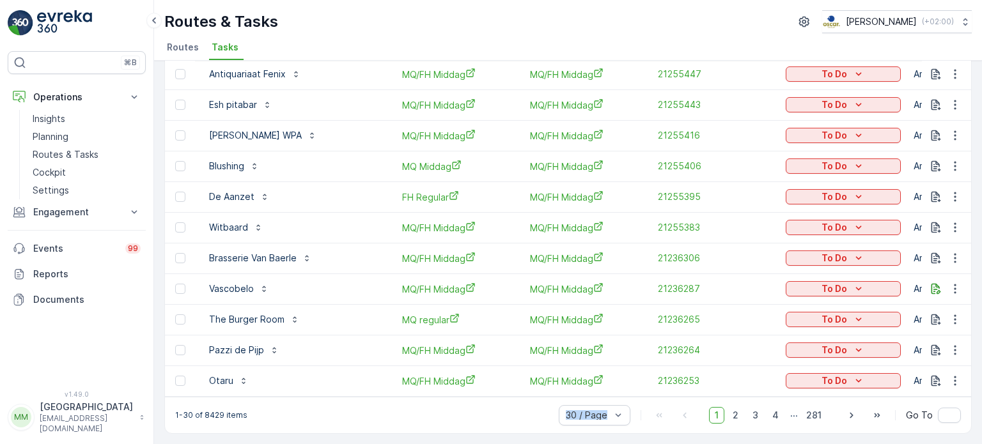
click at [662, 411] on div "1-30 of 8429 items 30 / Page 1 2 3 4 ... 281 Go To" at bounding box center [568, 415] width 806 height 36
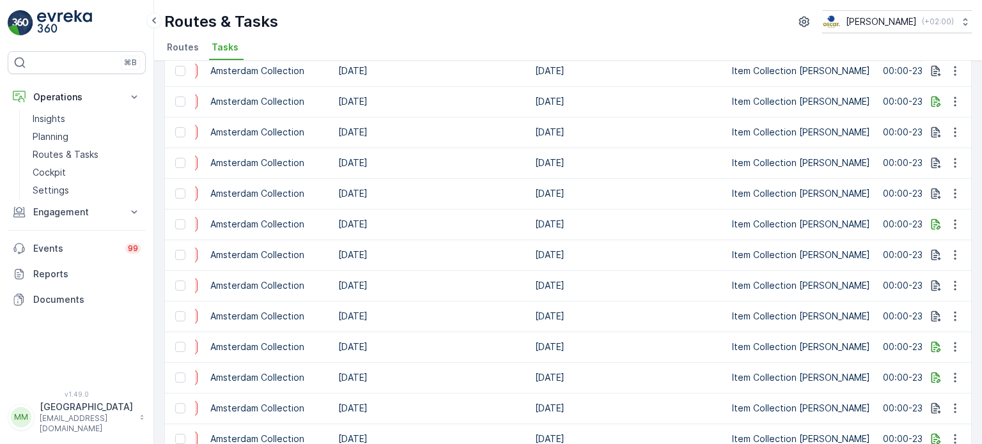
scroll to position [0, 0]
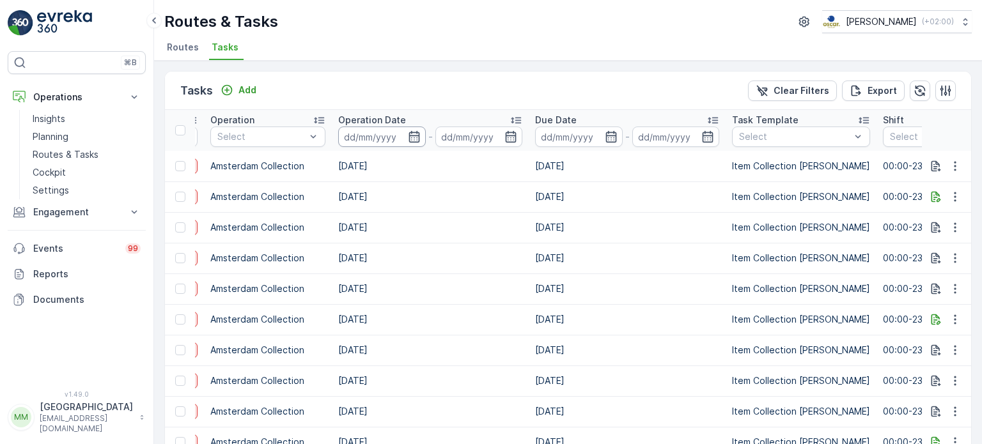
click at [381, 135] on input at bounding box center [382, 137] width 88 height 20
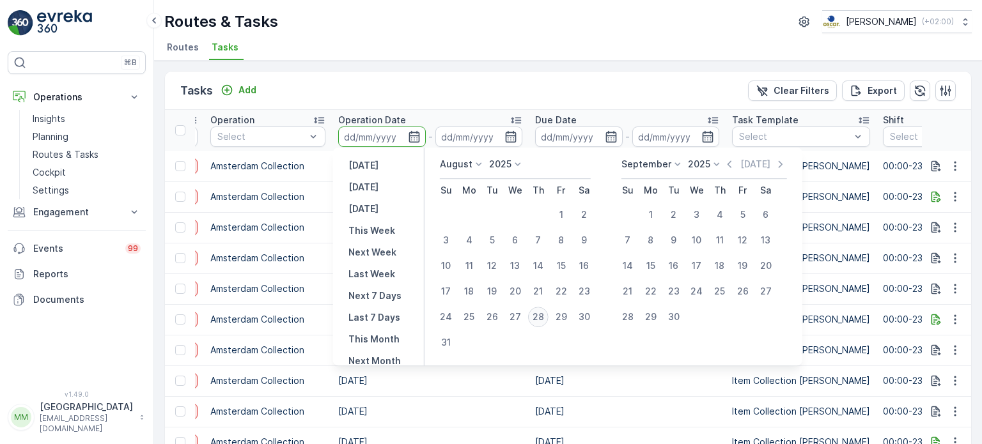
click at [540, 317] on div "28" at bounding box center [538, 317] width 20 height 20
type input "[DATE]"
click at [540, 317] on div "28" at bounding box center [538, 317] width 20 height 20
type input "[DATE]"
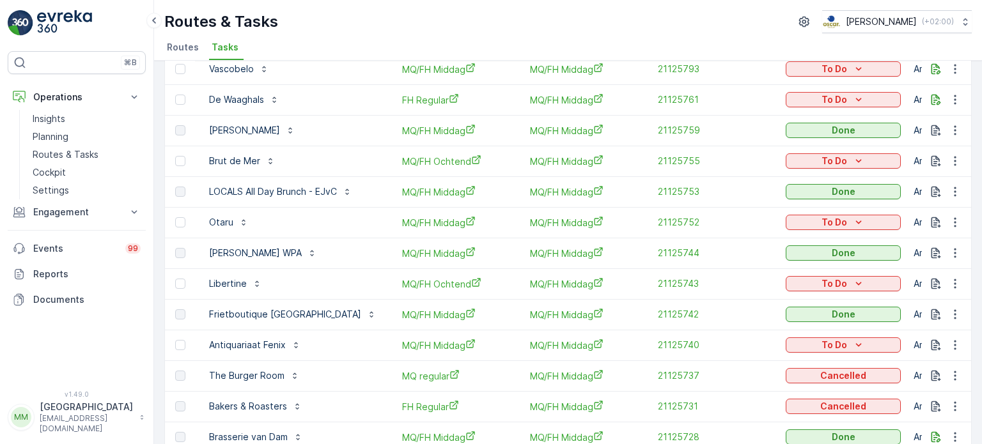
scroll to position [64, 0]
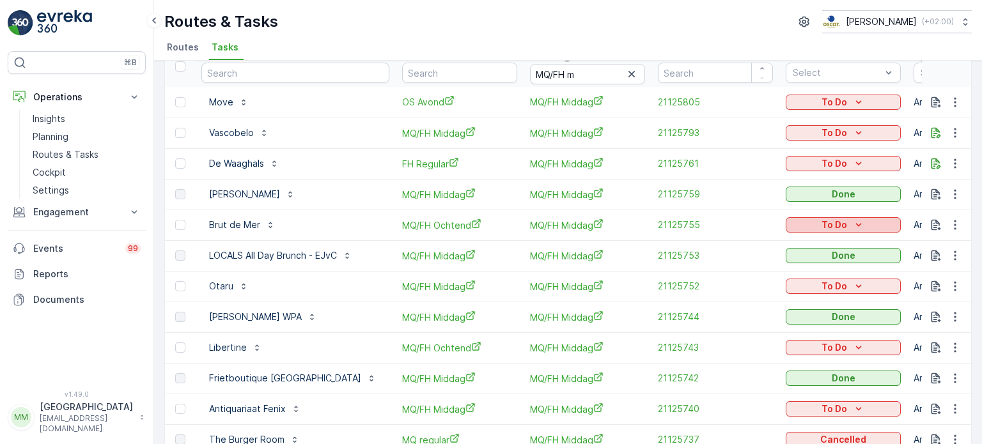
click at [803, 227] on div "To Do" at bounding box center [843, 225] width 105 height 13
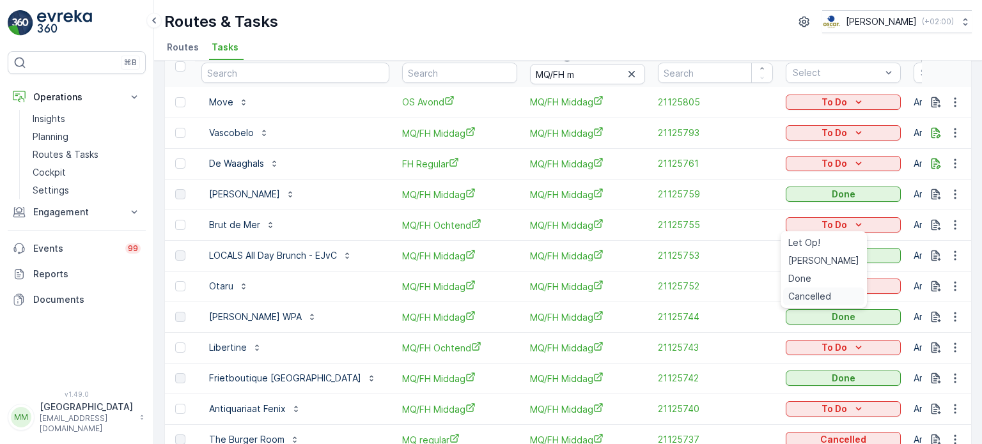
click at [802, 301] on span "Cancelled" at bounding box center [809, 296] width 43 height 13
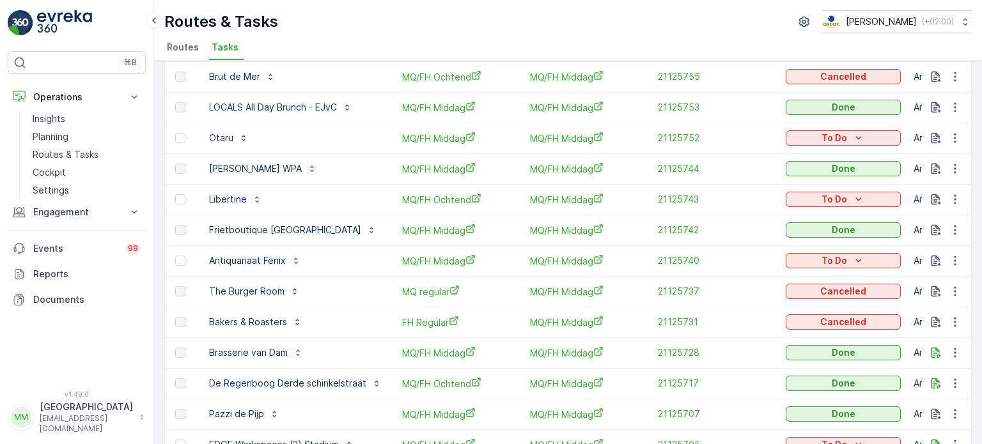
scroll to position [204, 0]
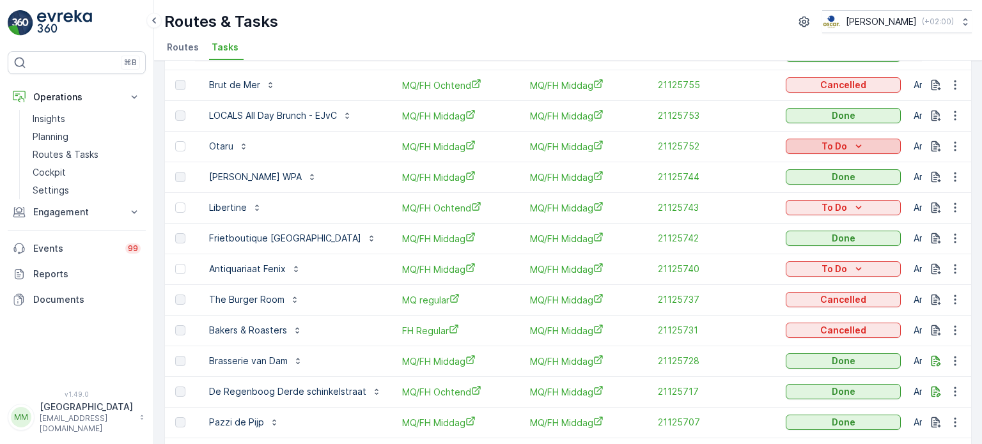
click at [810, 146] on div "To Do" at bounding box center [843, 146] width 105 height 13
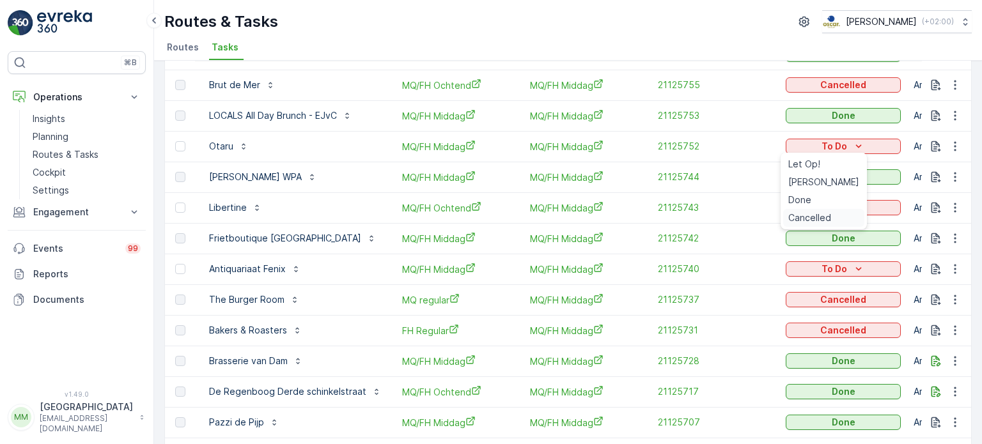
click at [792, 220] on span "Cancelled" at bounding box center [809, 218] width 43 height 13
click at [809, 207] on div "To Do" at bounding box center [843, 207] width 105 height 13
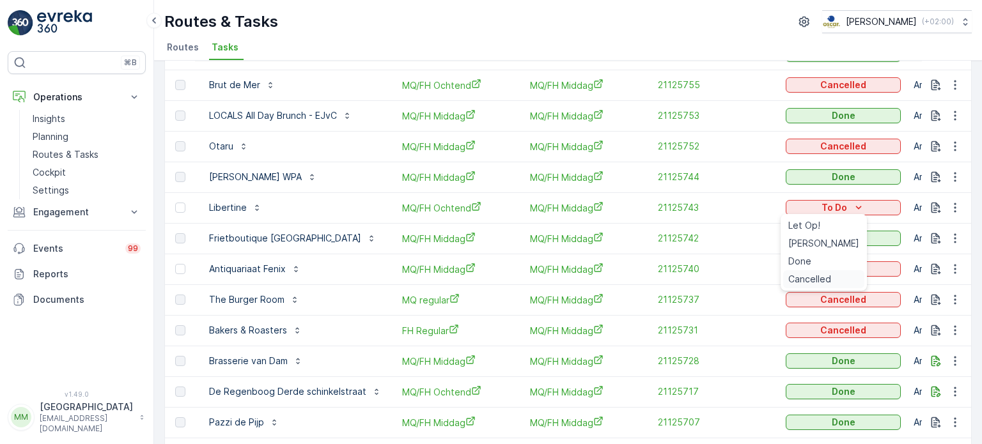
click at [803, 275] on span "Cancelled" at bounding box center [809, 279] width 43 height 13
click at [836, 272] on p "To Do" at bounding box center [835, 269] width 26 height 13
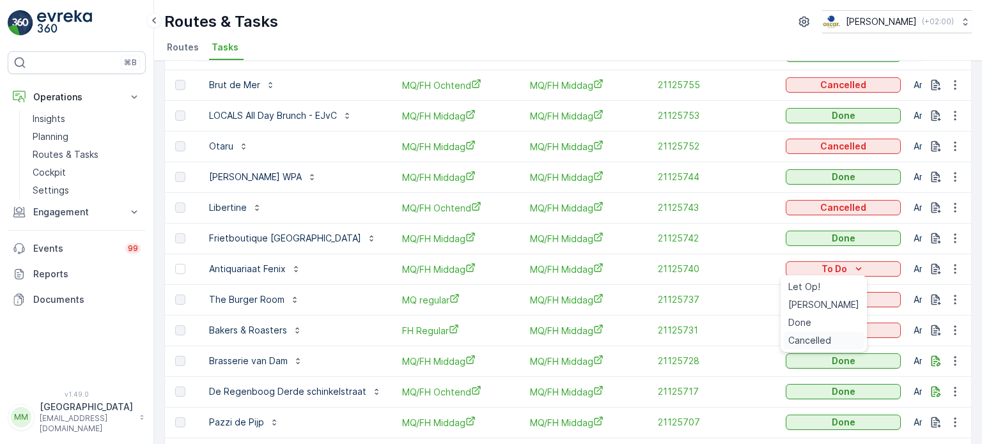
click at [813, 340] on span "Cancelled" at bounding box center [809, 340] width 43 height 13
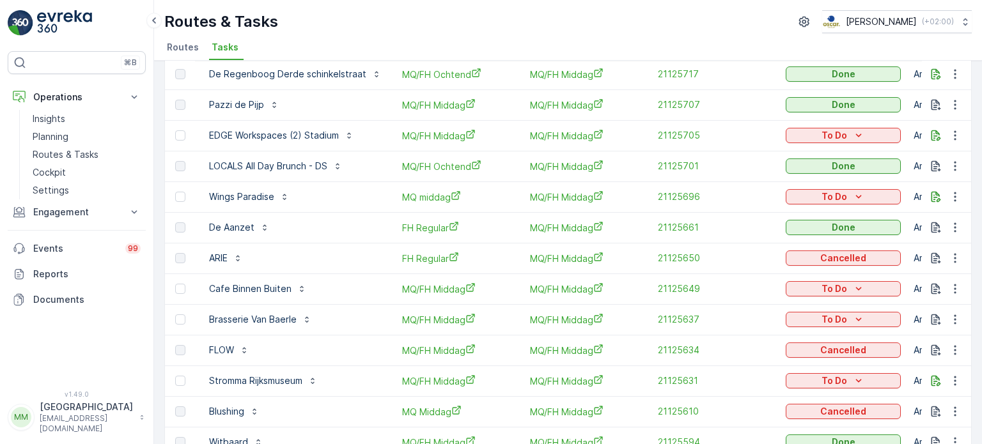
scroll to position [524, 0]
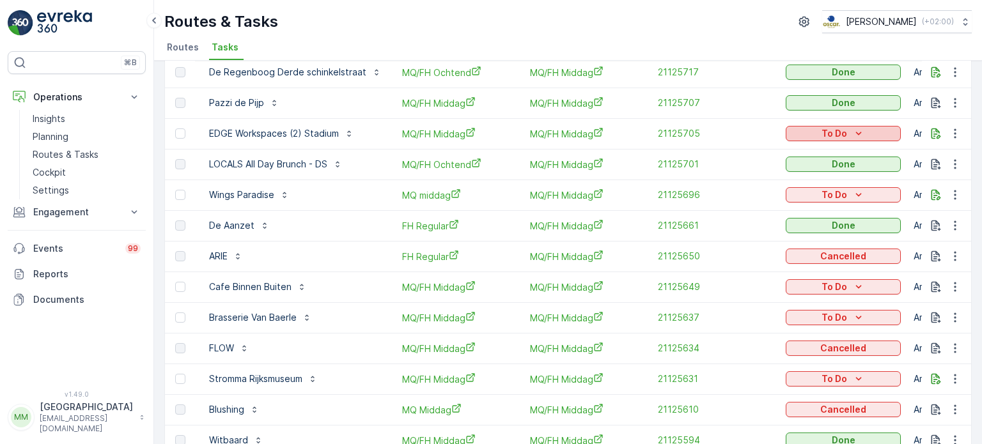
click at [863, 132] on div "To Do" at bounding box center [843, 133] width 105 height 13
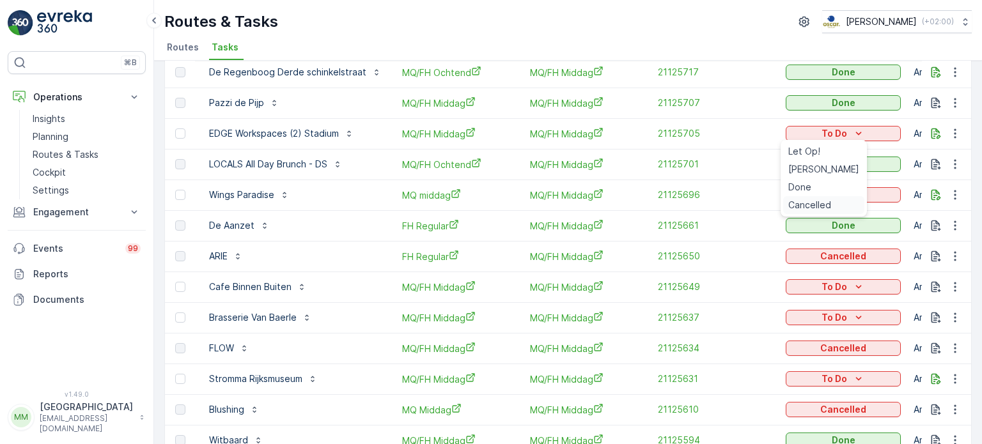
click at [822, 207] on span "Cancelled" at bounding box center [809, 205] width 43 height 13
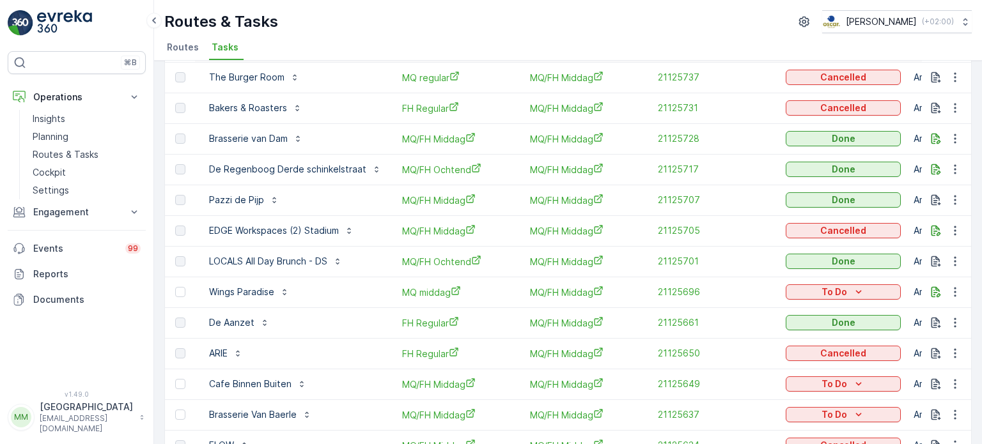
scroll to position [332, 0]
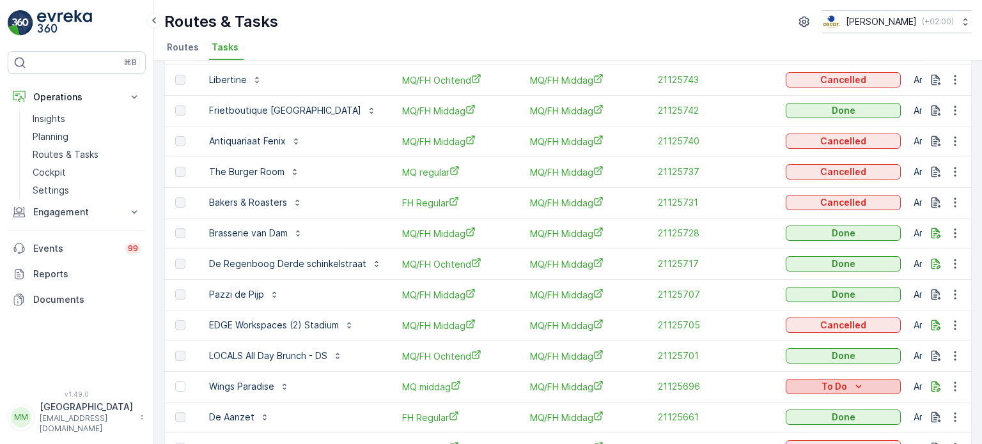
click at [840, 382] on p "To Do" at bounding box center [835, 386] width 26 height 13
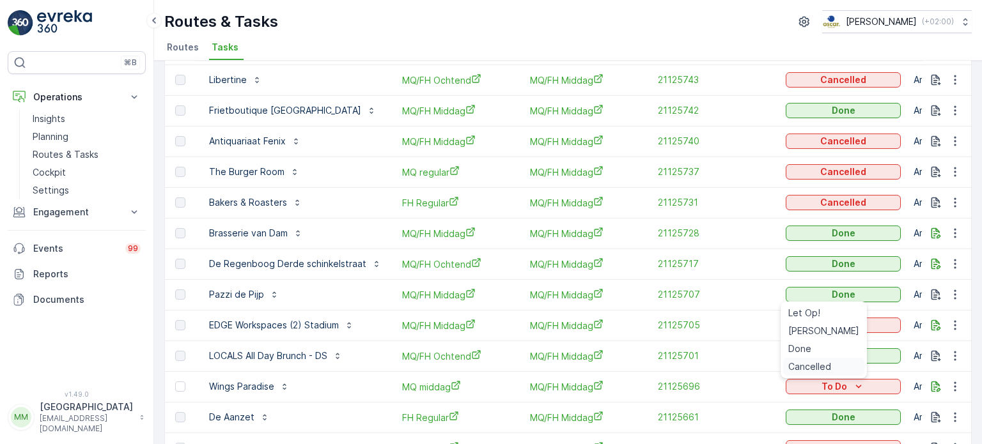
click at [803, 364] on span "Cancelled" at bounding box center [809, 367] width 43 height 13
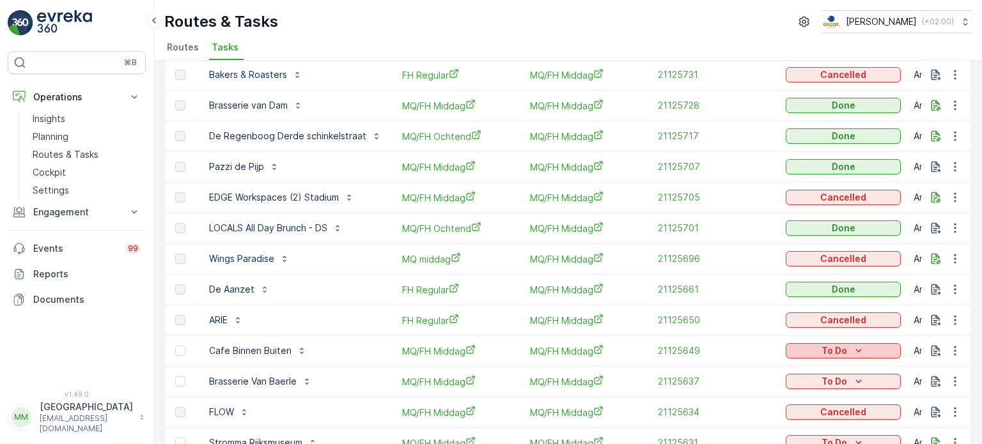
click at [850, 343] on button "To Do" at bounding box center [843, 350] width 115 height 15
drag, startPoint x: 831, startPoint y: 355, endPoint x: 821, endPoint y: 368, distance: 16.4
click at [831, 355] on p "To Do" at bounding box center [835, 351] width 26 height 13
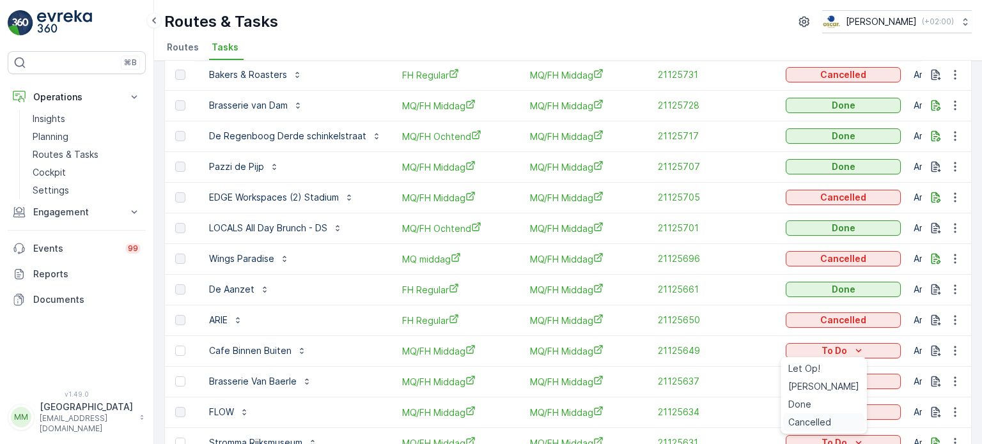
click at [807, 418] on span "Cancelled" at bounding box center [809, 422] width 43 height 13
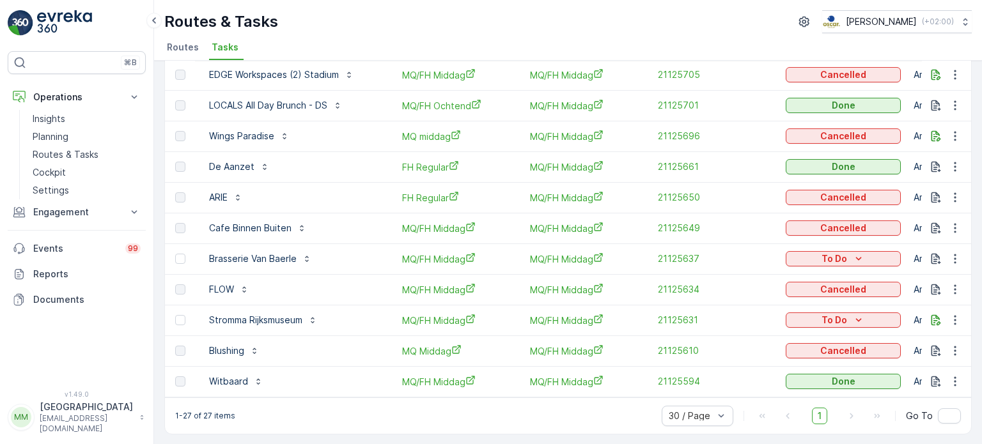
scroll to position [588, 0]
click at [840, 317] on p "To Do" at bounding box center [835, 319] width 26 height 13
click at [828, 387] on span "Cancelled" at bounding box center [809, 386] width 43 height 13
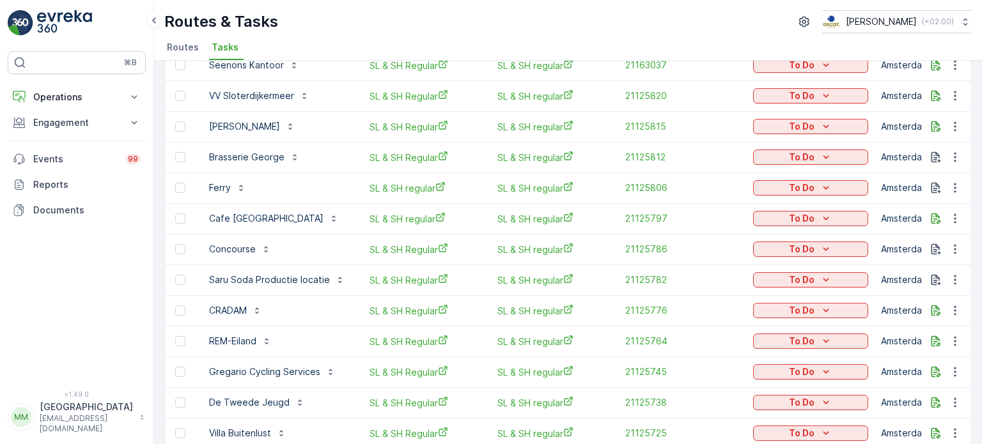
scroll to position [192, 0]
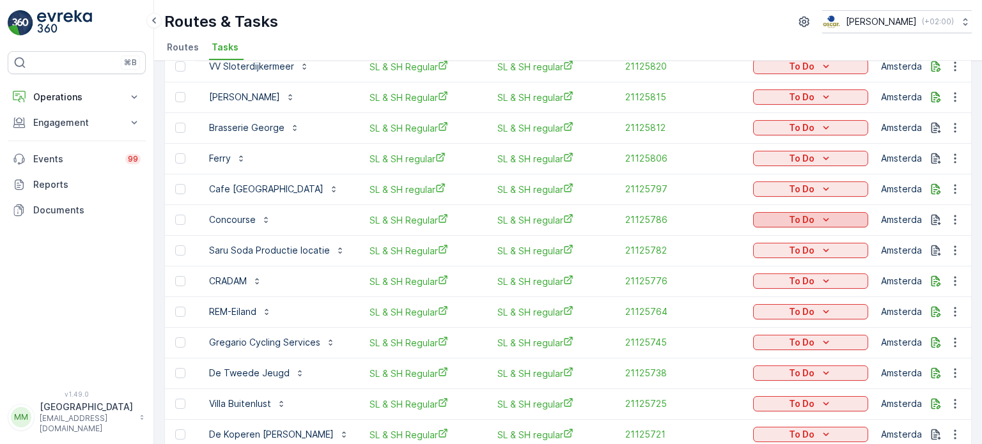
click at [815, 217] on p "To Do" at bounding box center [802, 220] width 26 height 13
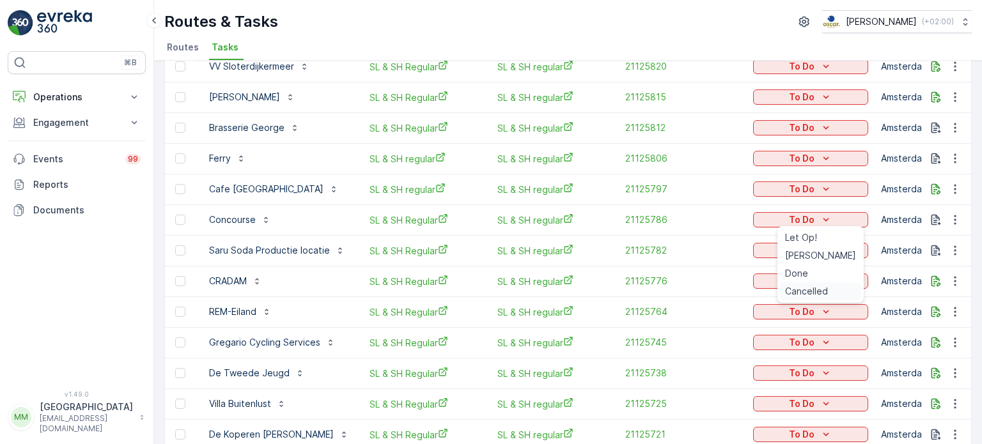
click at [813, 290] on span "Cancelled" at bounding box center [806, 291] width 43 height 13
click at [833, 281] on icon "To Do" at bounding box center [826, 281] width 13 height 13
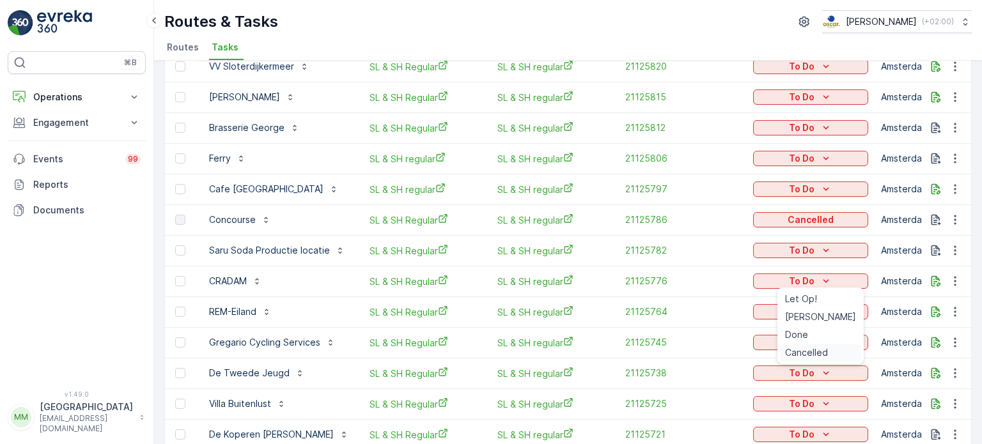
click at [807, 353] on span "Cancelled" at bounding box center [806, 353] width 43 height 13
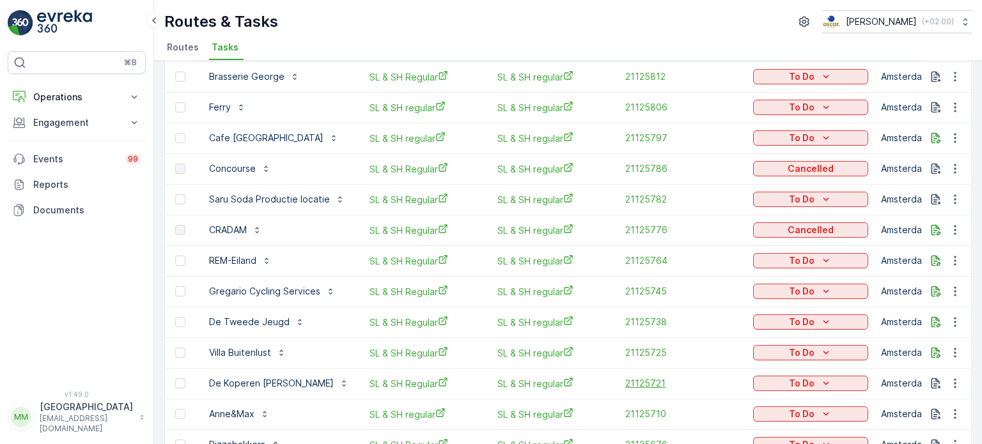
scroll to position [320, 0]
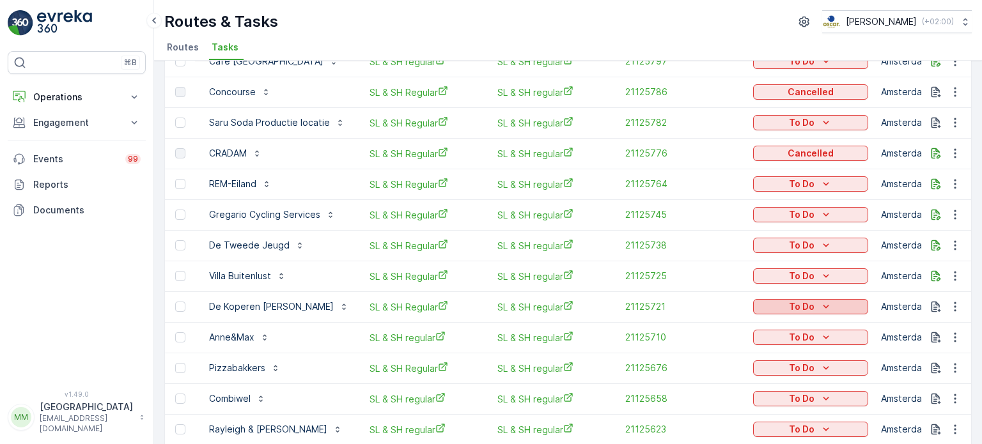
click at [799, 308] on div "To Do" at bounding box center [810, 307] width 105 height 13
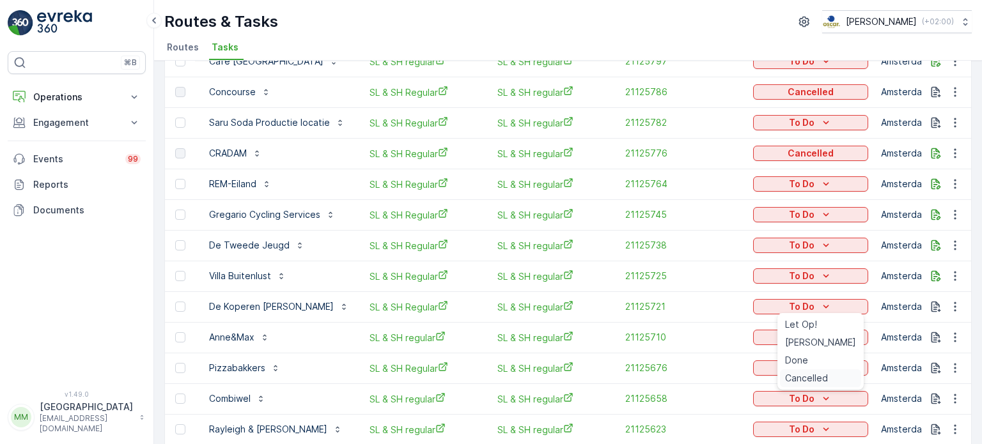
click at [804, 384] on span "Cancelled" at bounding box center [806, 378] width 43 height 13
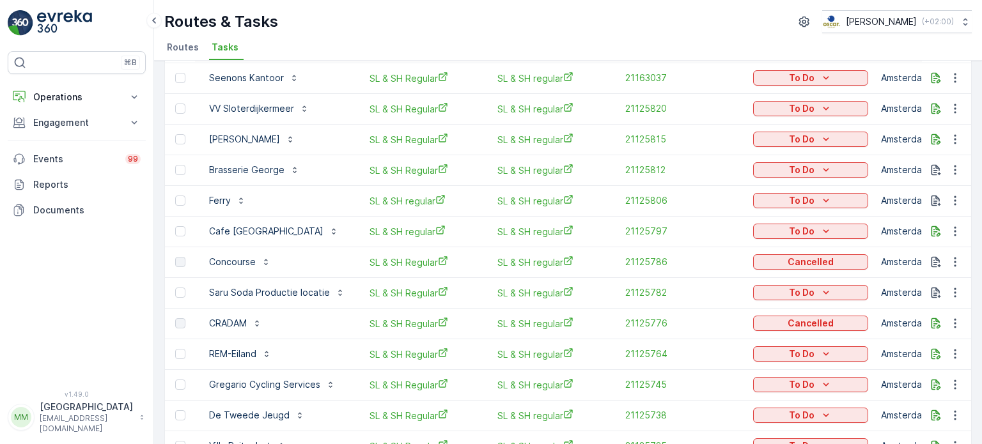
scroll to position [64, 0]
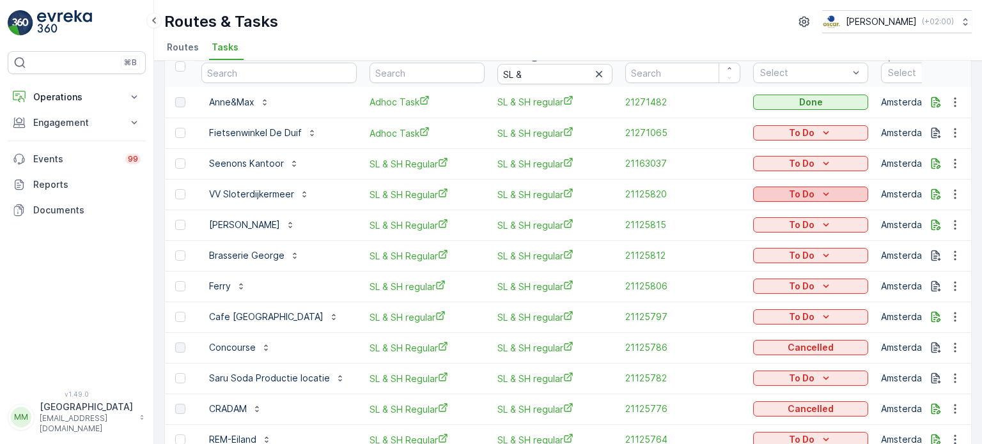
click at [787, 192] on div "To Do" at bounding box center [810, 194] width 105 height 13
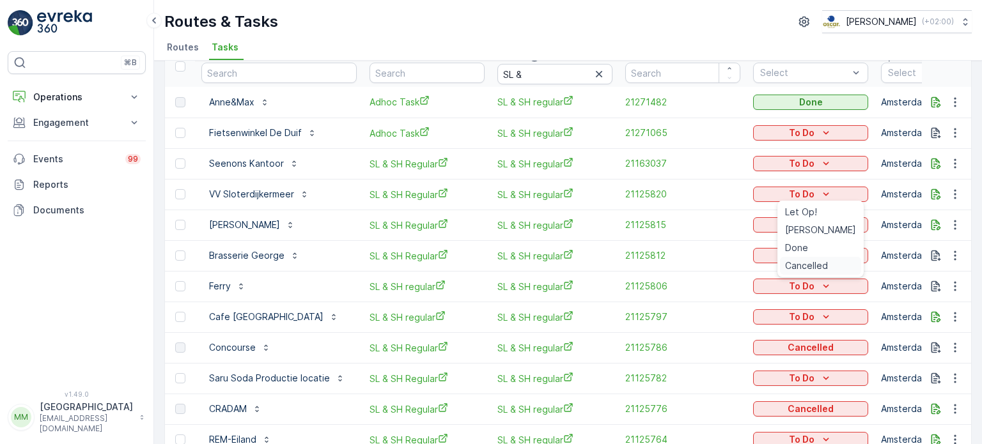
click at [786, 268] on span "Cancelled" at bounding box center [806, 266] width 43 height 13
